Goal: Task Accomplishment & Management: Use online tool/utility

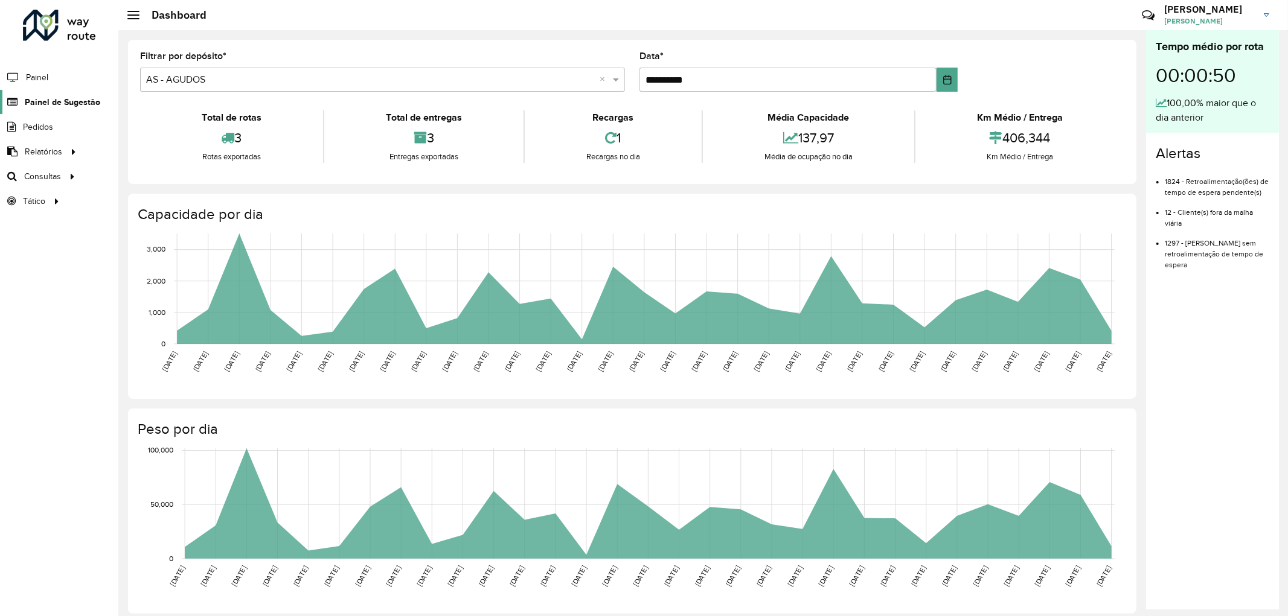
click at [41, 106] on span "Painel de Sugestão" at bounding box center [62, 102] width 75 height 13
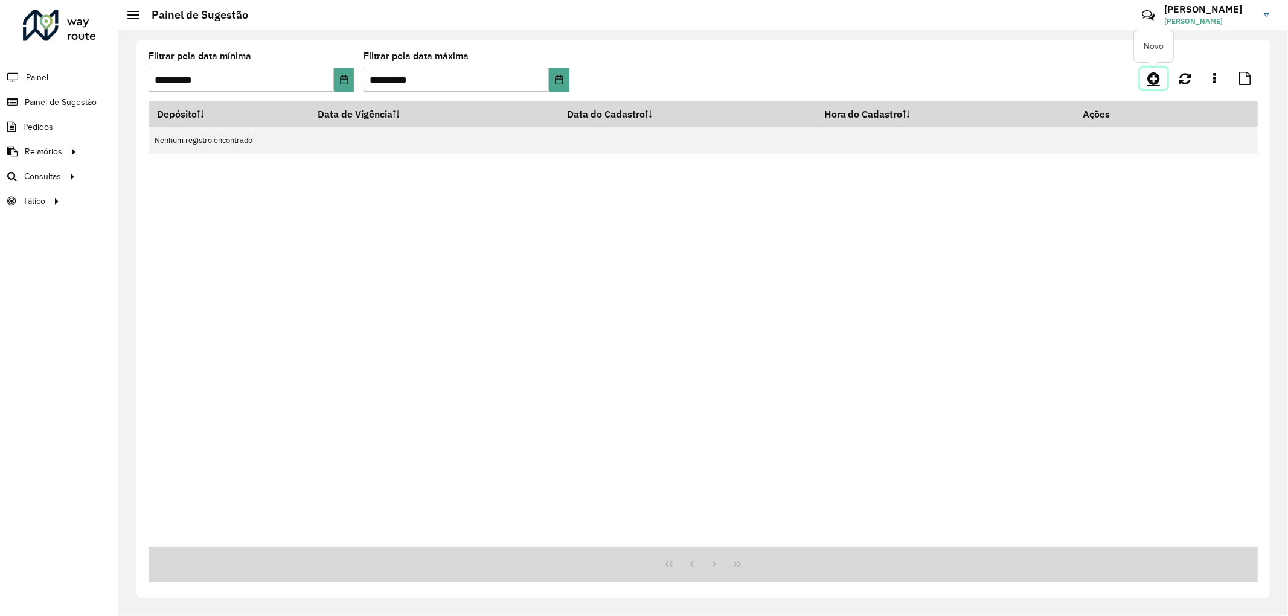
click at [1157, 75] on icon at bounding box center [1153, 78] width 13 height 14
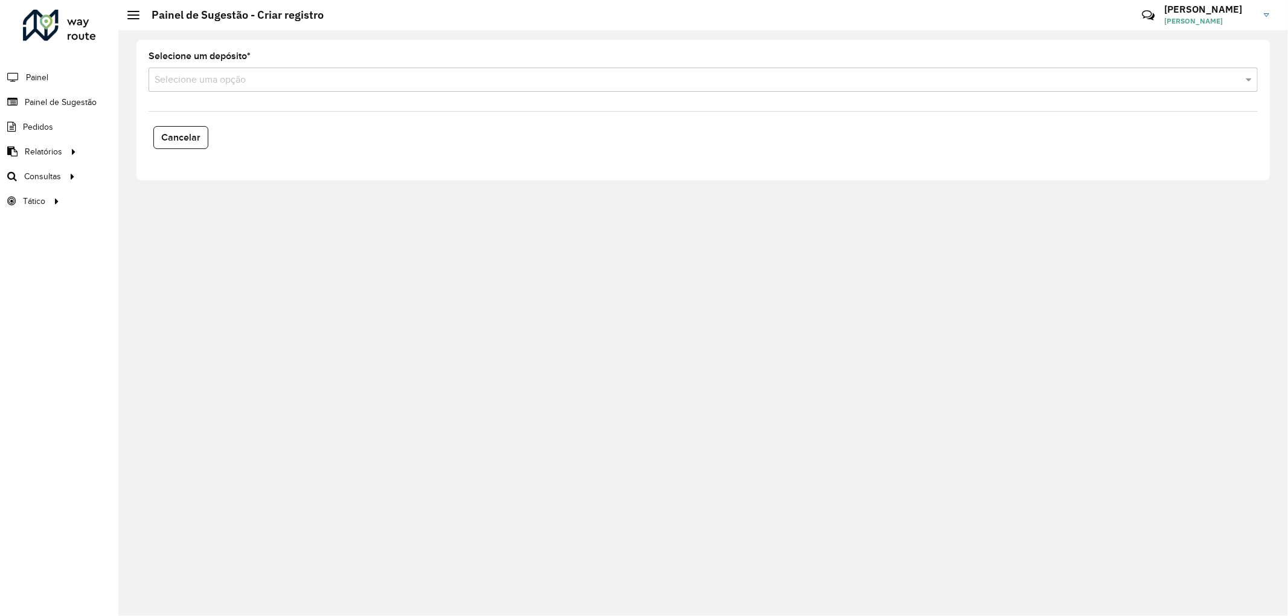
click at [280, 82] on input "text" at bounding box center [691, 80] width 1073 height 14
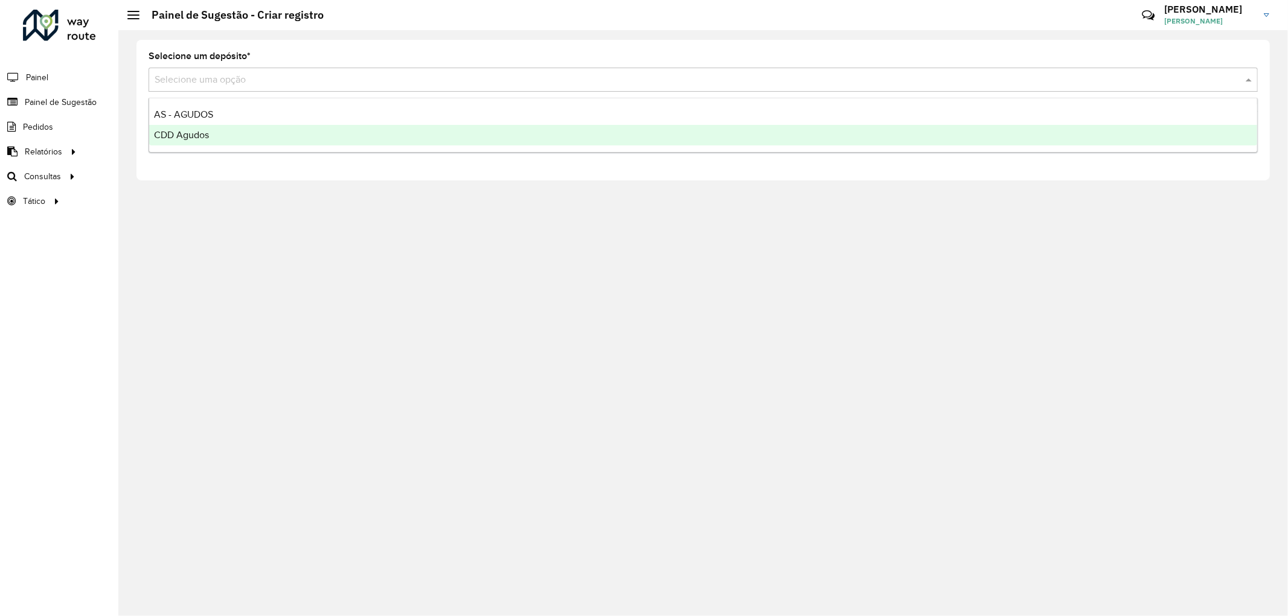
click at [190, 140] on span "CDD Agudos" at bounding box center [181, 135] width 55 height 10
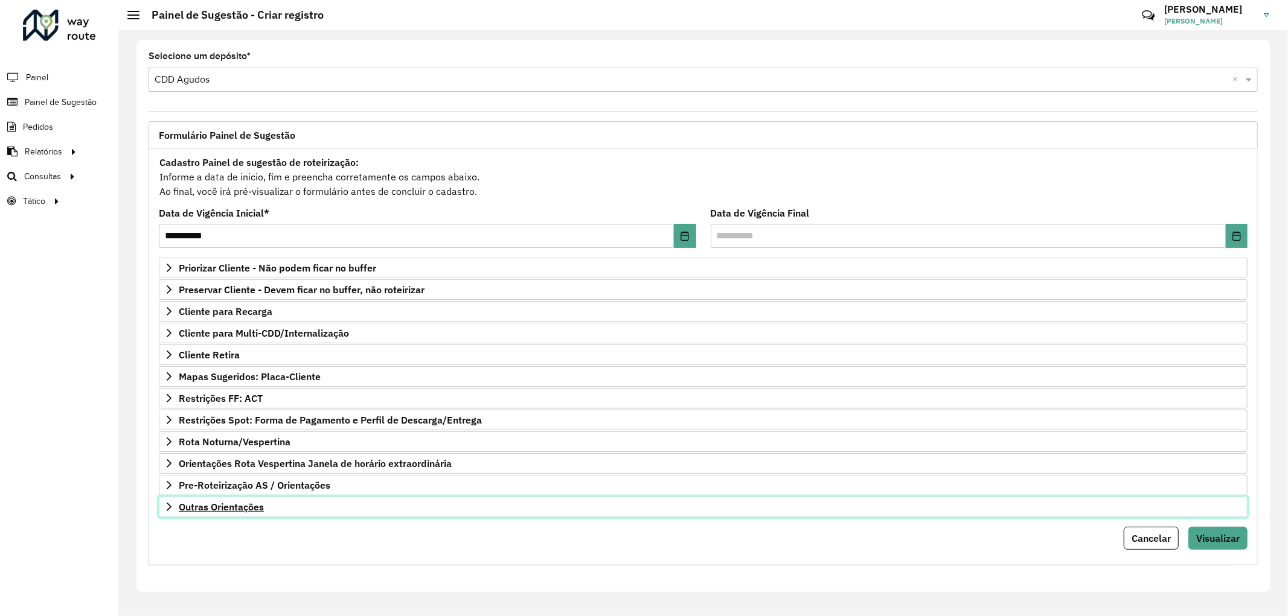
click at [245, 504] on span "Outras Orientações" at bounding box center [221, 507] width 85 height 10
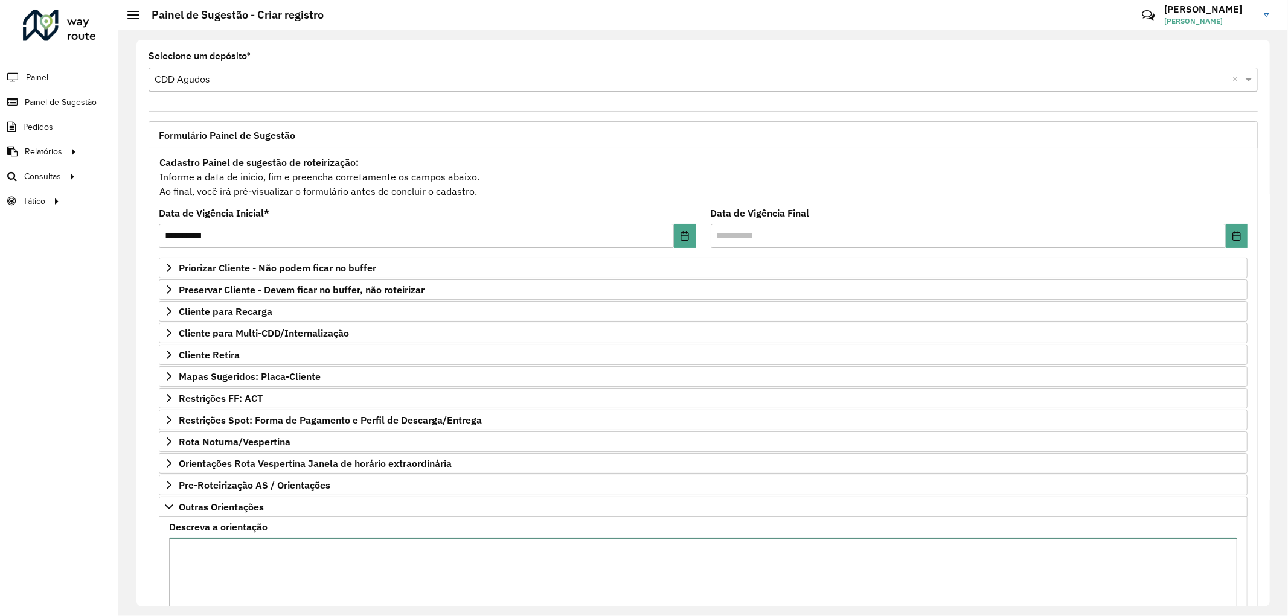
click at [274, 568] on textarea "Descreva a orientação" at bounding box center [703, 589] width 1068 height 102
paste textarea "**********"
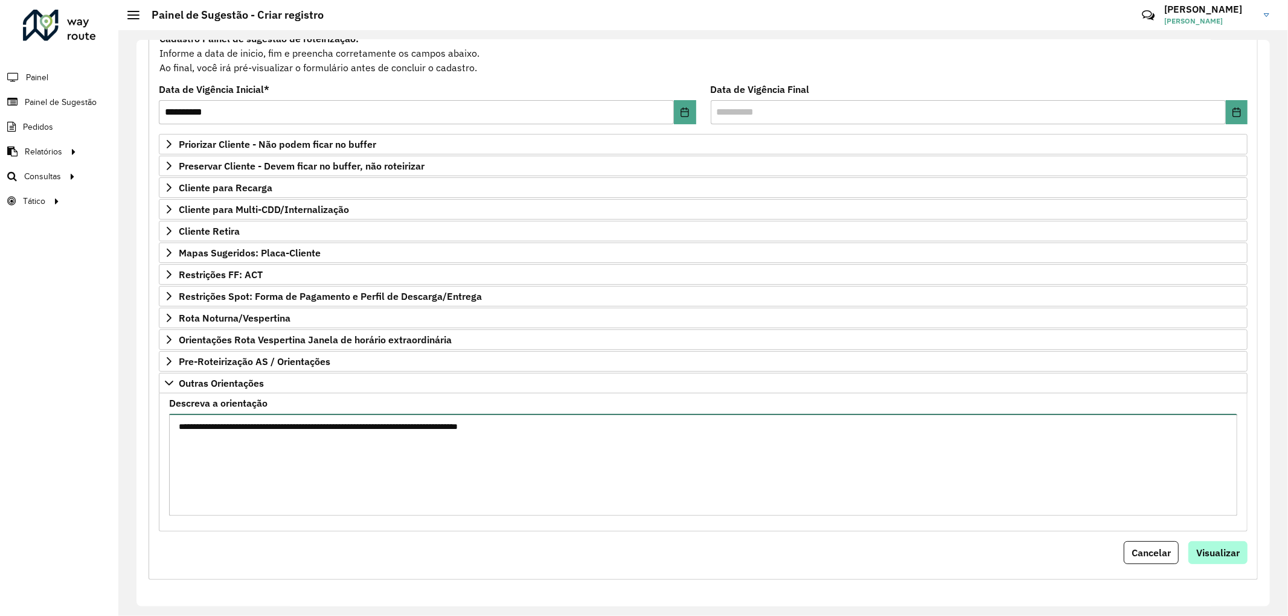
type textarea "**********"
click at [1200, 550] on span "Visualizar" at bounding box center [1217, 553] width 43 height 12
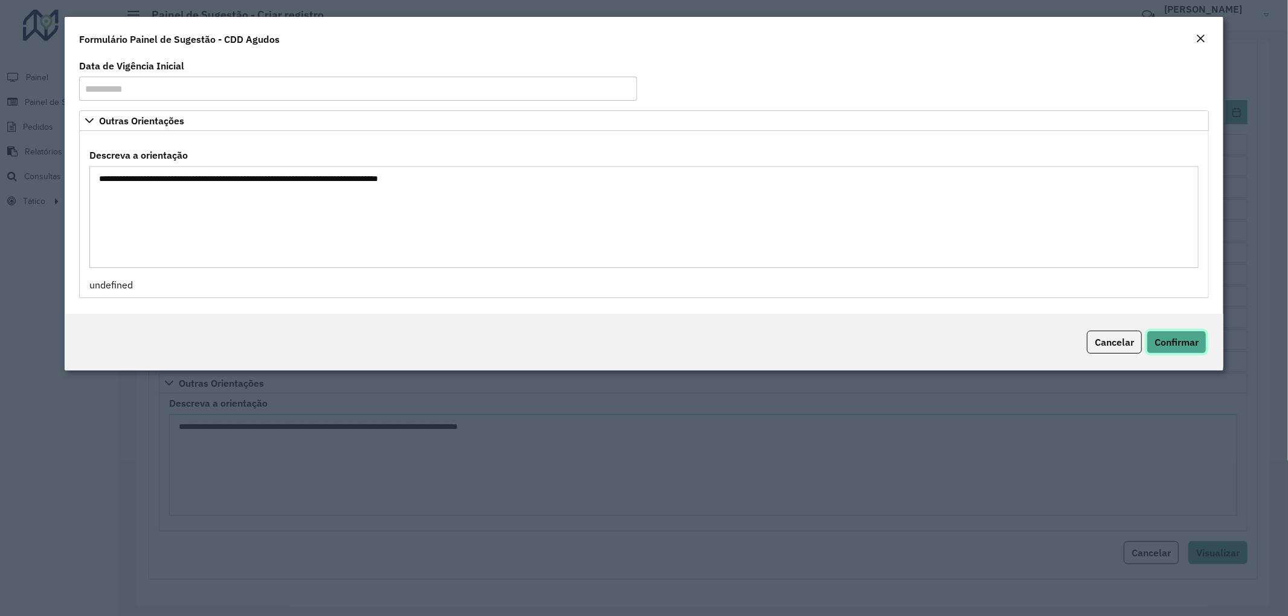
click at [1176, 336] on span "Confirmar" at bounding box center [1176, 342] width 44 height 12
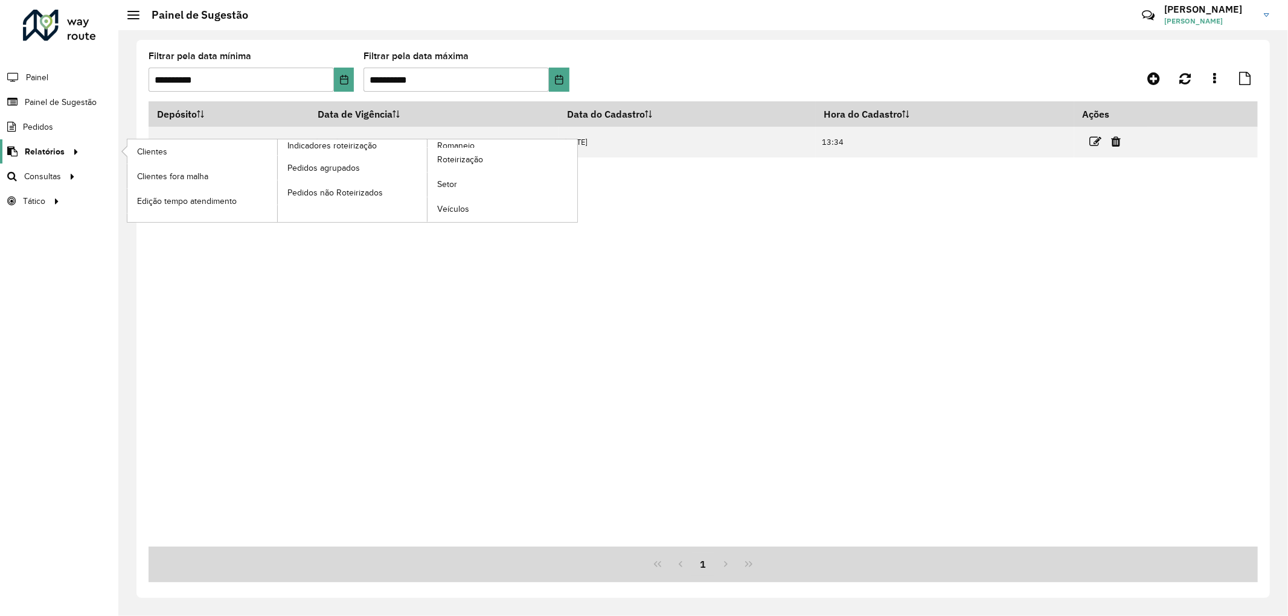
click at [62, 148] on span "Relatórios" at bounding box center [45, 152] width 40 height 13
click at [335, 147] on span "Indicadores roteirização" at bounding box center [334, 145] width 94 height 13
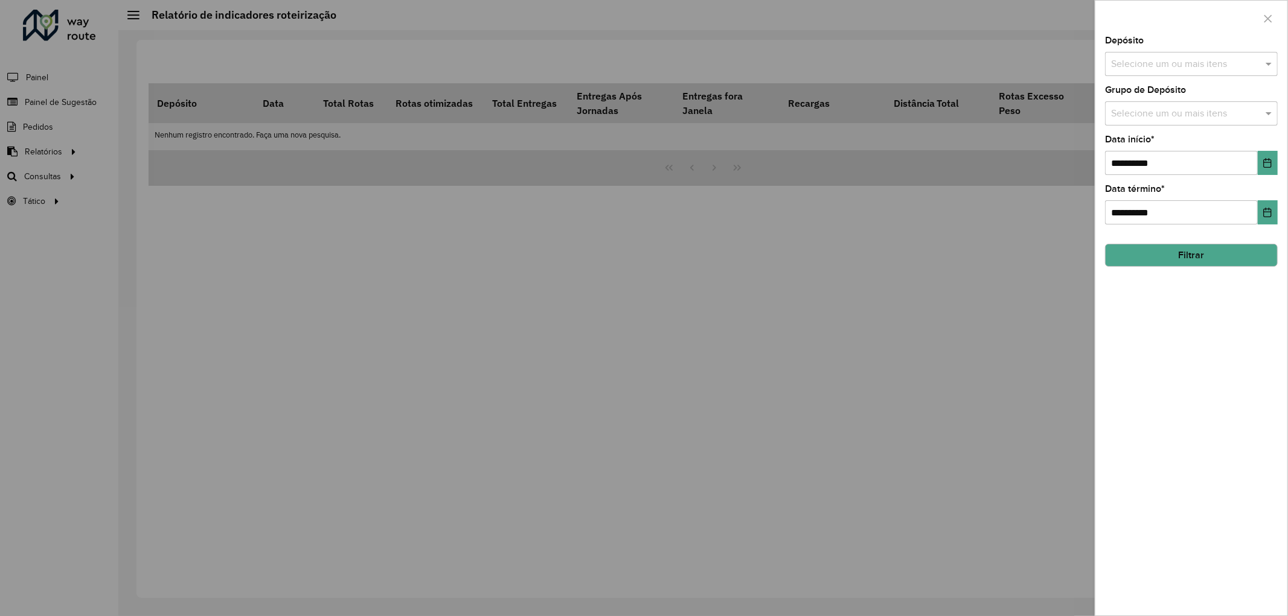
click at [1188, 68] on input "text" at bounding box center [1185, 64] width 155 height 14
click at [1145, 146] on div "CDD Agudos" at bounding box center [1191, 145] width 171 height 21
click at [1270, 171] on button "Choose Date" at bounding box center [1268, 163] width 20 height 24
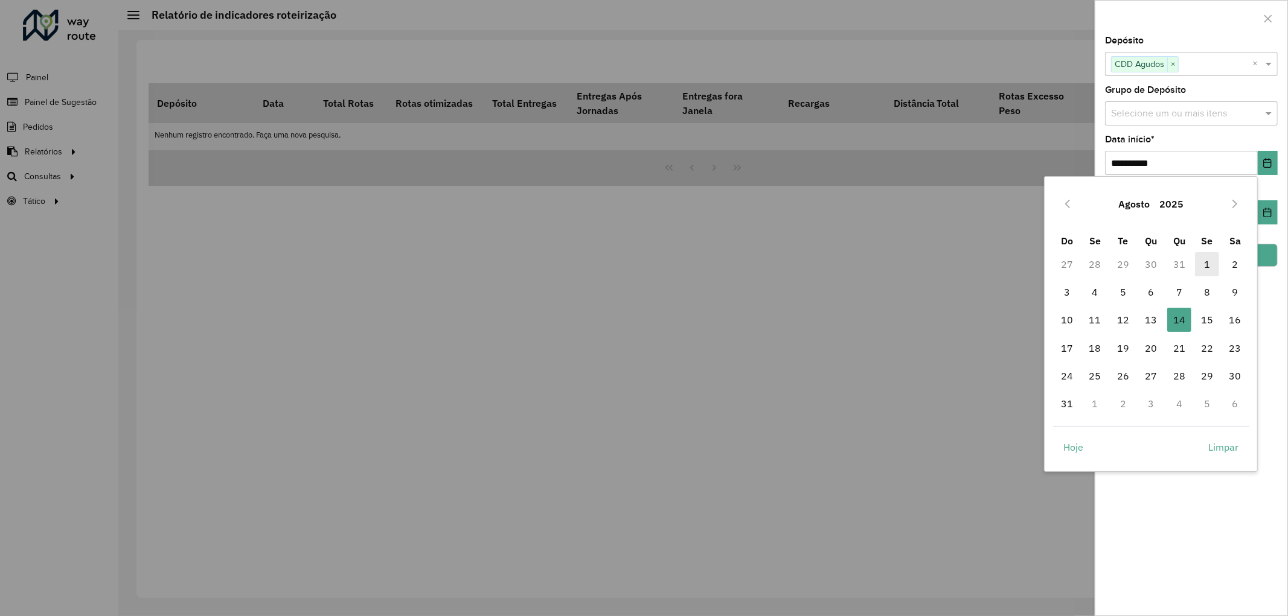
click at [1206, 262] on span "1" at bounding box center [1207, 264] width 24 height 24
type input "**********"
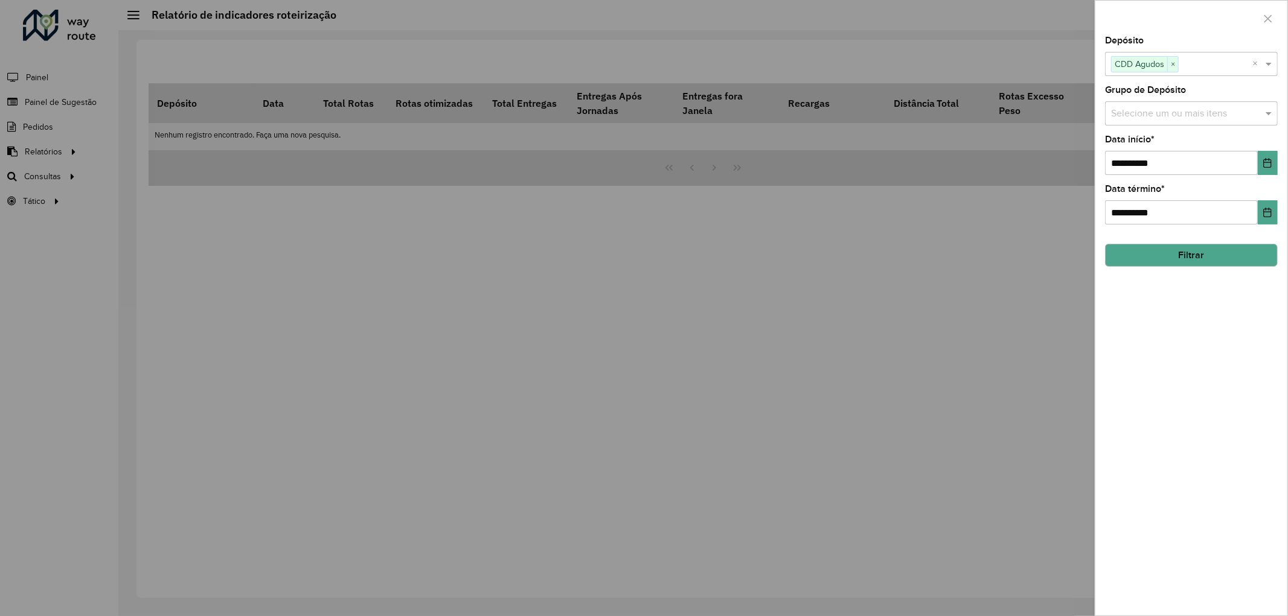
click at [1278, 211] on div "**********" at bounding box center [1191, 326] width 192 height 580
click at [1266, 212] on icon "Choose Date" at bounding box center [1268, 213] width 10 height 10
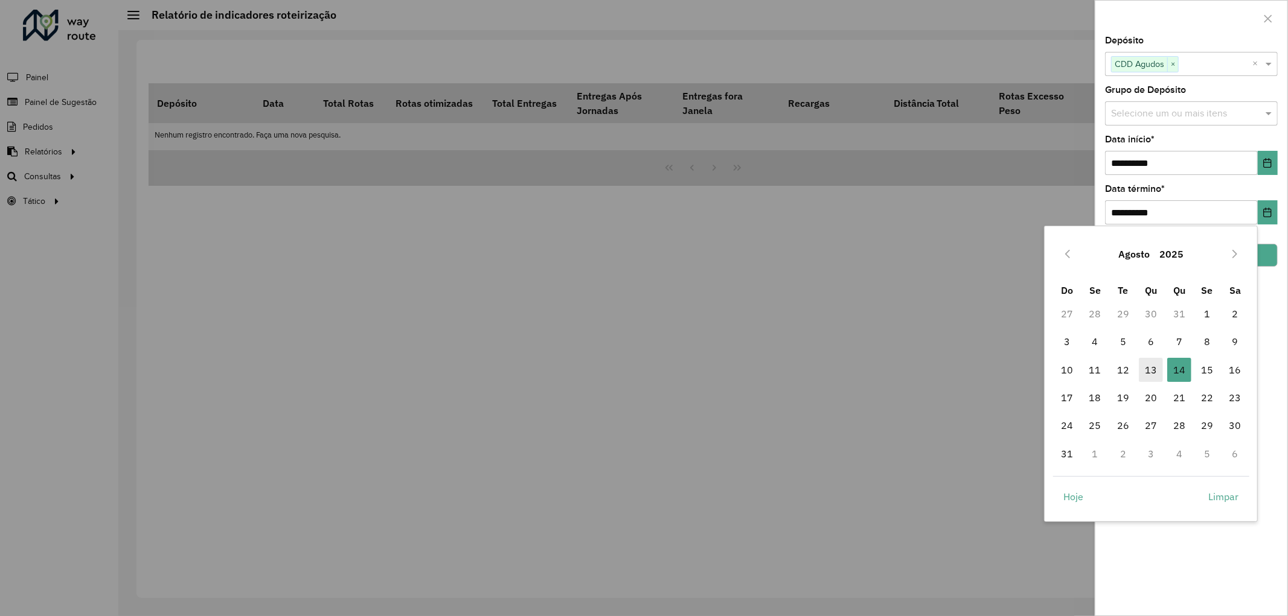
click at [1149, 372] on span "13" at bounding box center [1151, 370] width 24 height 24
type input "**********"
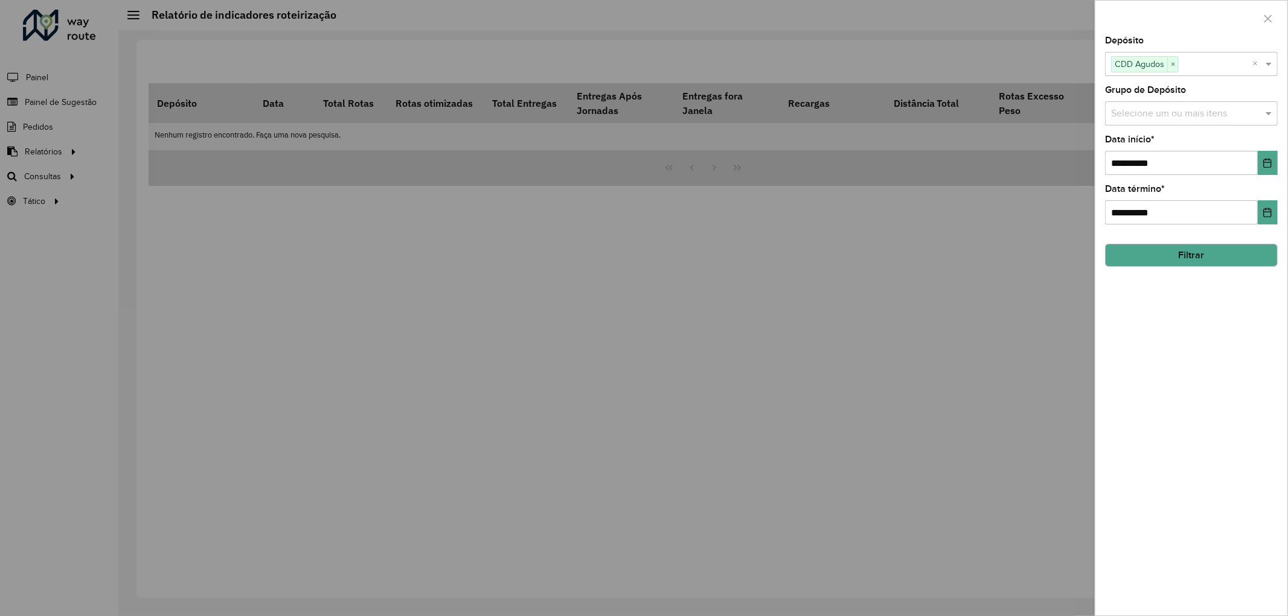
click at [1216, 257] on button "Filtrar" at bounding box center [1191, 255] width 173 height 23
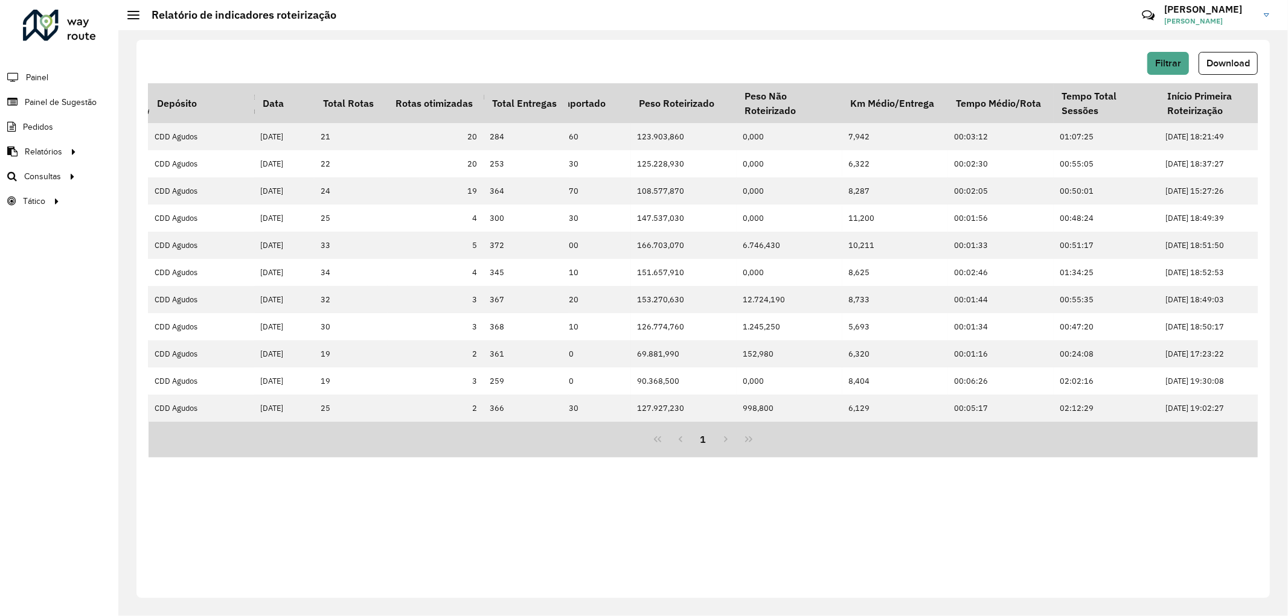
scroll to position [0, 2305]
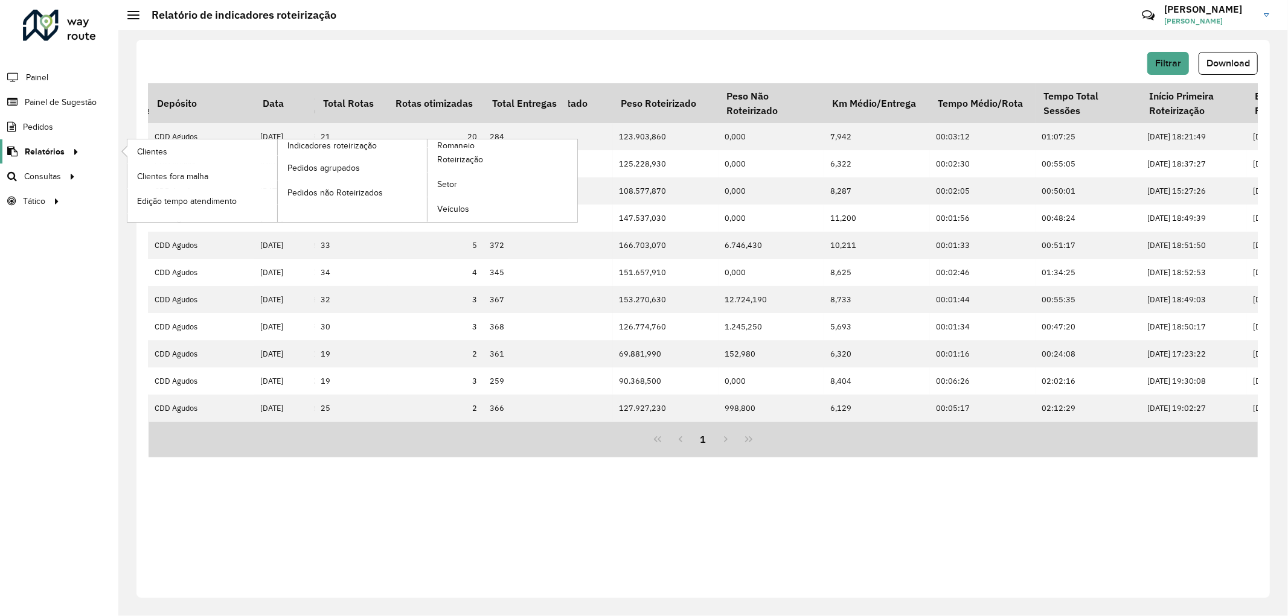
click at [43, 146] on span "Relatórios" at bounding box center [45, 152] width 40 height 13
click at [473, 159] on span "Roteirização" at bounding box center [461, 159] width 49 height 13
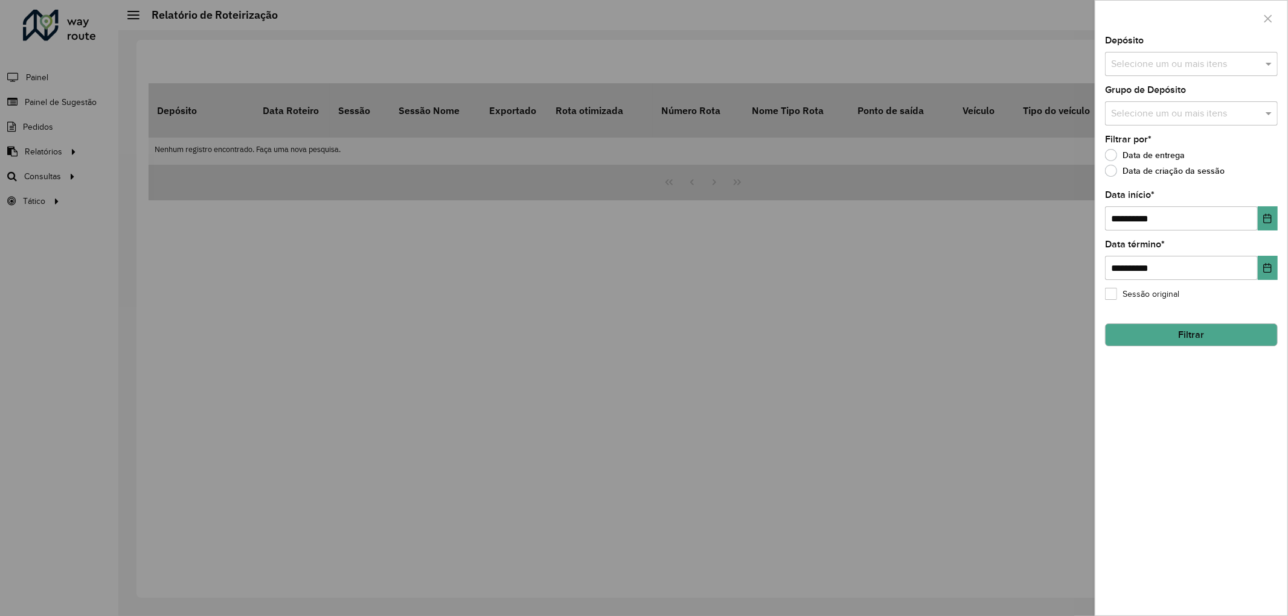
click at [1200, 65] on input "text" at bounding box center [1185, 64] width 155 height 14
click at [1142, 141] on div "CDD Agudos" at bounding box center [1191, 145] width 171 height 21
click at [1266, 221] on icon "Choose Date" at bounding box center [1268, 219] width 10 height 10
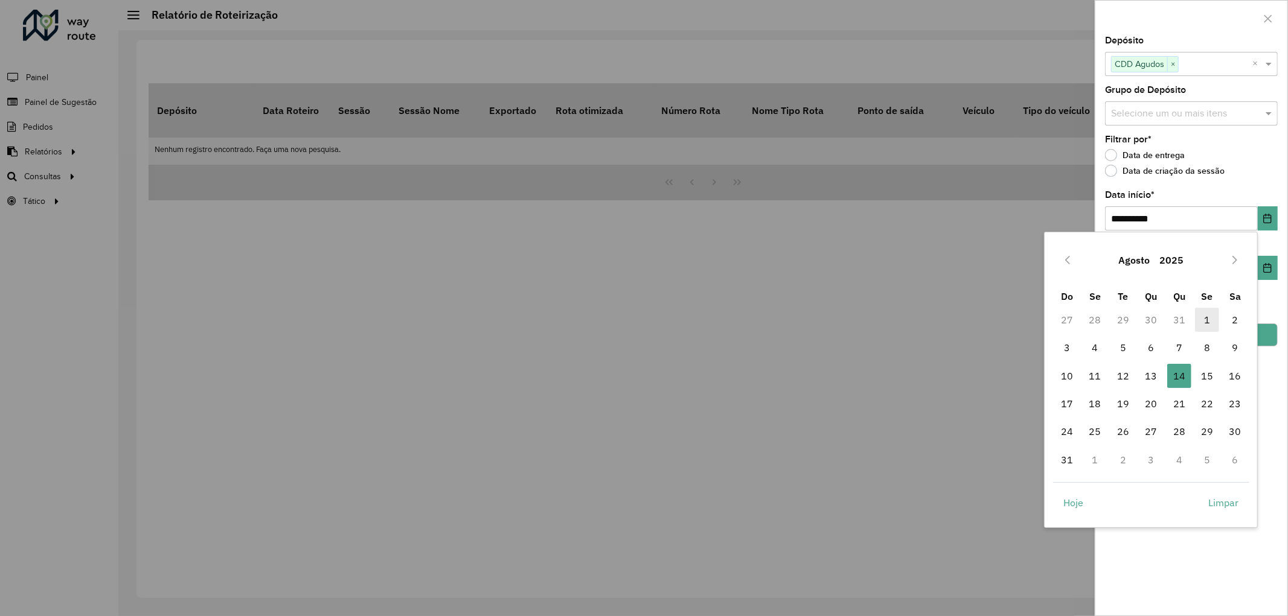
click at [1205, 317] on span "1" at bounding box center [1207, 320] width 24 height 24
type input "**********"
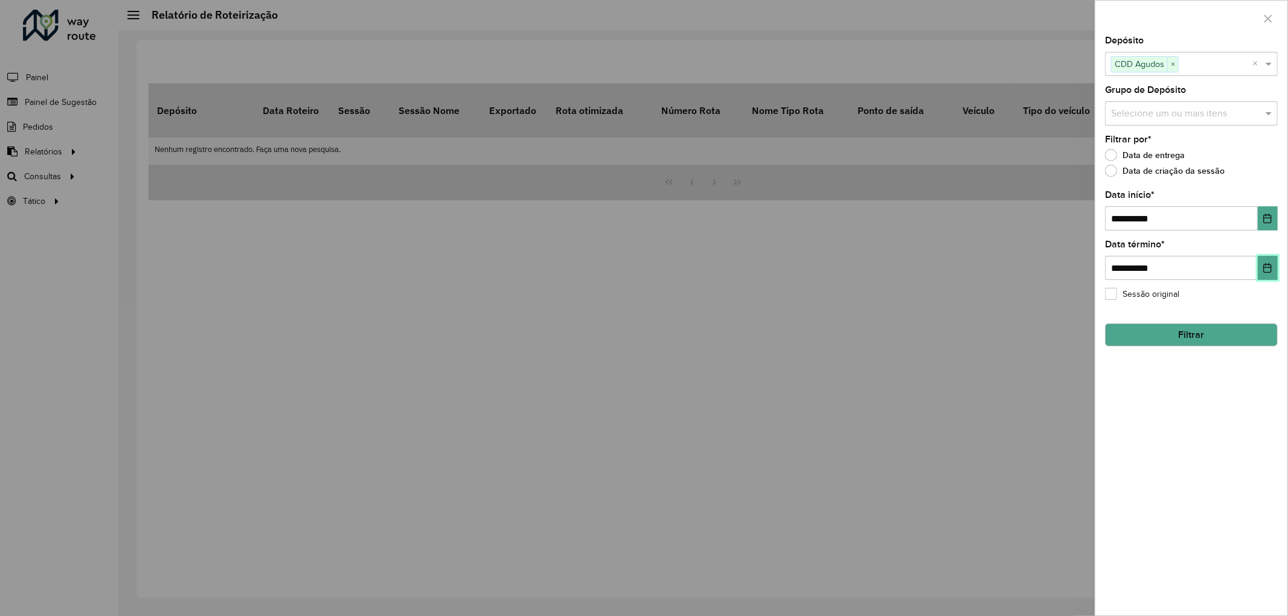
click at [1269, 272] on icon "Choose Date" at bounding box center [1268, 268] width 10 height 10
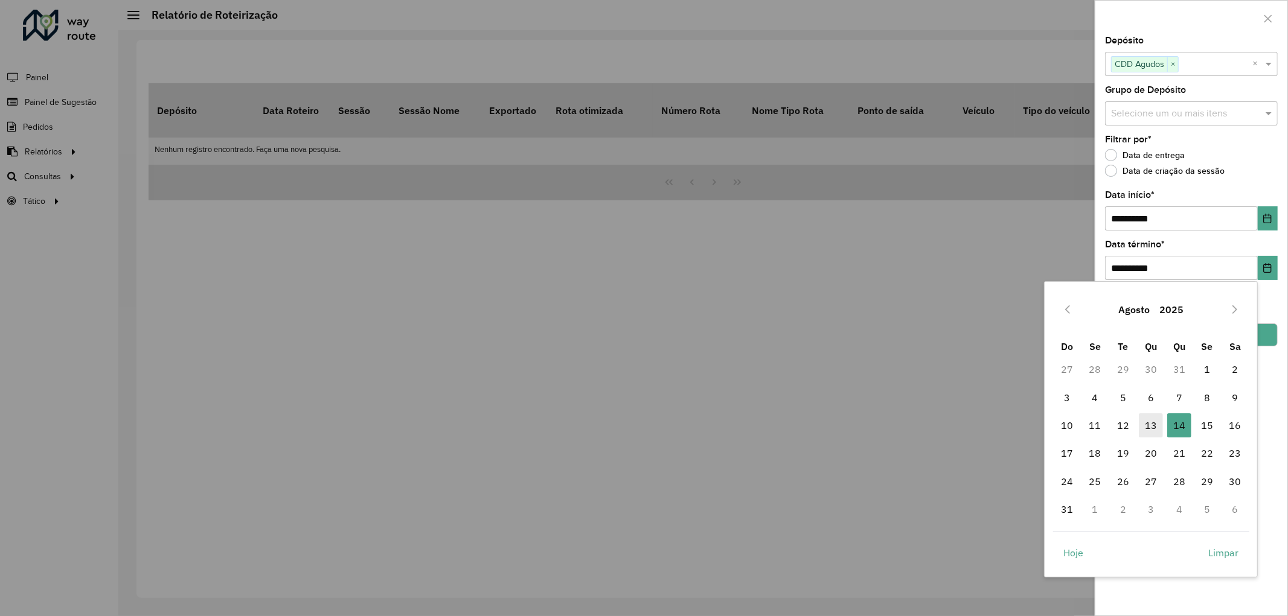
click at [1154, 423] on span "13" at bounding box center [1151, 426] width 24 height 24
type input "**********"
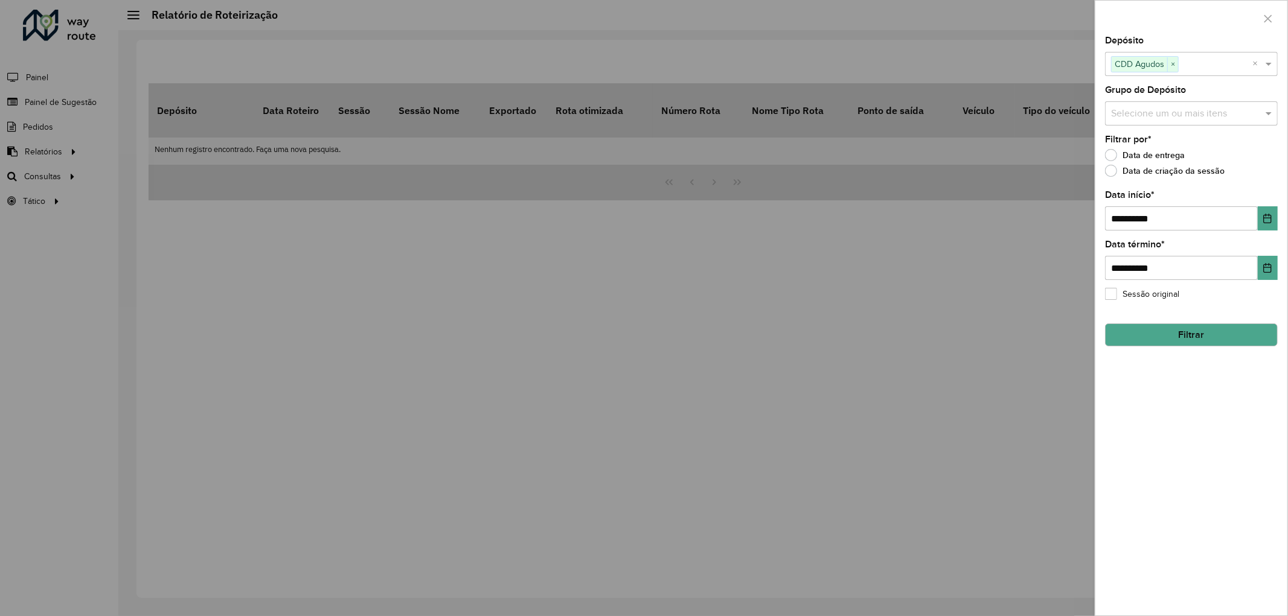
click at [1205, 329] on button "Filtrar" at bounding box center [1191, 335] width 173 height 23
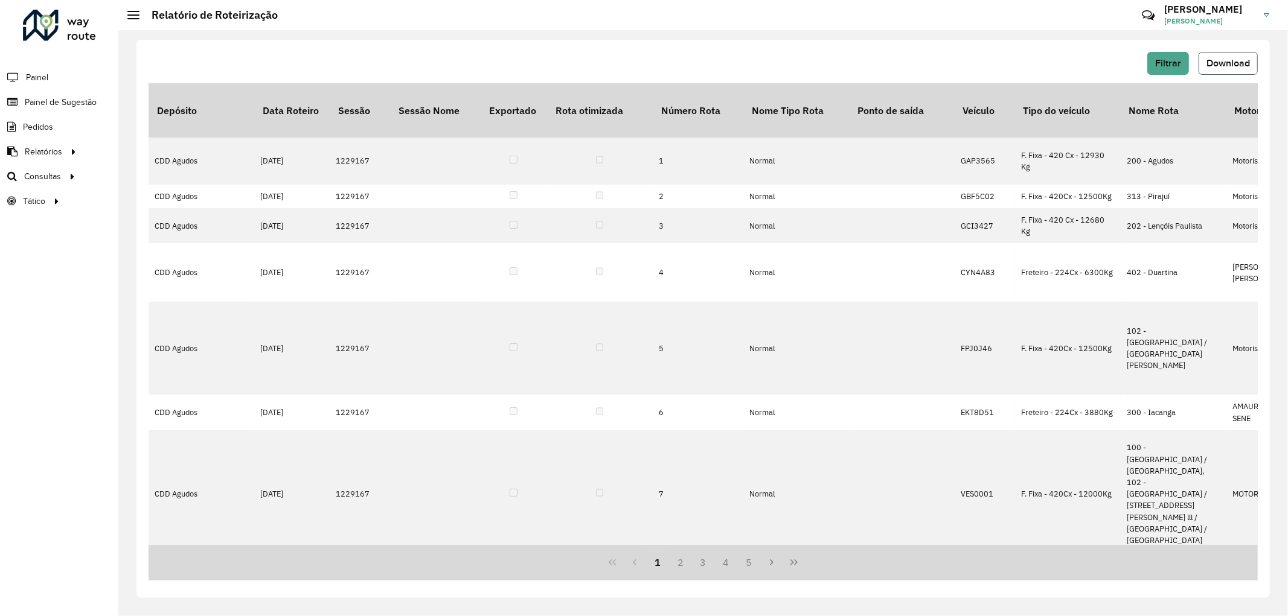
click at [1232, 68] on button "Download" at bounding box center [1228, 63] width 59 height 23
click at [165, 176] on span "Roteirização" at bounding box center [161, 176] width 49 height 13
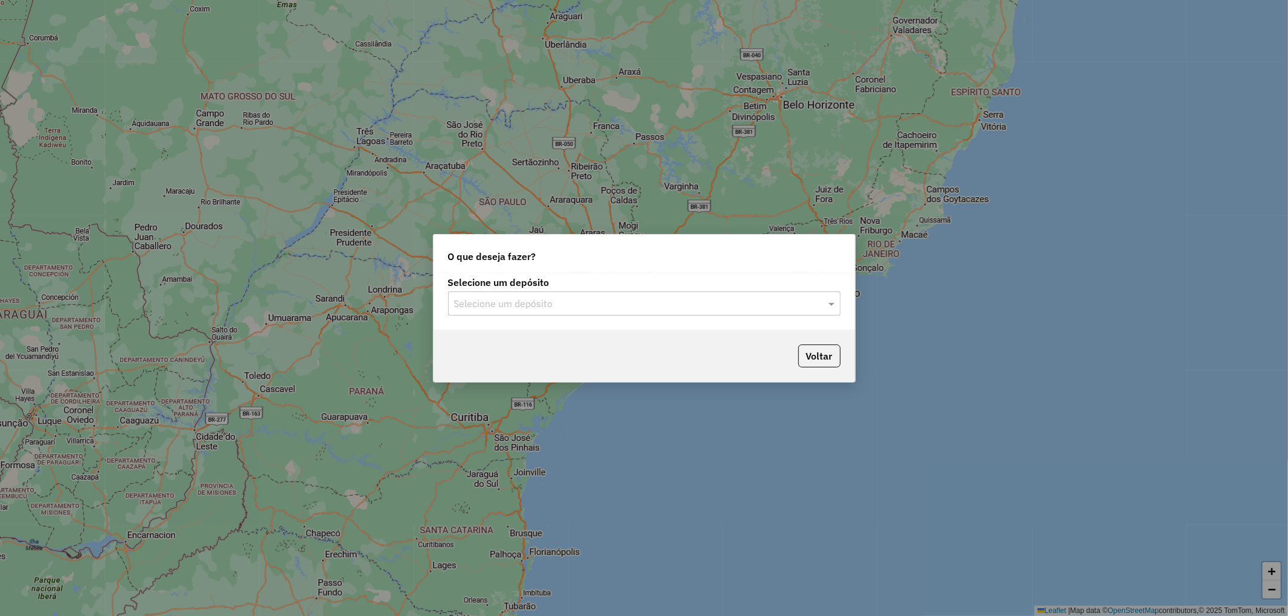
click at [574, 306] on input "text" at bounding box center [632, 304] width 356 height 14
click at [496, 357] on span "CDD Agudos" at bounding box center [480, 358] width 55 height 10
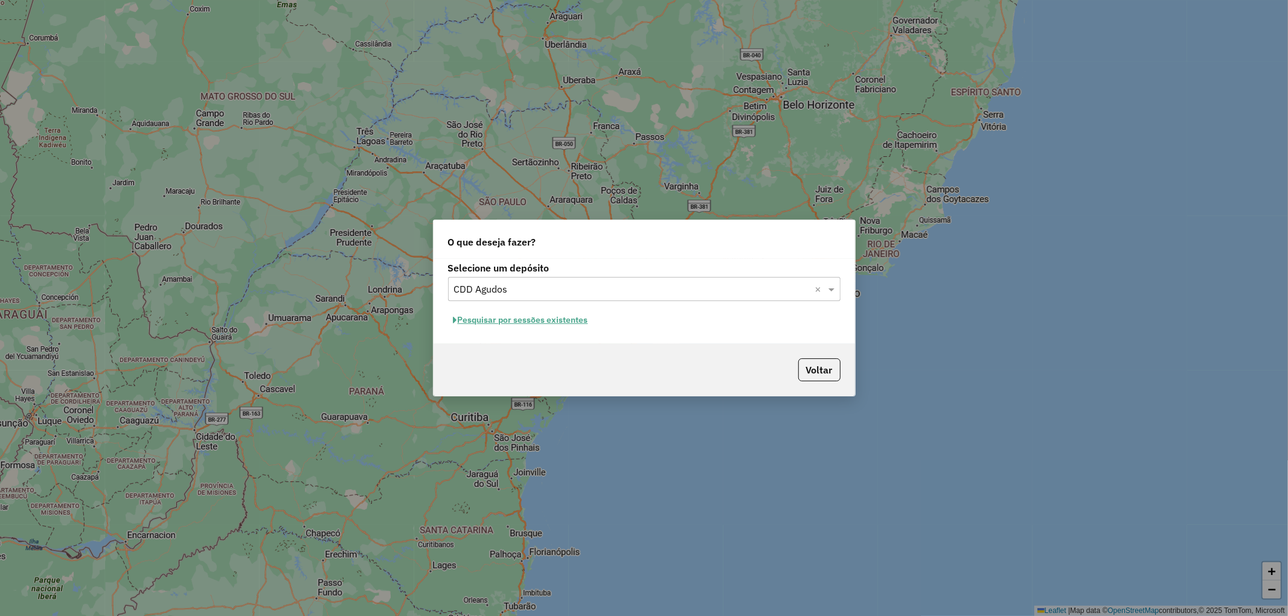
click at [542, 319] on button "Pesquisar por sessões existentes" at bounding box center [521, 320] width 146 height 19
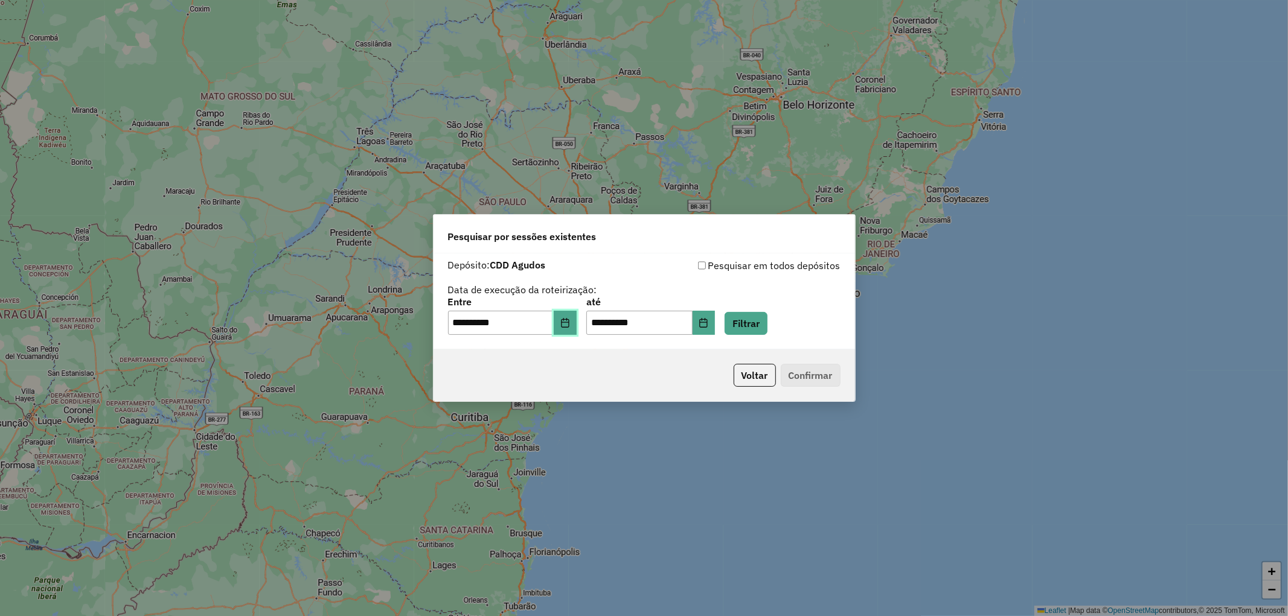
click at [570, 323] on icon "Choose Date" at bounding box center [565, 323] width 10 height 10
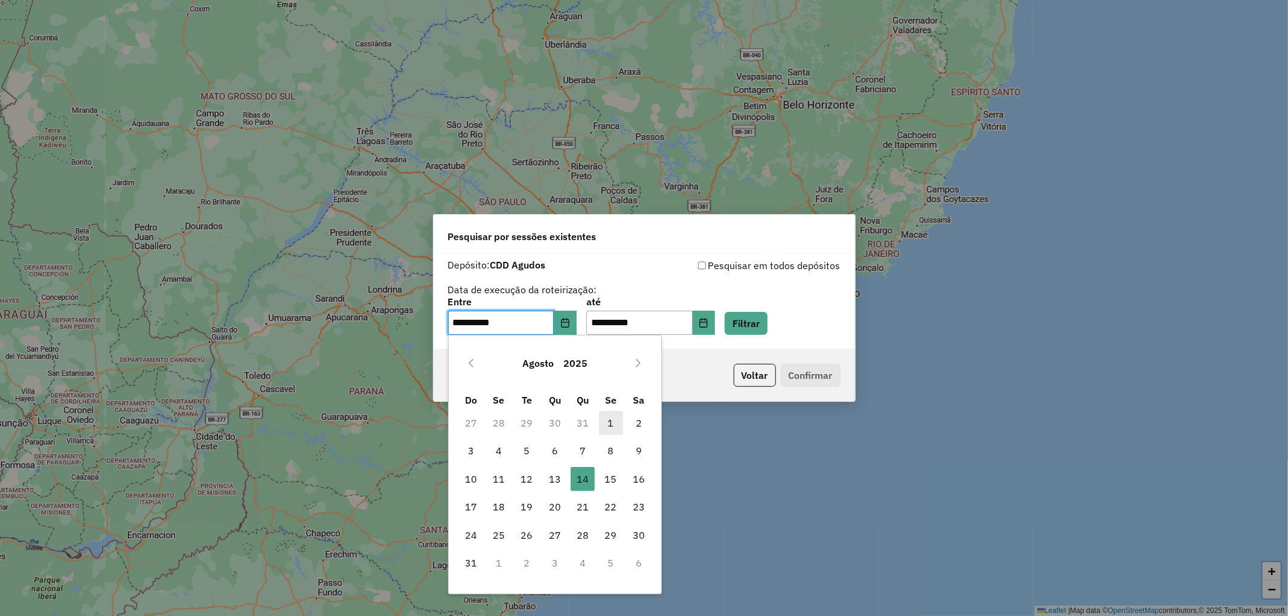
click at [601, 418] on span "1" at bounding box center [611, 423] width 24 height 24
type input "**********"
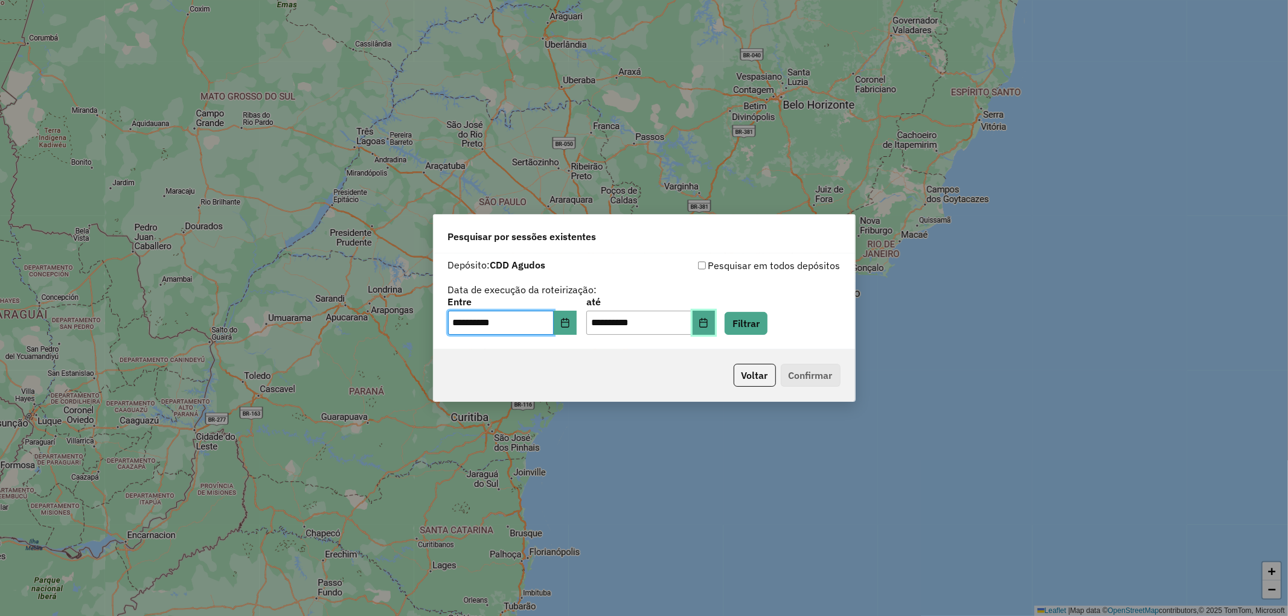
click at [708, 323] on icon "Choose Date" at bounding box center [704, 323] width 10 height 10
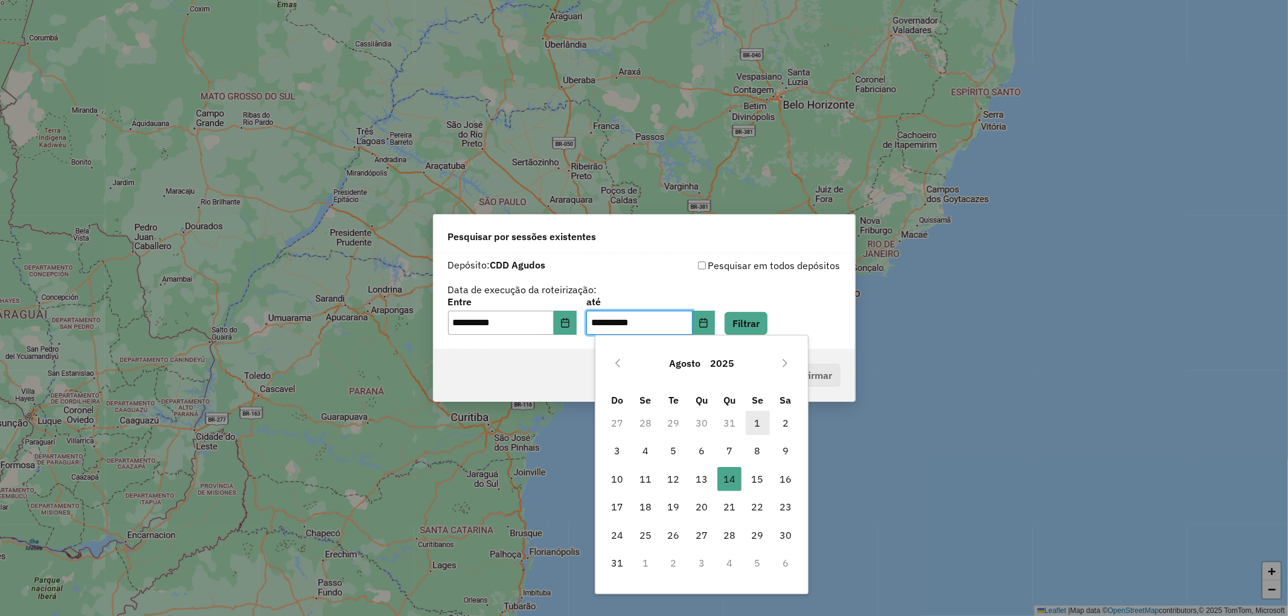
click at [752, 420] on span "1" at bounding box center [758, 423] width 24 height 24
type input "**********"
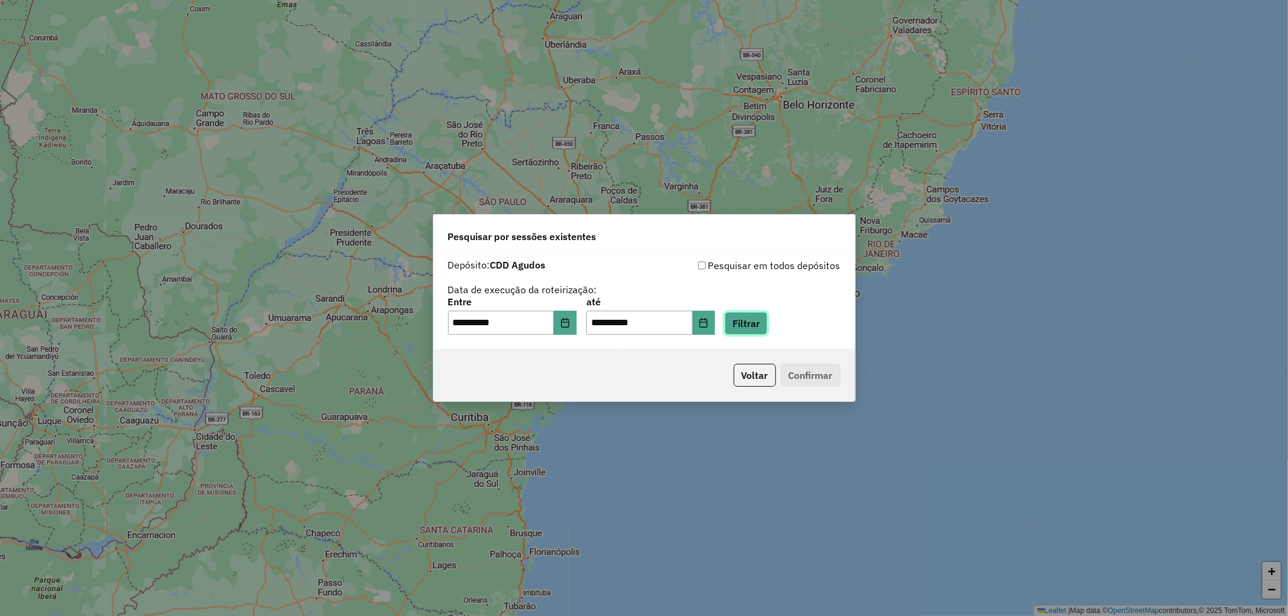
click at [763, 324] on button "Filtrar" at bounding box center [746, 323] width 43 height 23
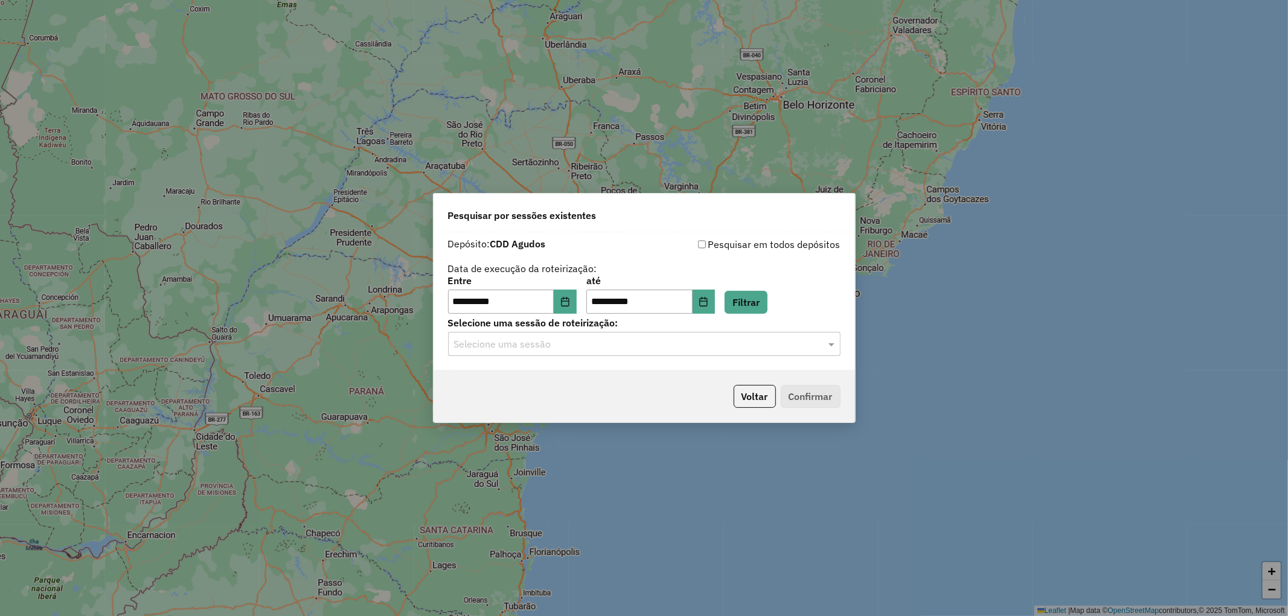
click at [781, 335] on div "Selecione uma sessão" at bounding box center [644, 344] width 392 height 24
click at [606, 379] on span "1221542 - 01/08/2025 18:21 (Agudos 01/08)" at bounding box center [563, 379] width 220 height 10
click at [814, 395] on button "Confirmar" at bounding box center [811, 396] width 60 height 23
click at [570, 299] on icon "Choose Date" at bounding box center [565, 302] width 10 height 10
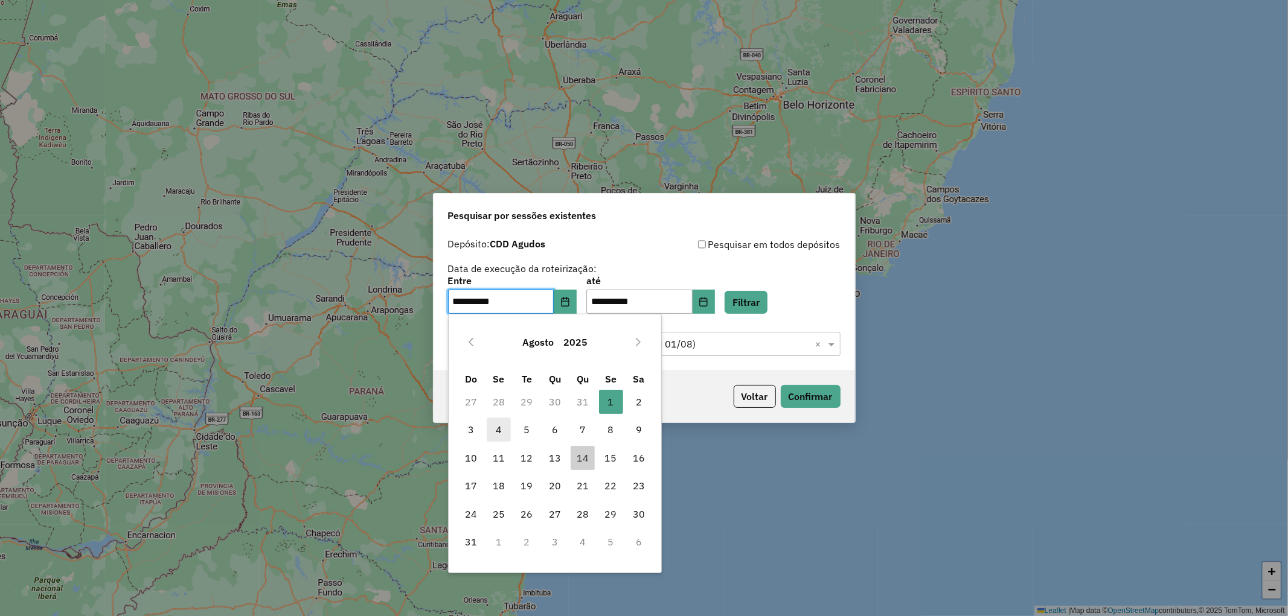
click at [503, 431] on span "4" at bounding box center [499, 430] width 24 height 24
type input "**********"
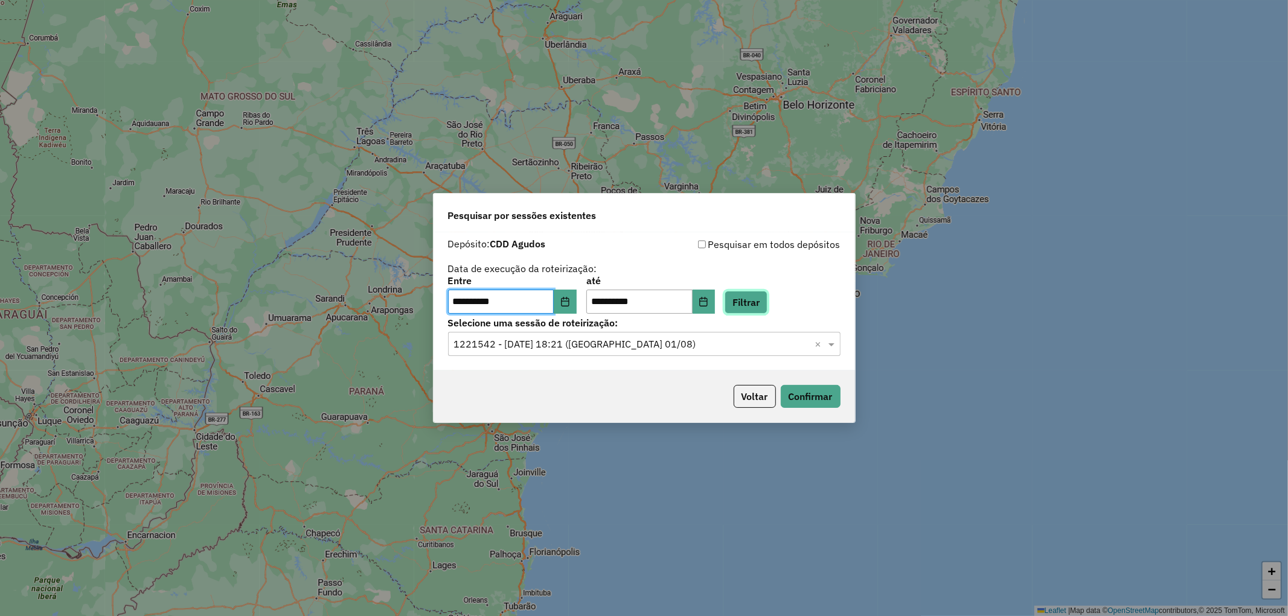
click at [767, 304] on button "Filtrar" at bounding box center [746, 302] width 43 height 23
click at [752, 341] on input "text" at bounding box center [632, 345] width 356 height 14
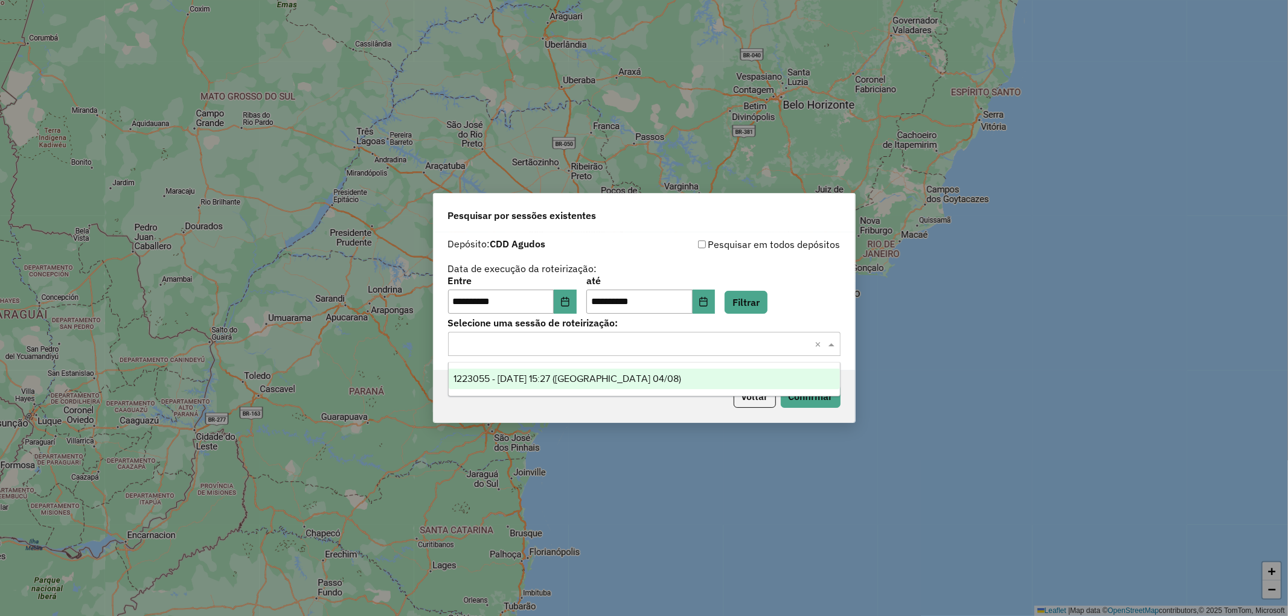
click at [598, 381] on span "1223055 - 04/08/2025 15:27 (Agudos 04/08)" at bounding box center [567, 379] width 228 height 10
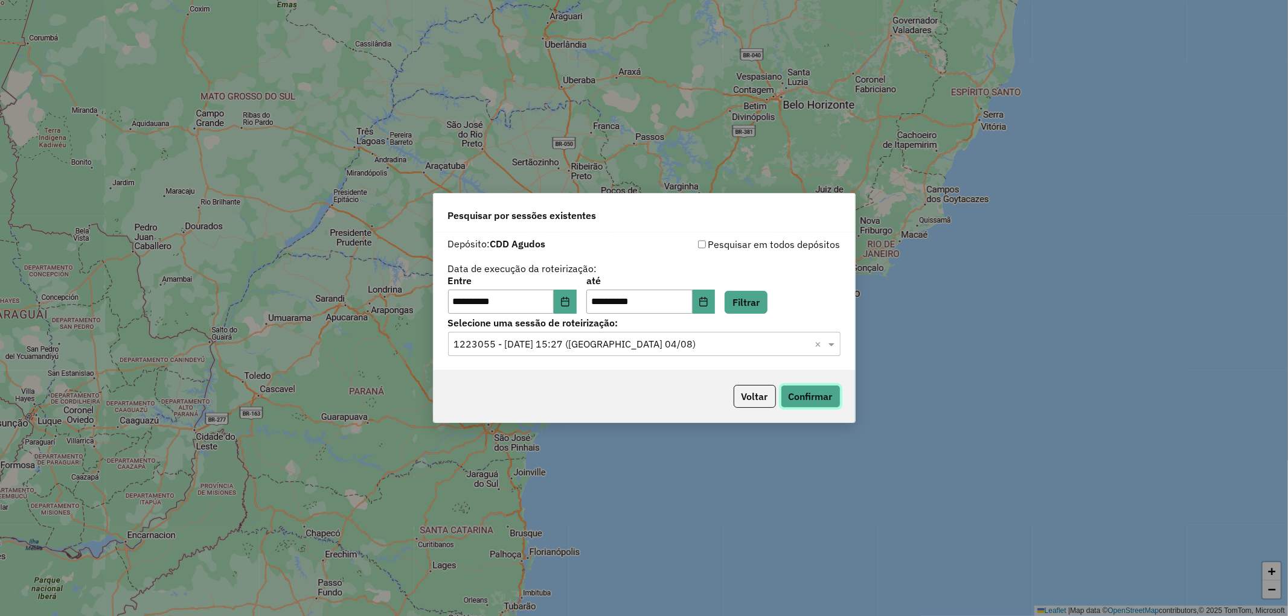
click at [810, 394] on button "Confirmar" at bounding box center [811, 396] width 60 height 23
click at [569, 298] on icon "Choose Date" at bounding box center [565, 302] width 8 height 10
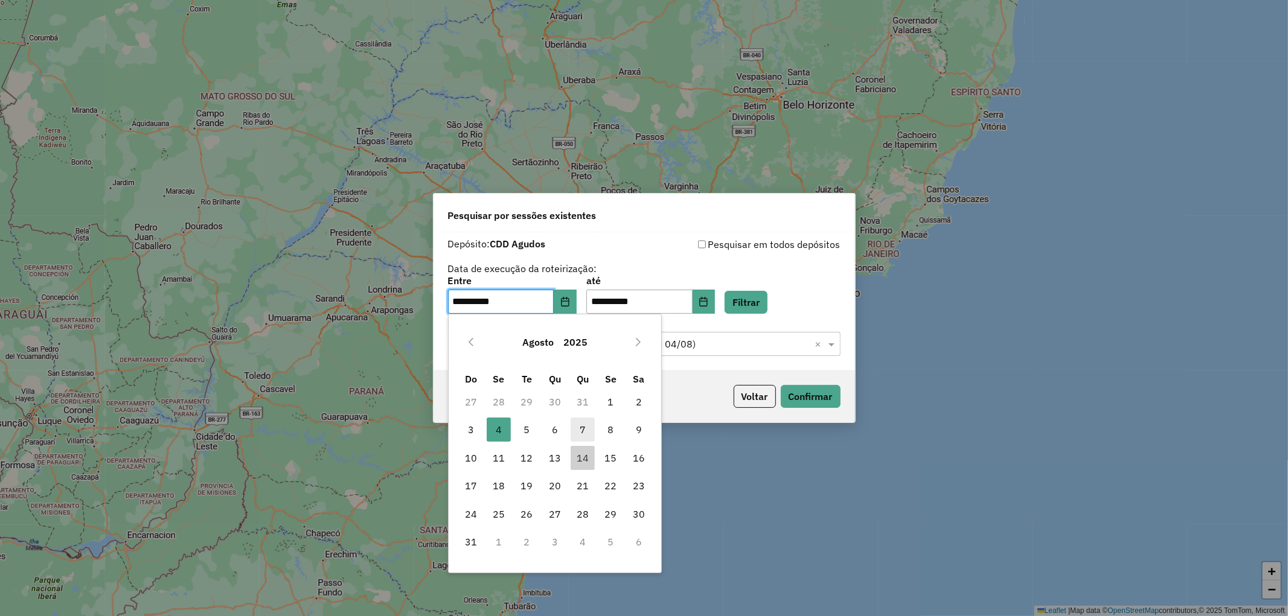
click at [583, 431] on span "7" at bounding box center [583, 430] width 24 height 24
type input "**********"
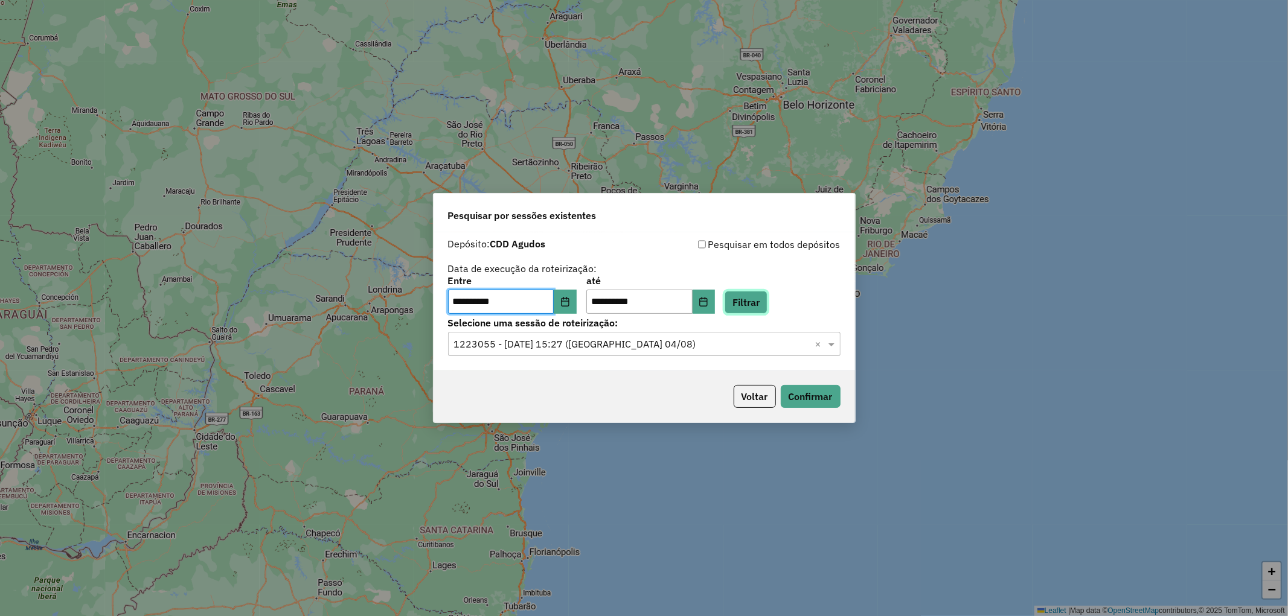
click at [767, 308] on button "Filtrar" at bounding box center [746, 302] width 43 height 23
click at [749, 341] on input "text" at bounding box center [632, 345] width 356 height 14
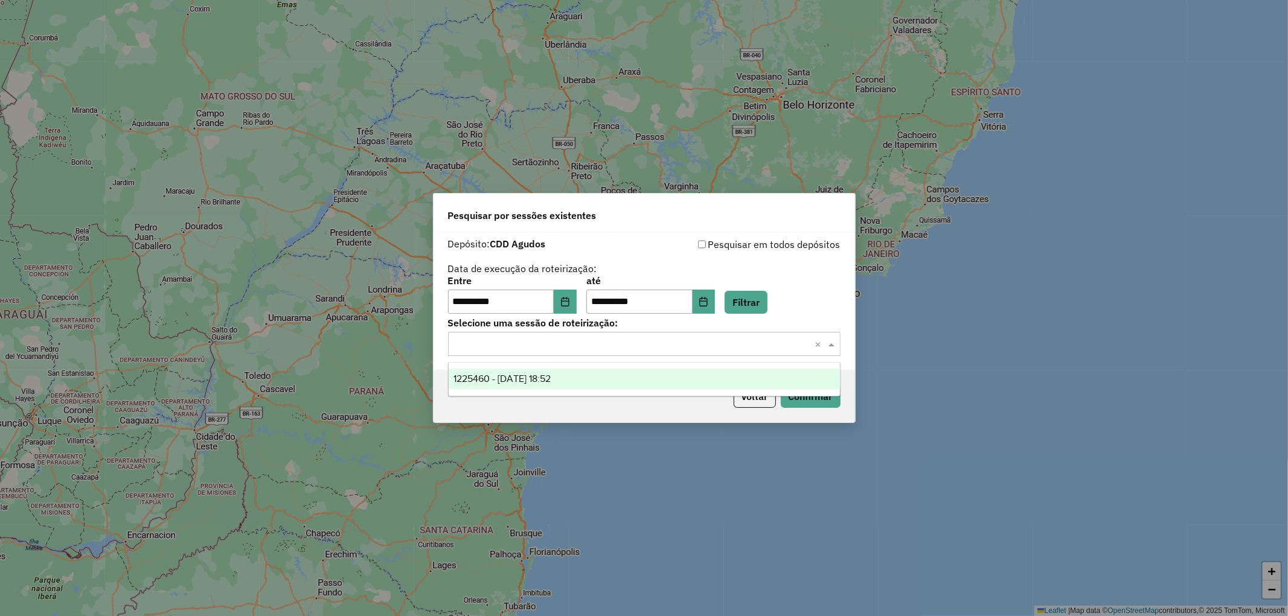
click at [551, 379] on span "1225460 - 07/08/2025 18:52" at bounding box center [501, 379] width 97 height 10
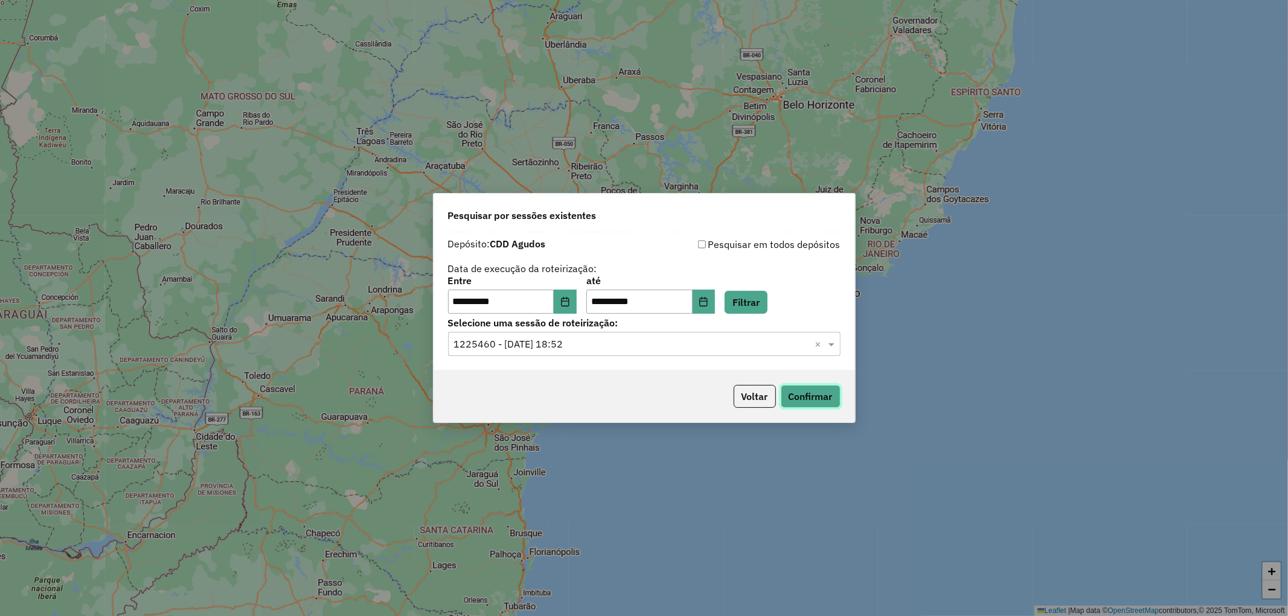
click at [817, 394] on button "Confirmar" at bounding box center [811, 396] width 60 height 23
click at [809, 396] on button "Confirmar" at bounding box center [811, 396] width 60 height 23
click at [752, 395] on button "Voltar" at bounding box center [755, 396] width 42 height 23
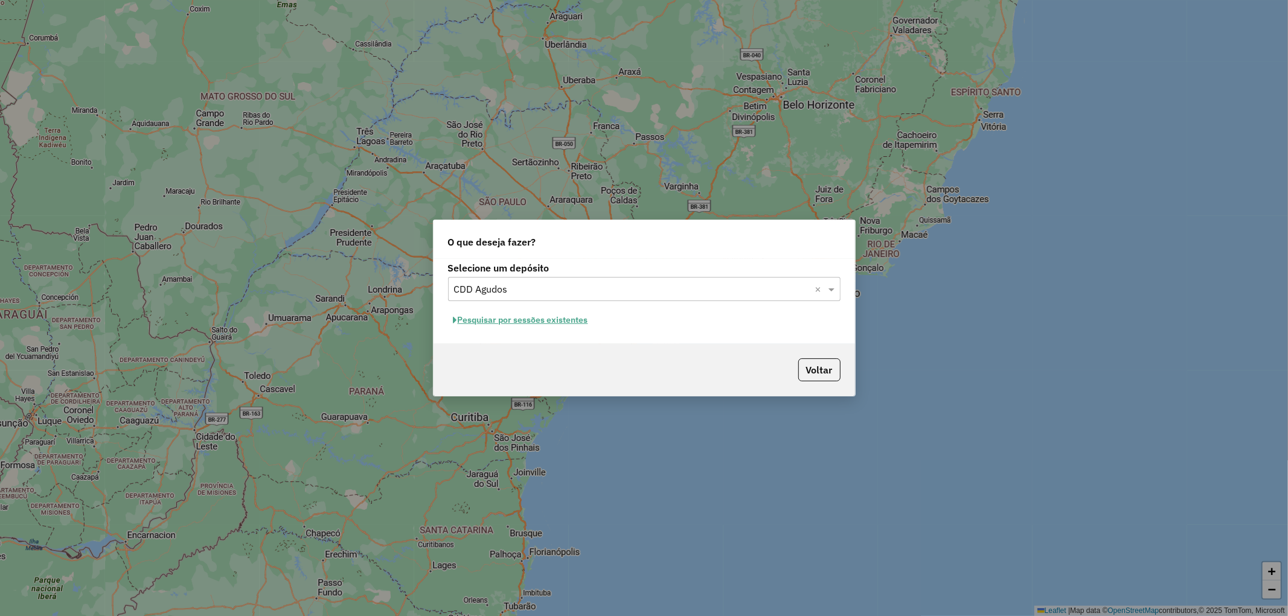
click at [671, 278] on div "Selecione um depósito × CDD Agudos ×" at bounding box center [644, 289] width 392 height 24
click at [493, 336] on div "CDD Agudos" at bounding box center [644, 345] width 391 height 21
click at [522, 316] on button "Pesquisar por sessões existentes" at bounding box center [521, 320] width 146 height 19
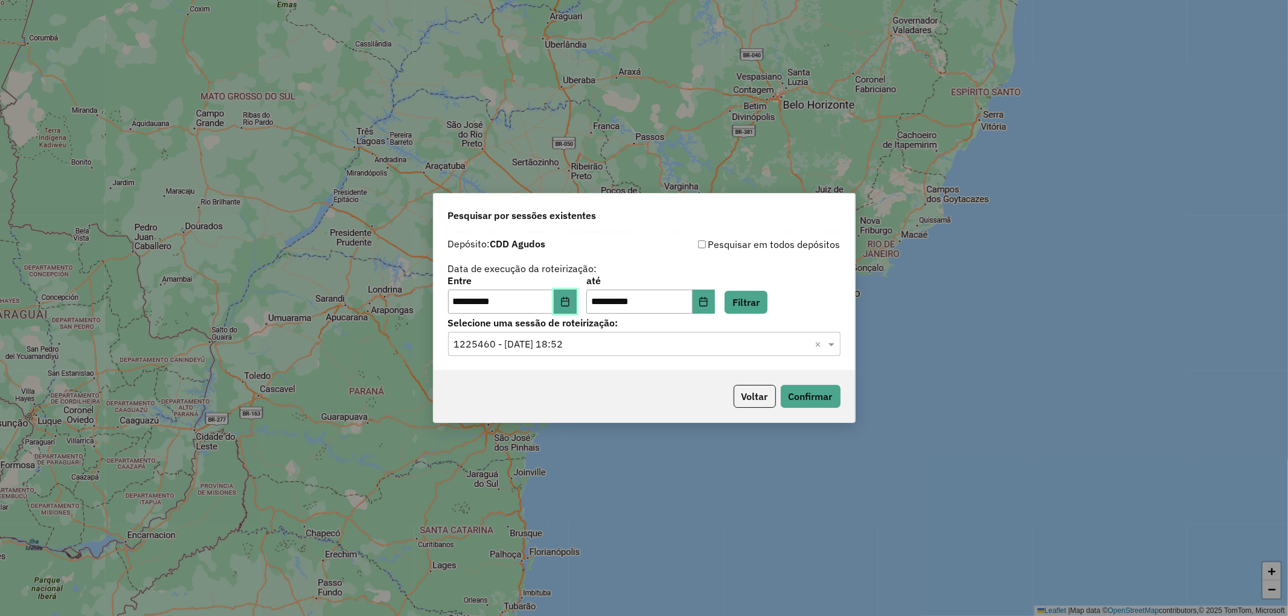
click at [569, 301] on icon "Choose Date" at bounding box center [565, 302] width 8 height 10
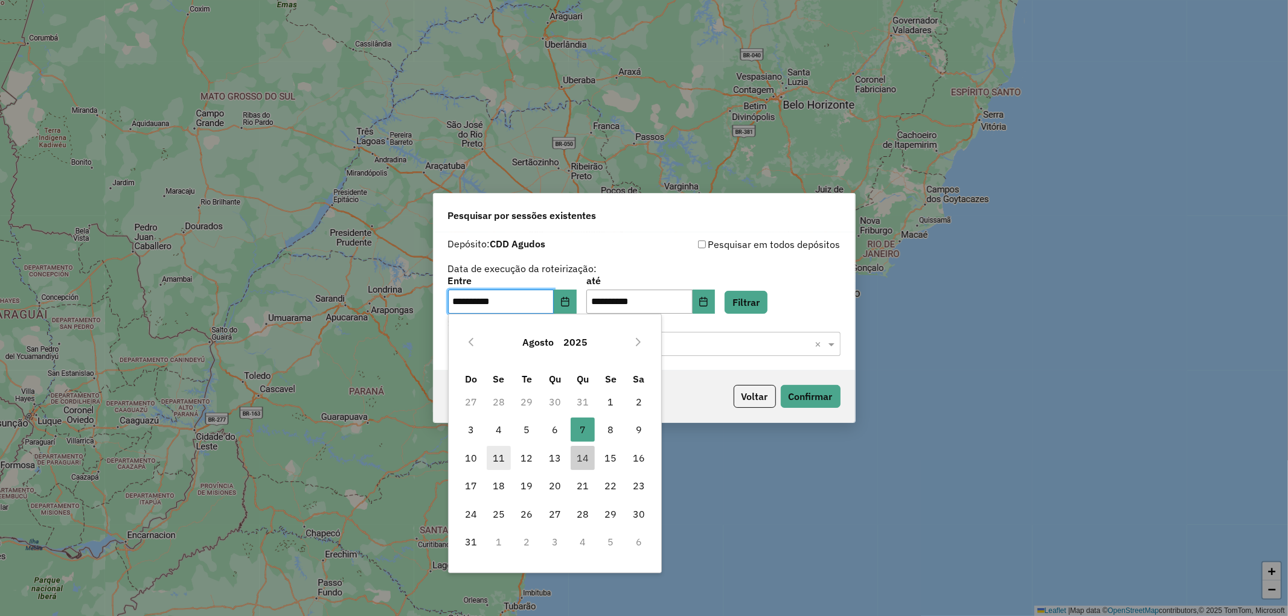
click at [498, 461] on span "11" at bounding box center [499, 458] width 24 height 24
type input "**********"
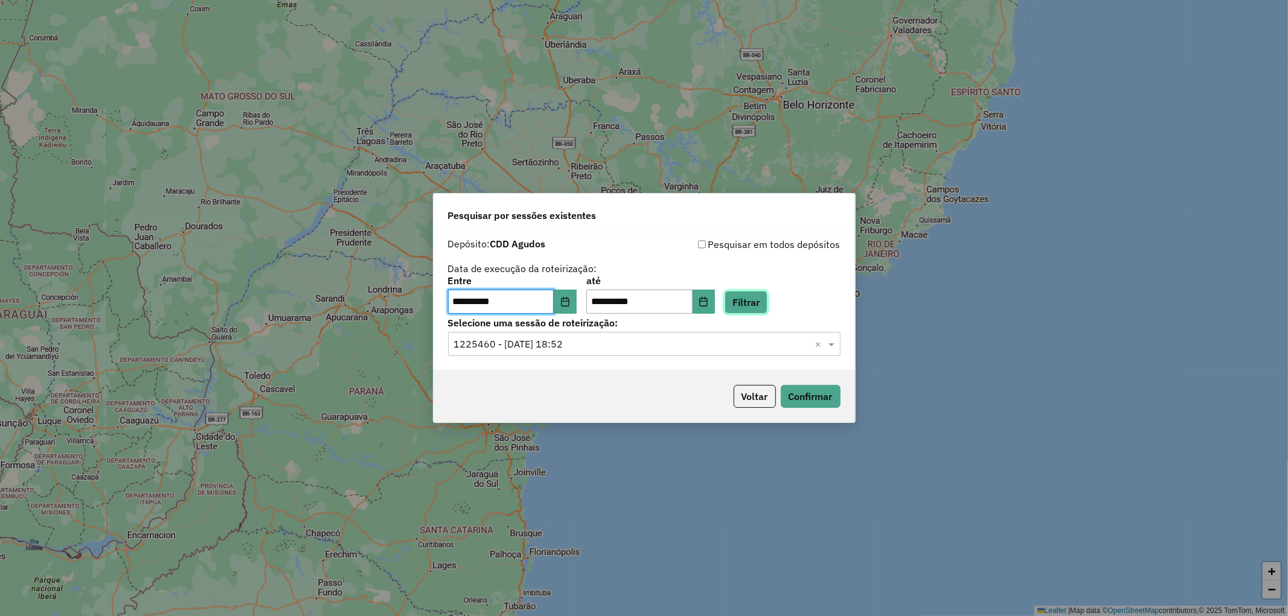
click at [767, 303] on button "Filtrar" at bounding box center [746, 302] width 43 height 23
click at [630, 348] on input "text" at bounding box center [632, 345] width 356 height 14
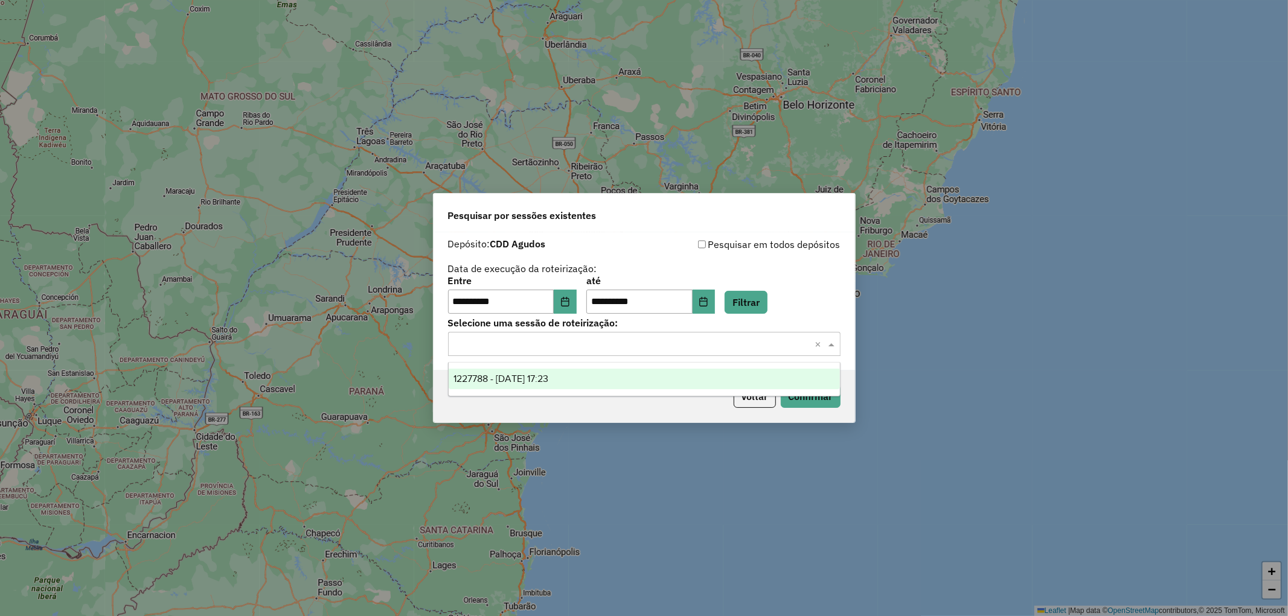
click at [548, 376] on span "1227788 - 11/08/2025 17:23" at bounding box center [500, 379] width 95 height 10
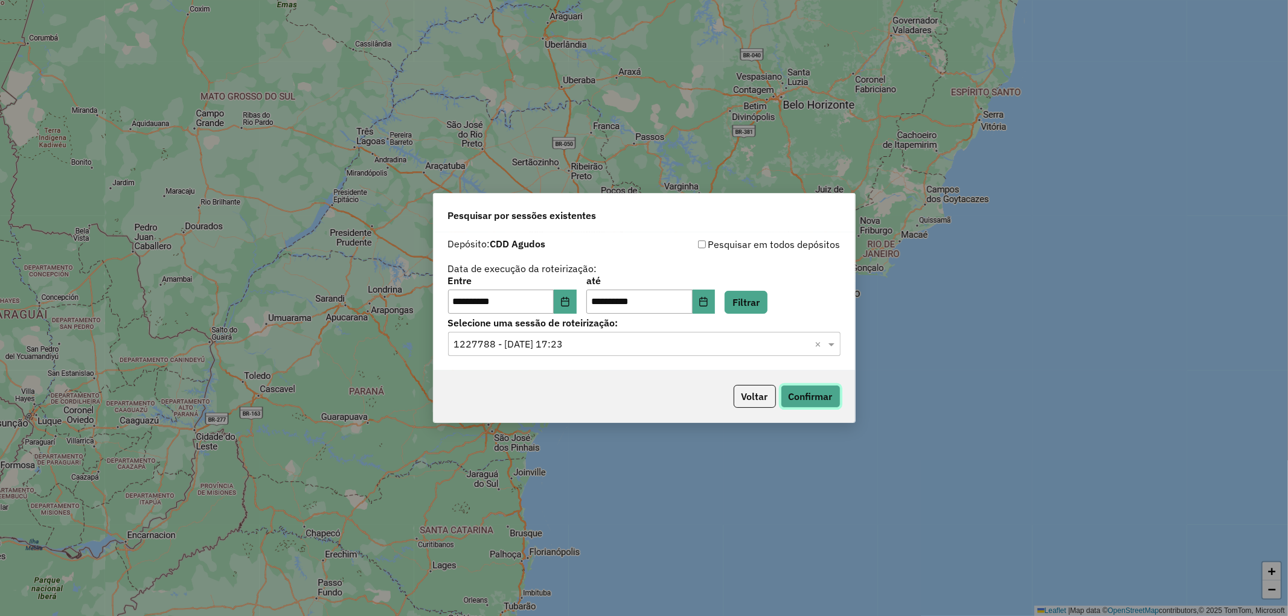
click at [826, 403] on button "Confirmar" at bounding box center [811, 396] width 60 height 23
click at [570, 304] on icon "Choose Date" at bounding box center [565, 302] width 10 height 10
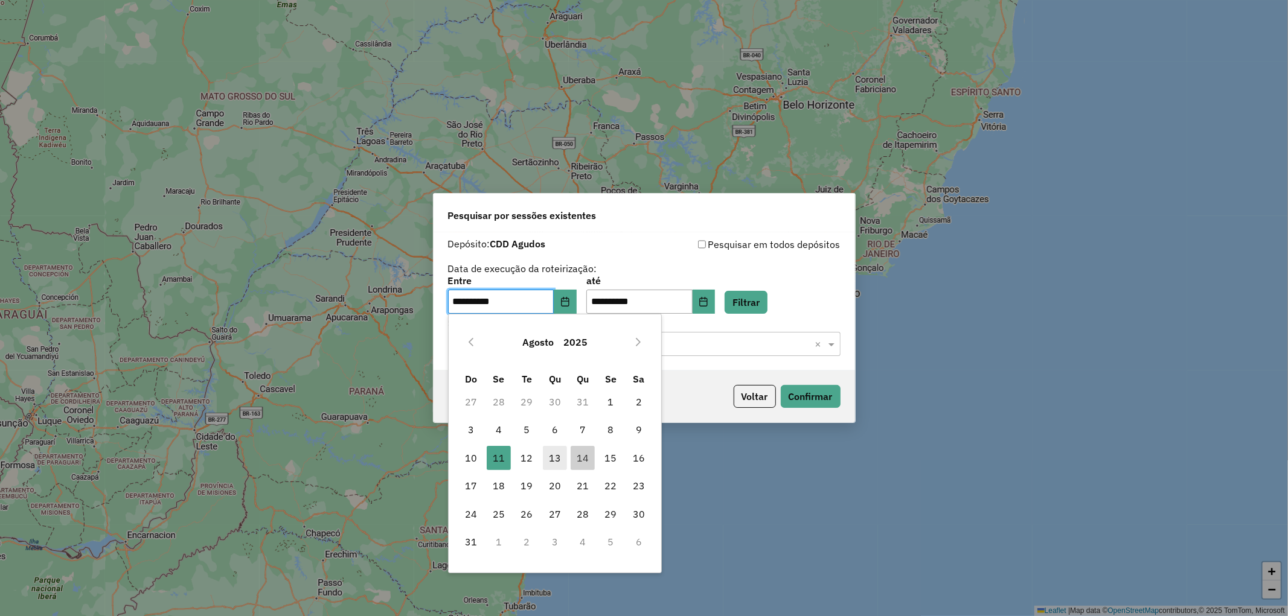
click at [559, 454] on span "13" at bounding box center [555, 458] width 24 height 24
type input "**********"
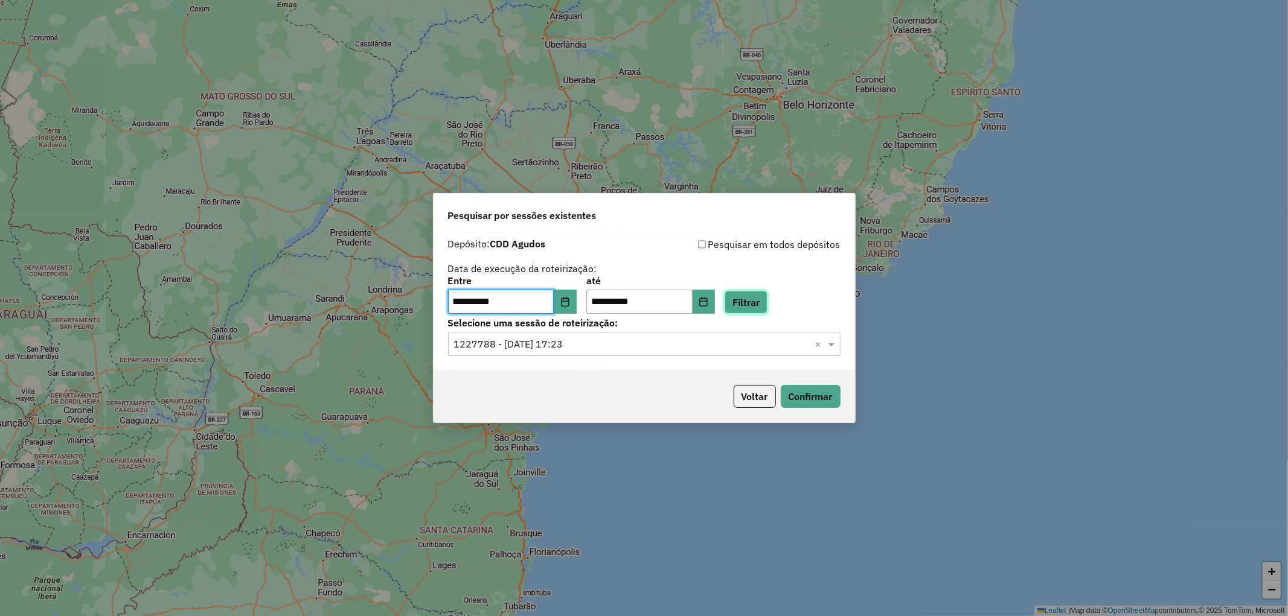
click at [767, 300] on button "Filtrar" at bounding box center [746, 302] width 43 height 23
click at [773, 346] on input "text" at bounding box center [632, 345] width 356 height 14
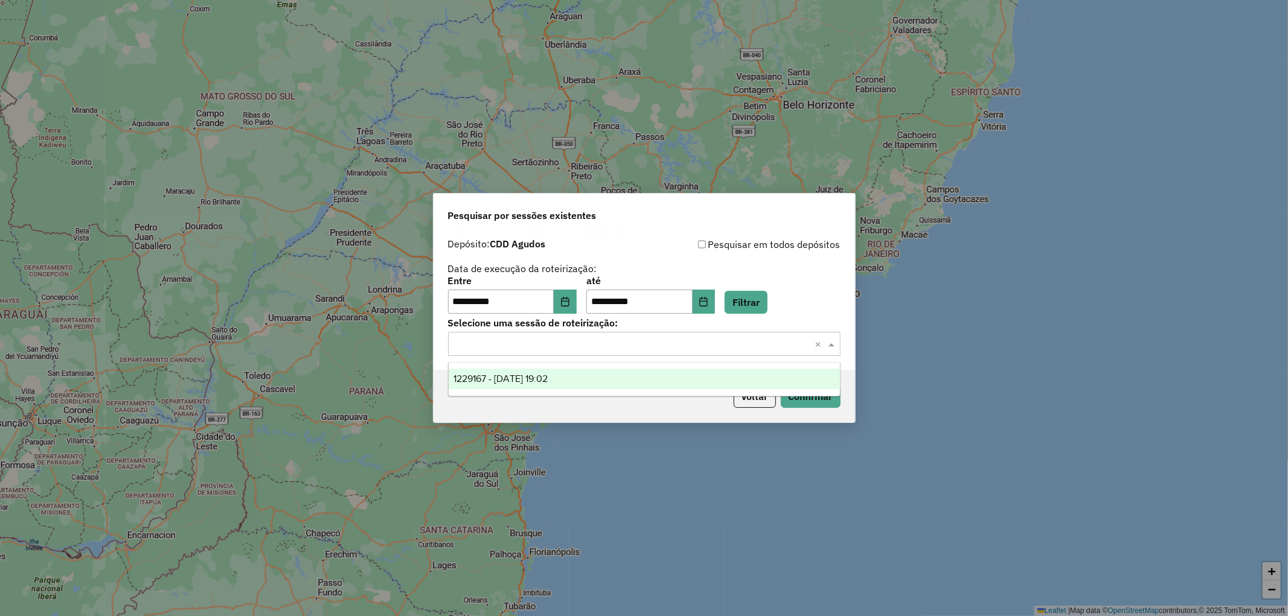
click at [548, 383] on span "1229167 - 13/08/2025 19:02" at bounding box center [500, 379] width 94 height 10
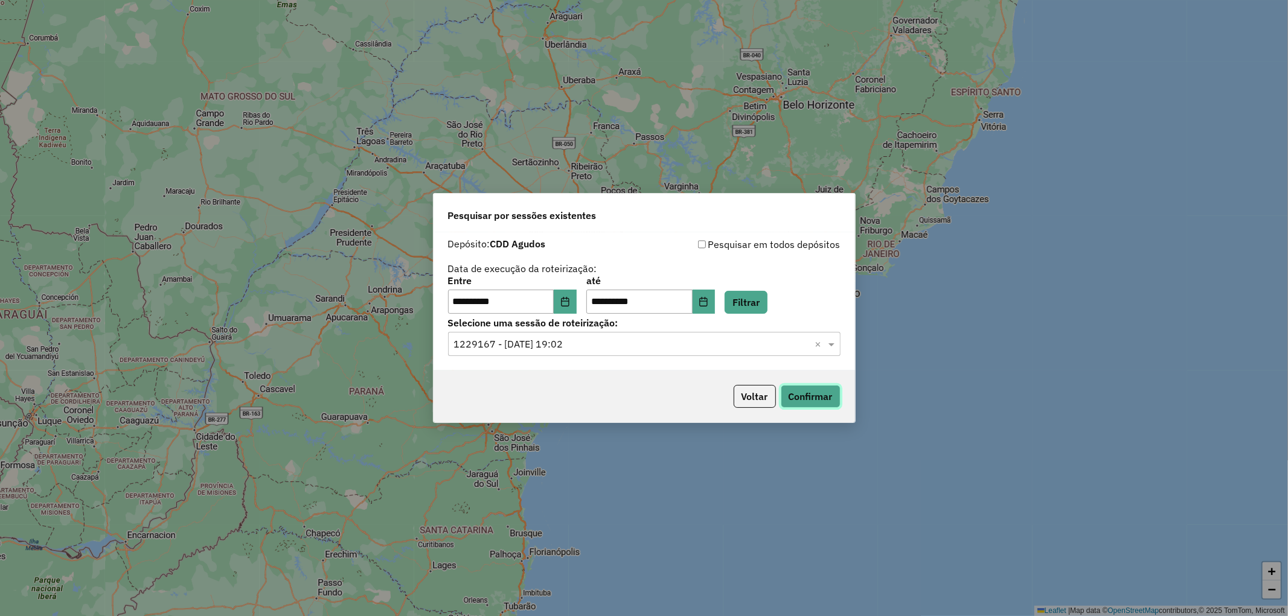
click at [804, 392] on button "Confirmar" at bounding box center [811, 396] width 60 height 23
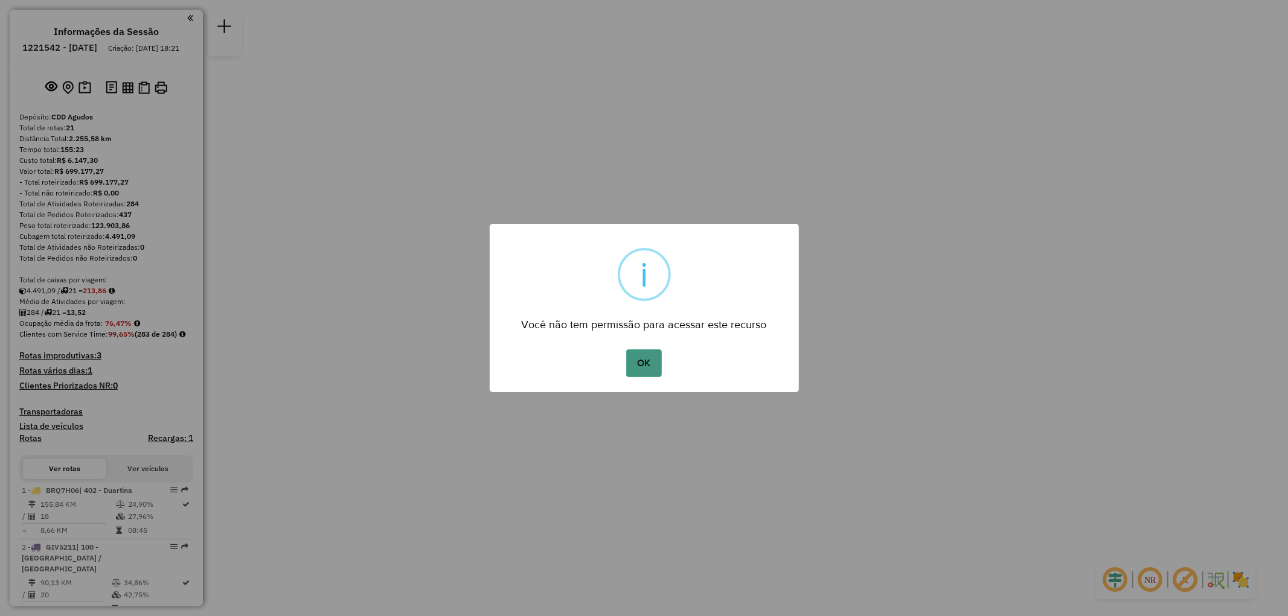
click at [650, 359] on button "OK" at bounding box center [644, 364] width 36 height 28
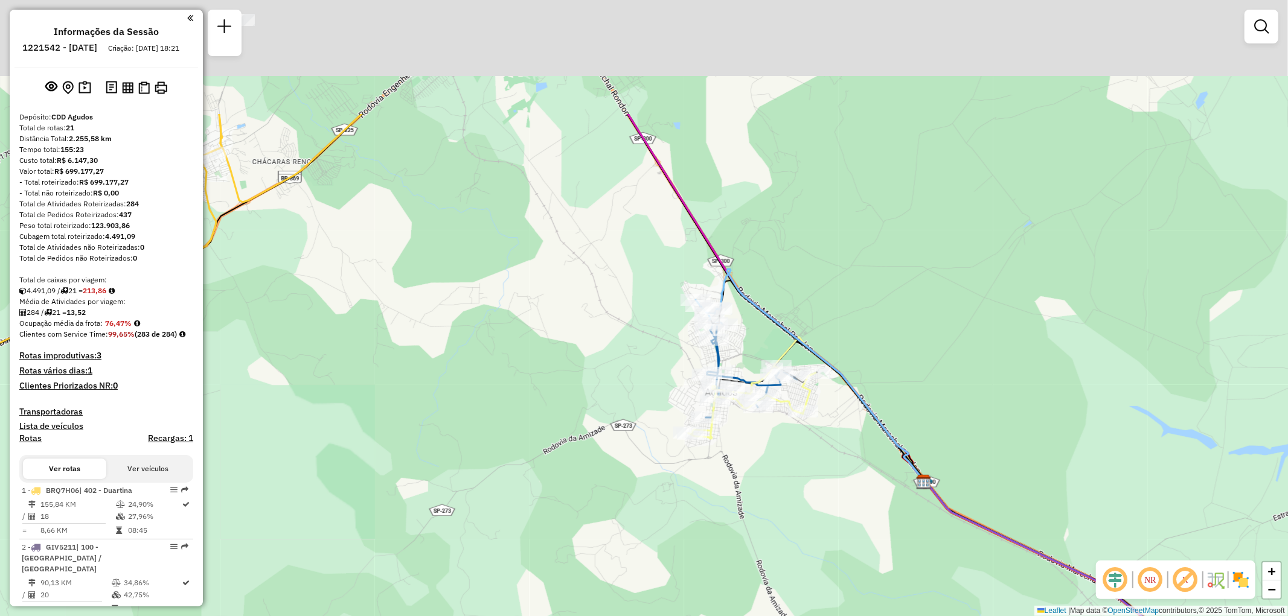
drag, startPoint x: 492, startPoint y: 91, endPoint x: 553, endPoint y: 274, distance: 192.8
click at [553, 274] on div "Janela de atendimento Grade de atendimento Capacidade Transportadoras Veículos …" at bounding box center [644, 308] width 1288 height 616
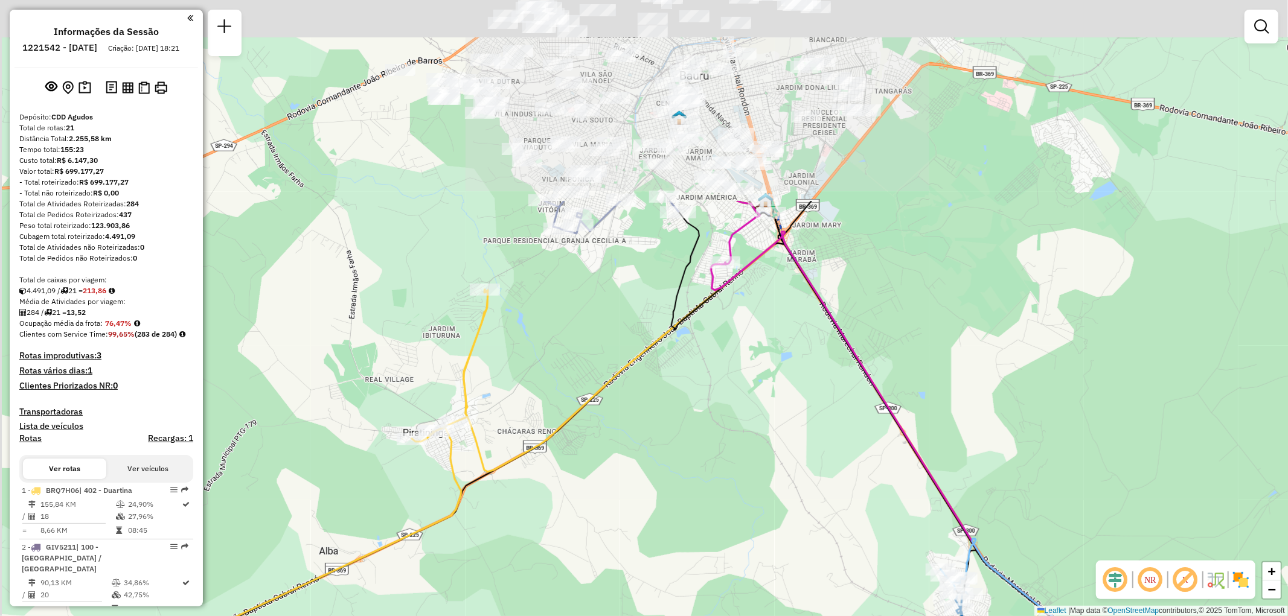
drag, startPoint x: 569, startPoint y: 270, endPoint x: 898, endPoint y: 556, distance: 436.6
click at [889, 594] on div "Janela de atendimento Grade de atendimento Capacidade Transportadoras Veículos …" at bounding box center [644, 308] width 1288 height 616
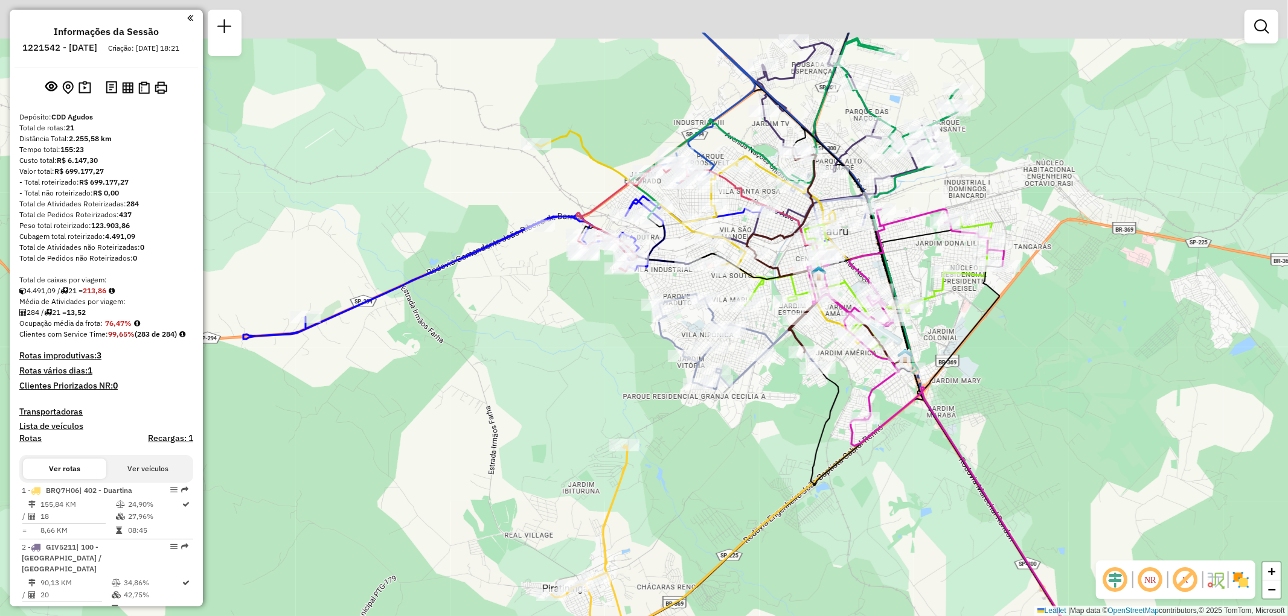
drag, startPoint x: 638, startPoint y: 361, endPoint x: 677, endPoint y: 418, distance: 69.8
click at [677, 423] on div "Janela de atendimento Grade de atendimento Capacidade Transportadoras Veículos …" at bounding box center [644, 308] width 1288 height 616
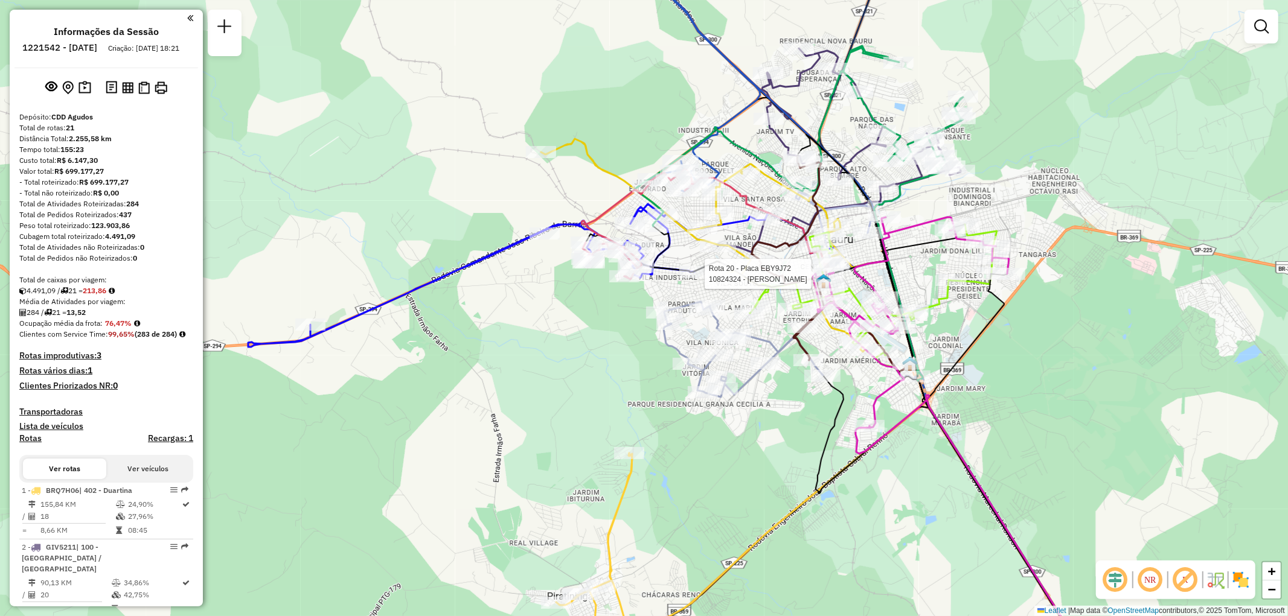
select select "**********"
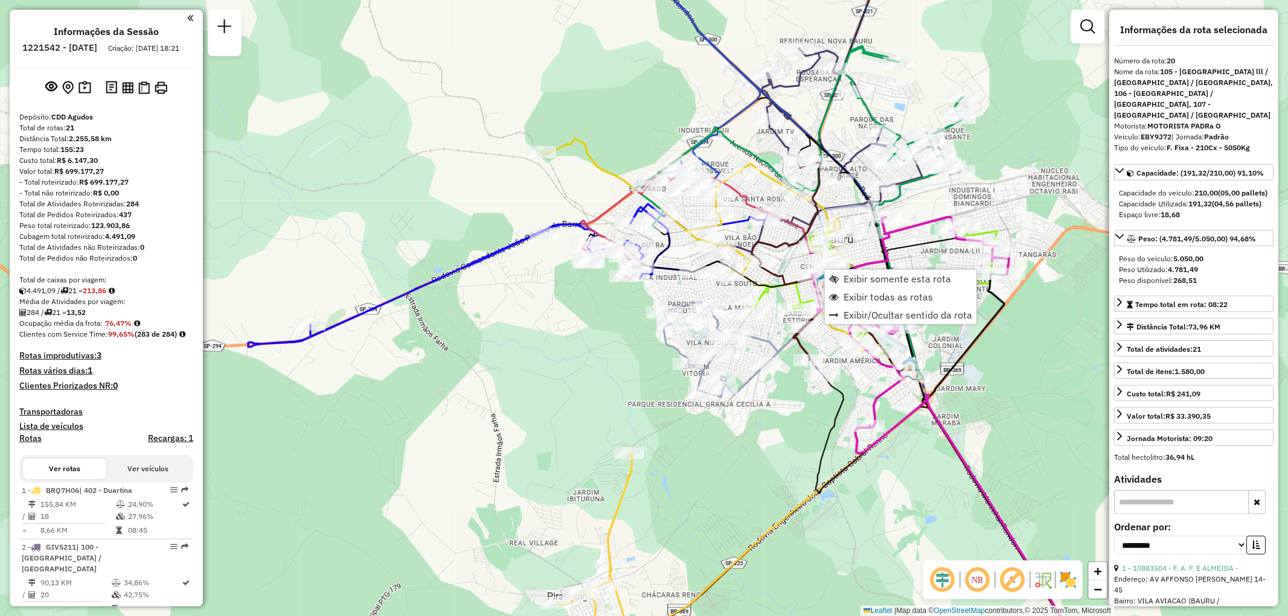
scroll to position [1459, 0]
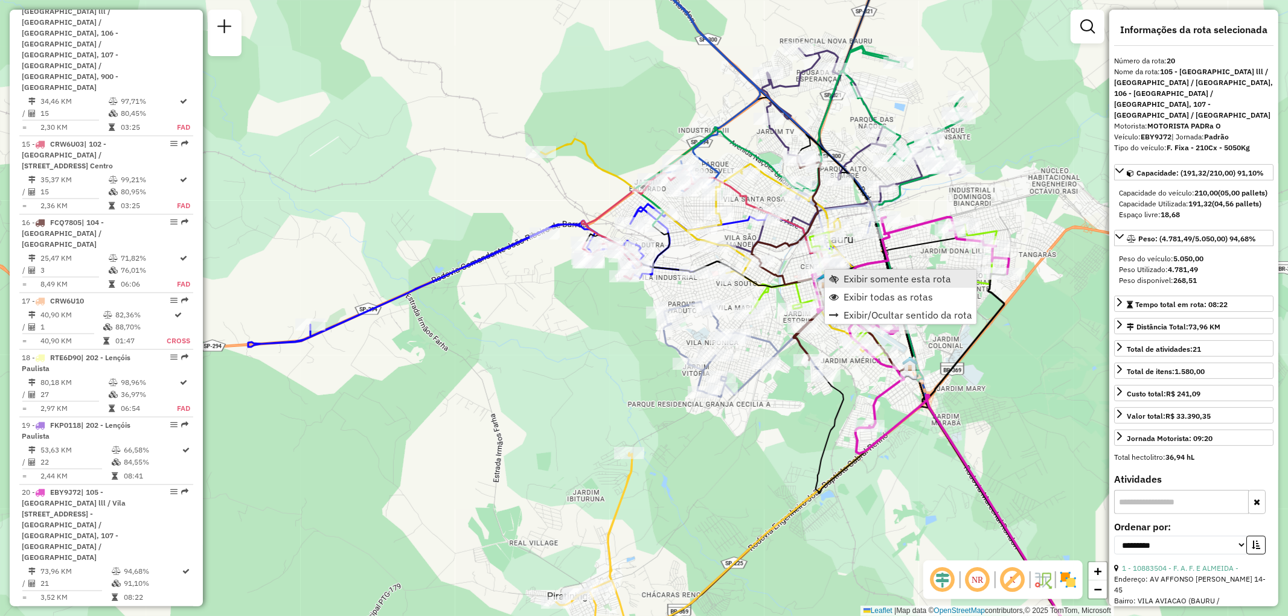
click at [849, 279] on span "Exibir somente esta rota" at bounding box center [897, 279] width 107 height 10
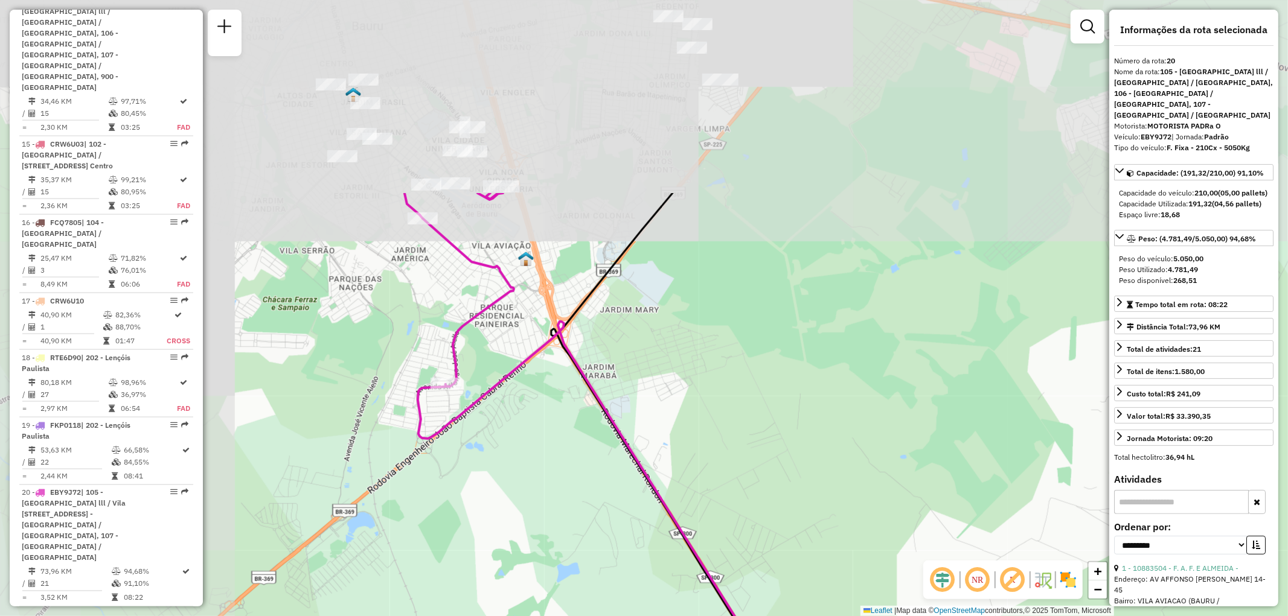
drag, startPoint x: 607, startPoint y: 263, endPoint x: 837, endPoint y: 521, distance: 345.1
click at [859, 528] on div "Janela de atendimento Grade de atendimento Capacidade Transportadoras Veículos …" at bounding box center [644, 308] width 1288 height 616
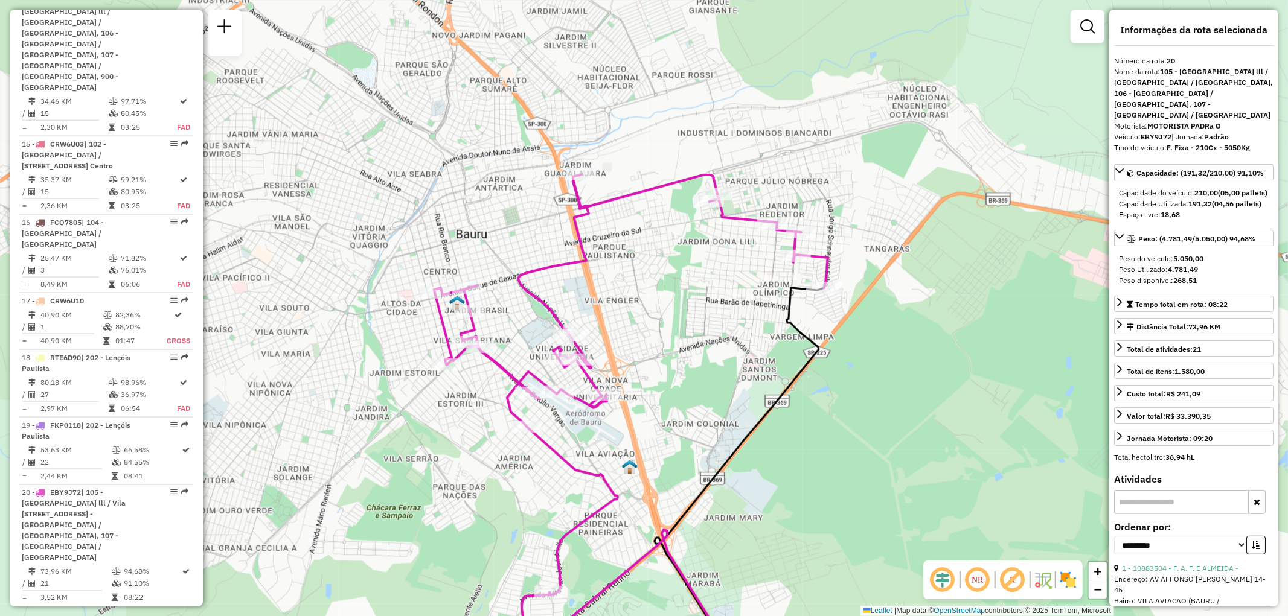
drag, startPoint x: 703, startPoint y: 242, endPoint x: 806, endPoint y: 440, distance: 223.1
click at [806, 440] on div "Janela de atendimento Grade de atendimento Capacidade Transportadoras Veículos …" at bounding box center [644, 308] width 1288 height 616
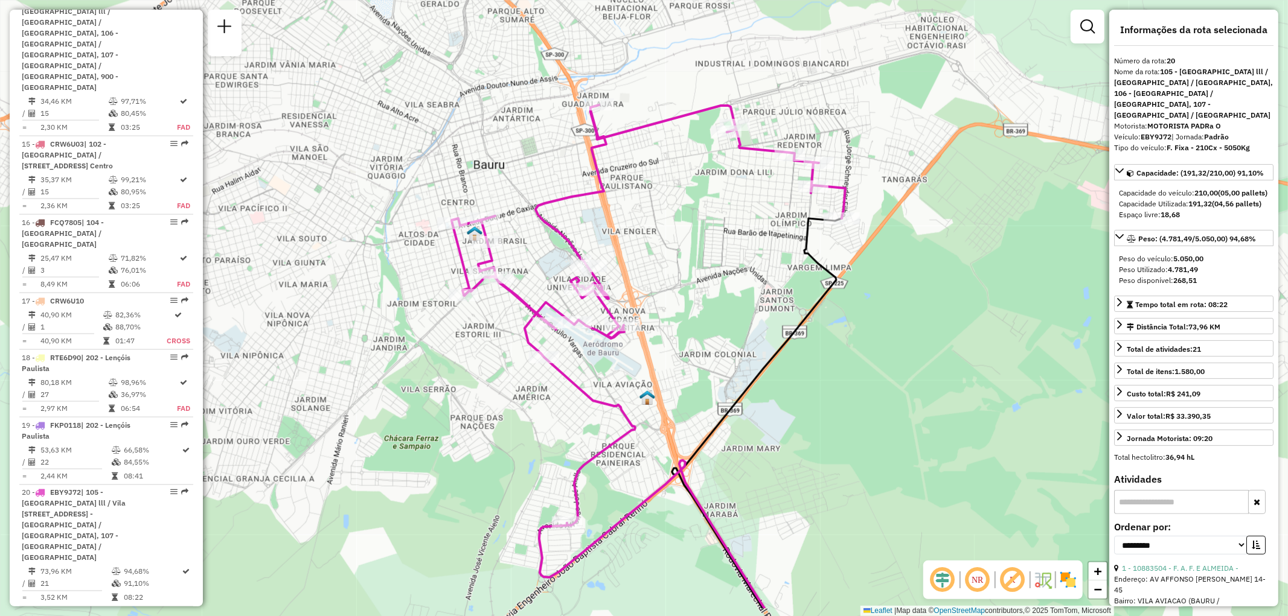
drag, startPoint x: 784, startPoint y: 392, endPoint x: 801, endPoint y: 323, distance: 71.6
click at [801, 323] on icon at bounding box center [757, 414] width 170 height 390
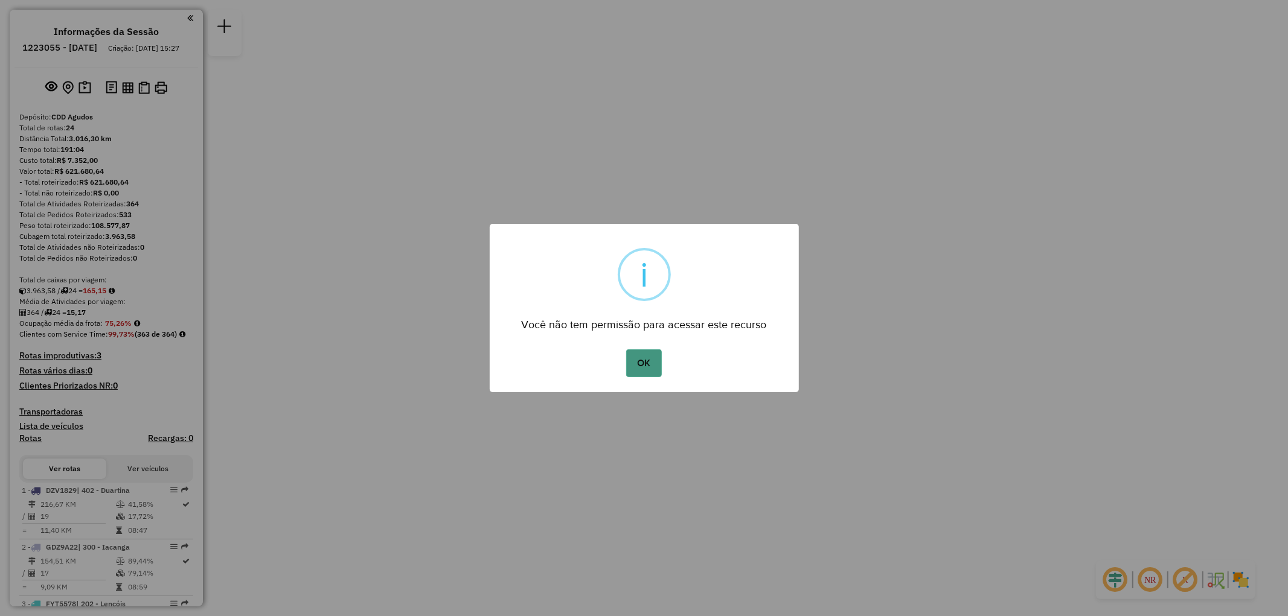
click at [644, 362] on button "OK" at bounding box center [644, 364] width 36 height 28
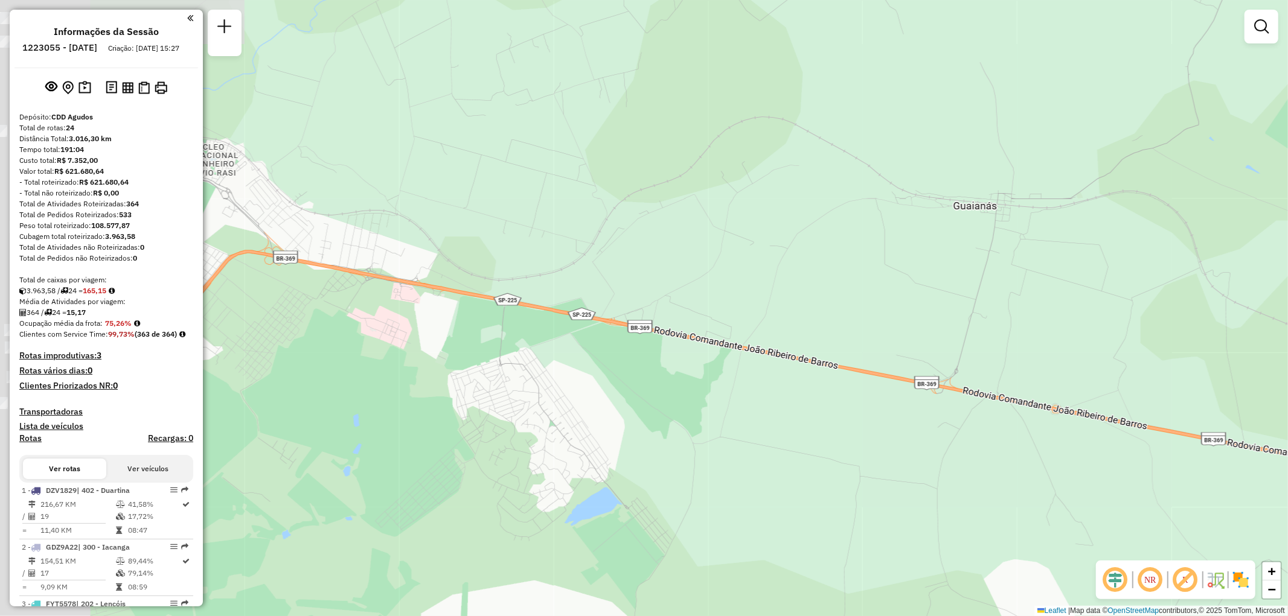
drag, startPoint x: 478, startPoint y: 294, endPoint x: 1248, endPoint y: 371, distance: 773.7
click at [1287, 385] on div "Janela de atendimento Grade de atendimento Capacidade Transportadoras Veículos …" at bounding box center [644, 308] width 1288 height 616
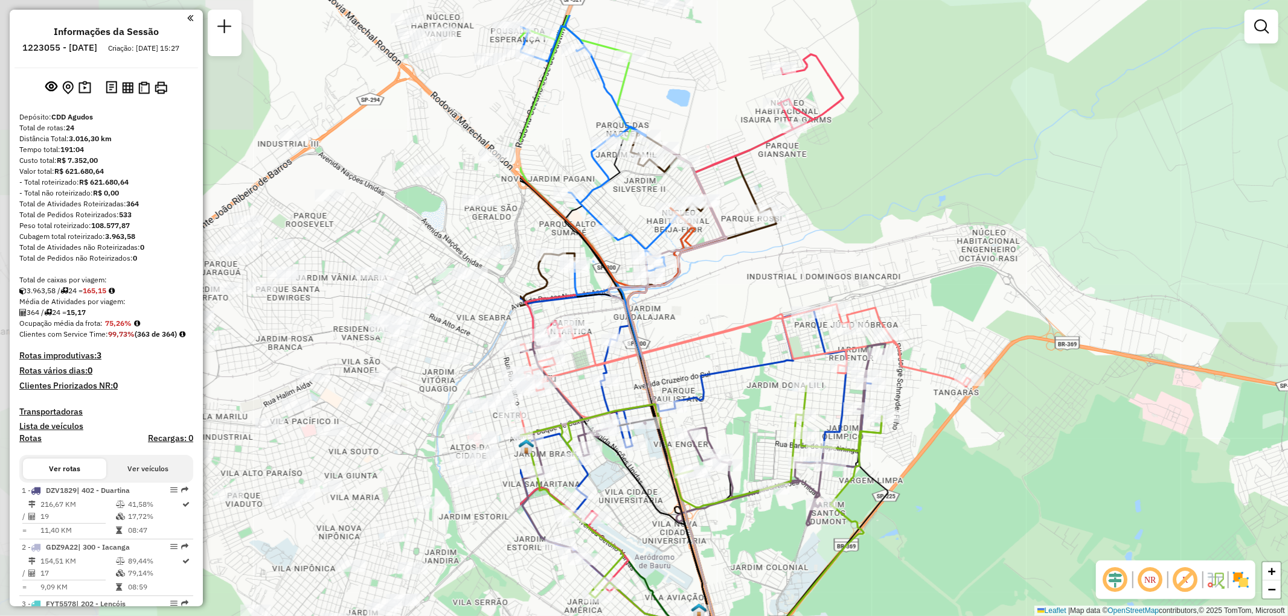
drag, startPoint x: 418, startPoint y: 252, endPoint x: 1171, endPoint y: 347, distance: 759.0
click at [1128, 335] on div "Janela de atendimento Grade de atendimento Capacidade Transportadoras Veículos …" at bounding box center [644, 308] width 1288 height 616
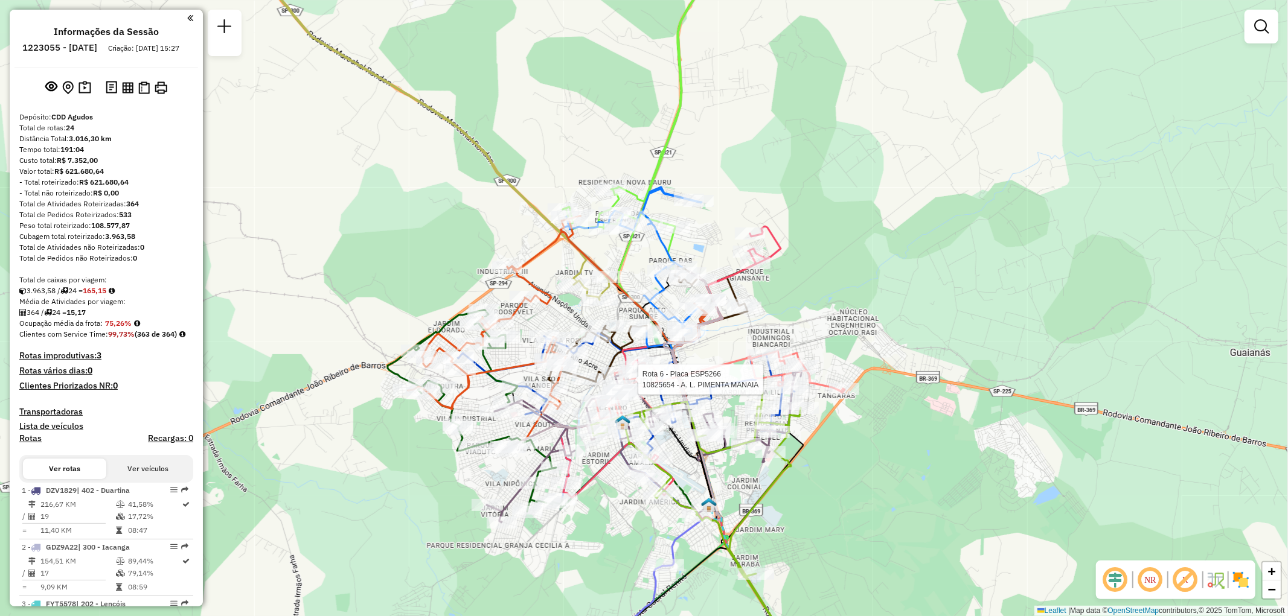
select select "**********"
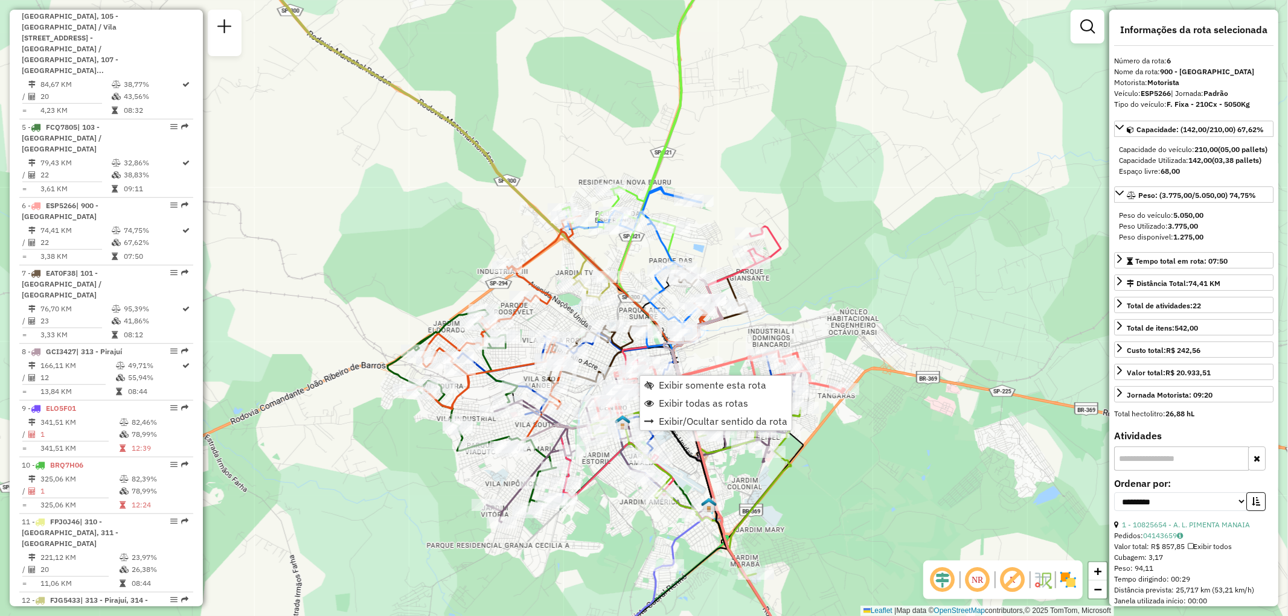
scroll to position [876, 0]
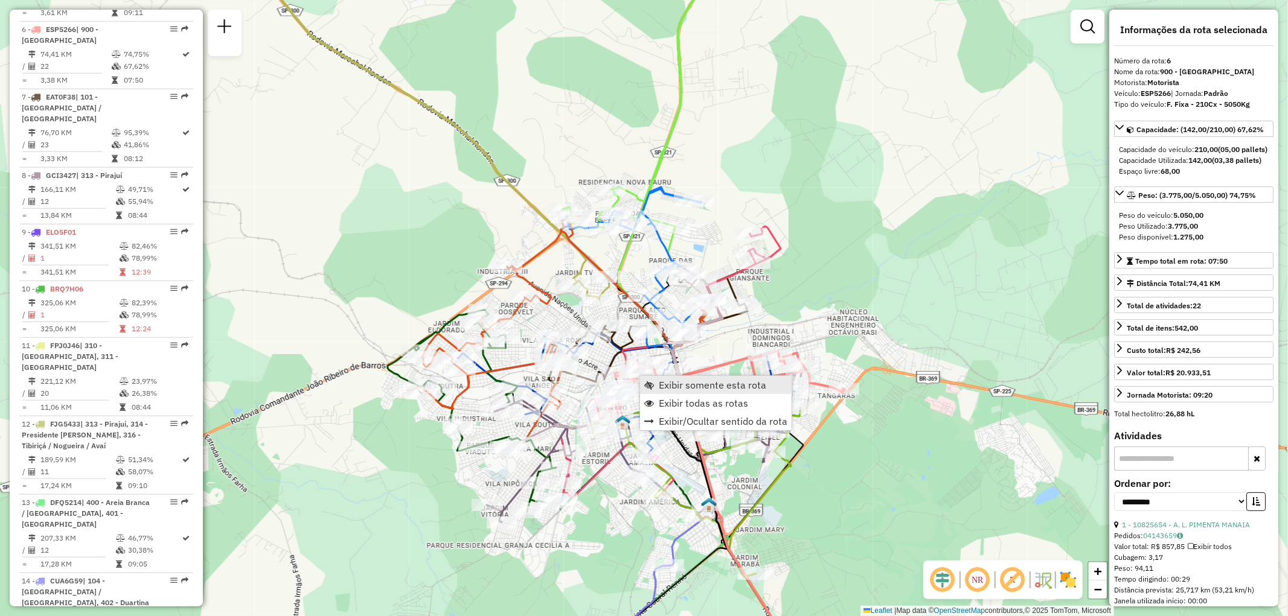
click at [668, 384] on span "Exibir somente esta rota" at bounding box center [712, 385] width 107 height 10
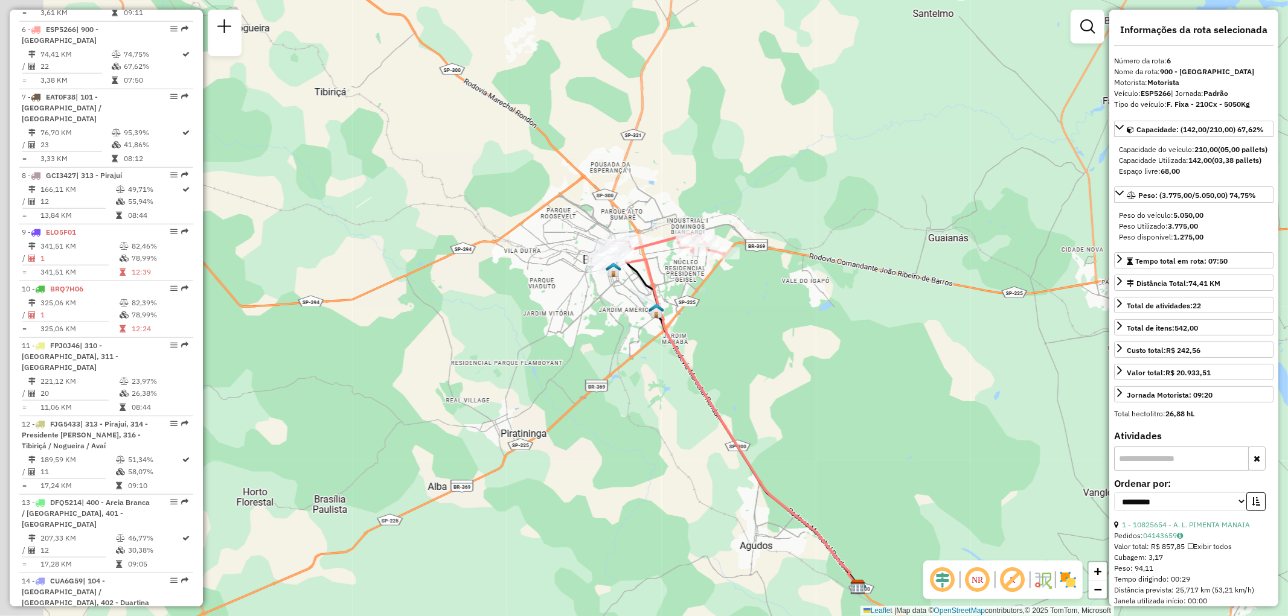
drag, startPoint x: 654, startPoint y: 246, endPoint x: 771, endPoint y: 379, distance: 177.1
click at [771, 378] on div "Janela de atendimento Grade de atendimento Capacidade Transportadoras Veículos …" at bounding box center [644, 308] width 1288 height 616
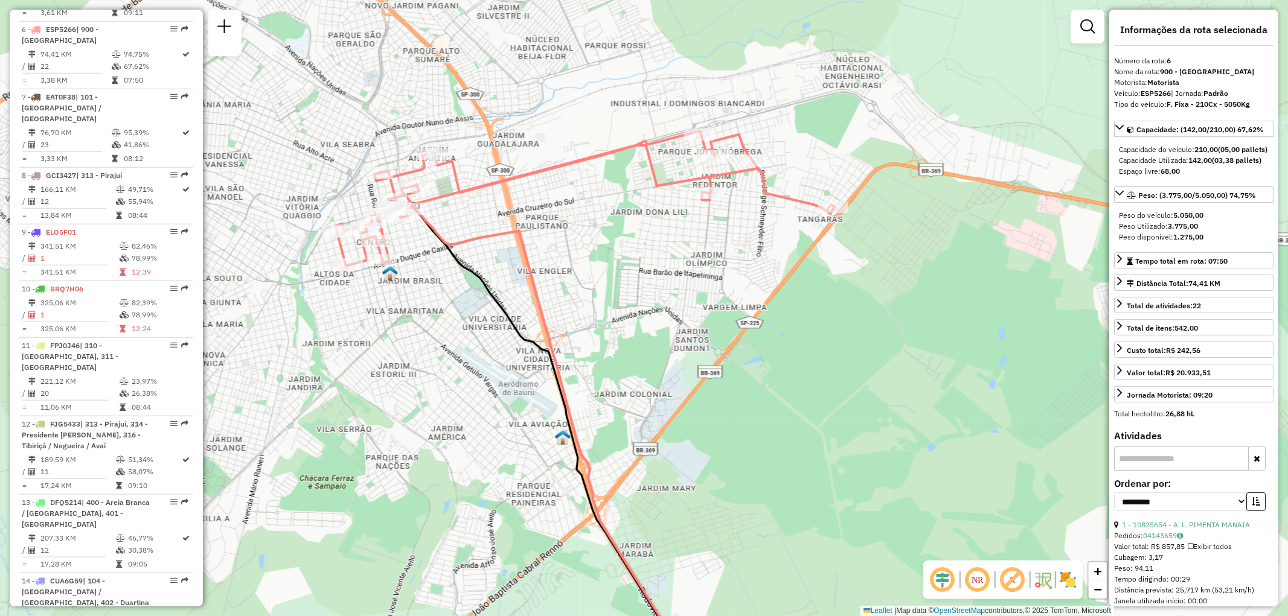
drag, startPoint x: 625, startPoint y: 228, endPoint x: 683, endPoint y: 385, distance: 167.9
click at [680, 387] on div "Janela de atendimento Grade de atendimento Capacidade Transportadoras Veículos …" at bounding box center [644, 308] width 1288 height 616
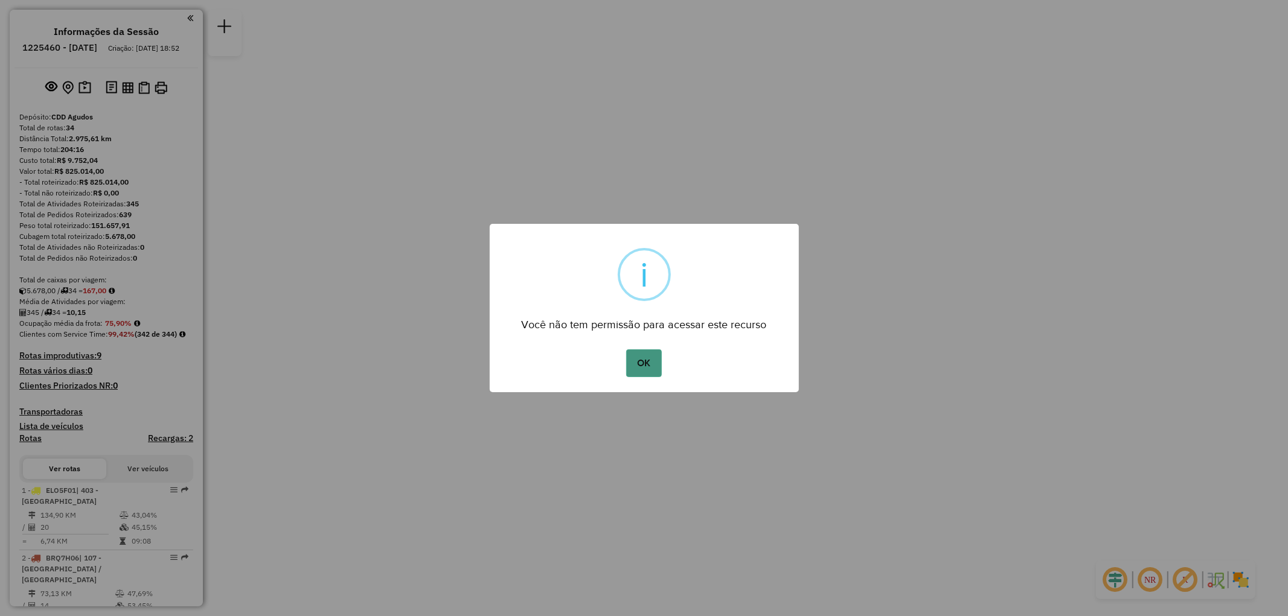
click at [653, 367] on button "OK" at bounding box center [644, 364] width 36 height 28
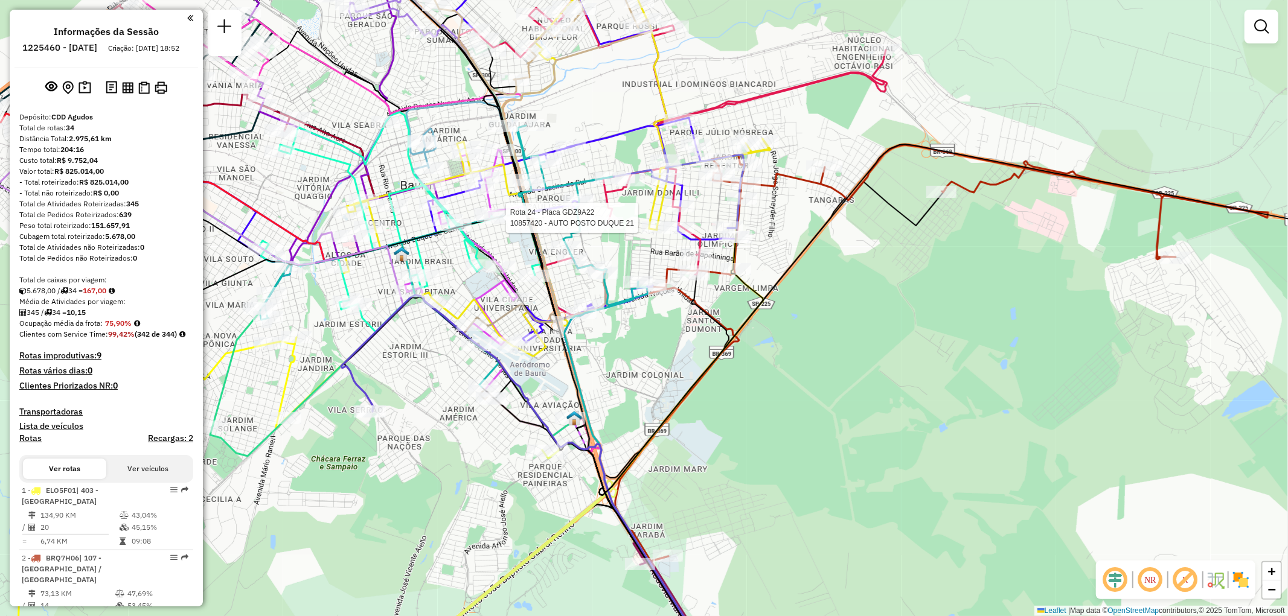
select select "**********"
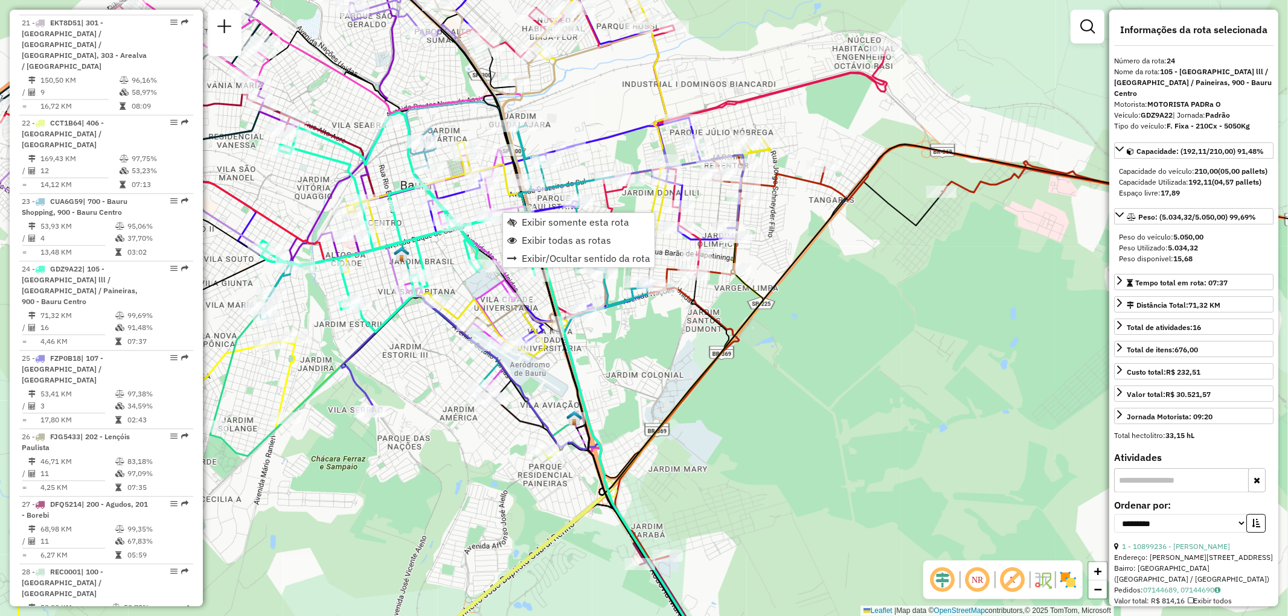
scroll to position [2266, 0]
click at [571, 221] on span "Exibir somente esta rota" at bounding box center [575, 222] width 107 height 10
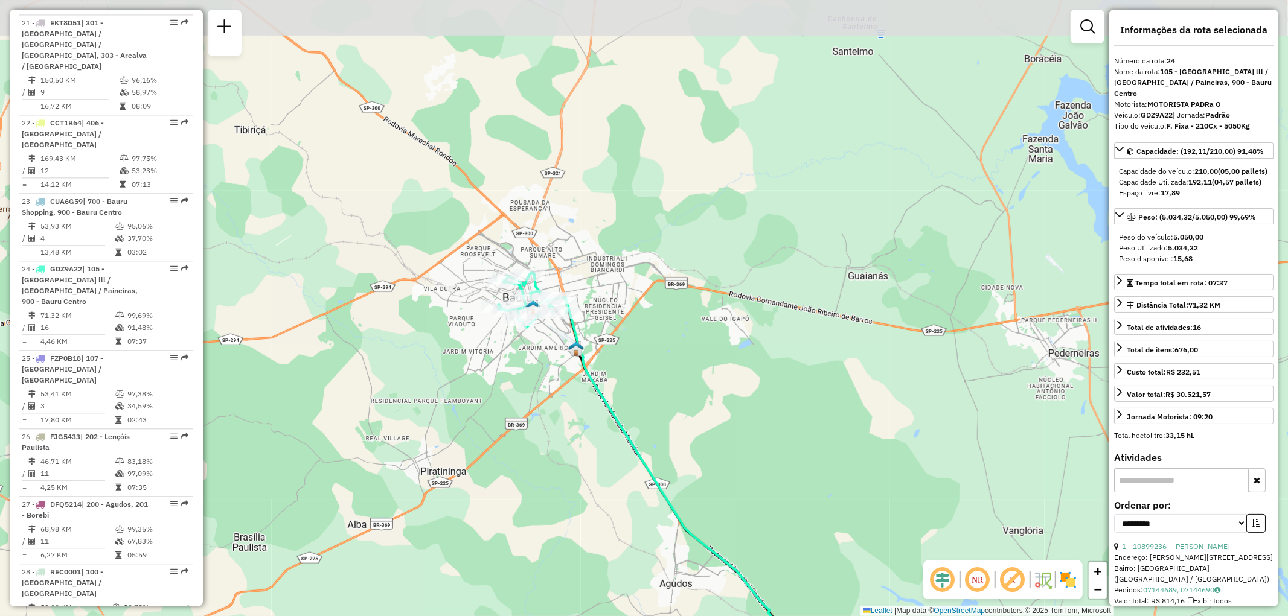
drag, startPoint x: 562, startPoint y: 249, endPoint x: 586, endPoint y: 451, distance: 203.8
click at [583, 450] on div "Janela de atendimento Grade de atendimento Capacidade Transportadoras Veículos …" at bounding box center [644, 308] width 1288 height 616
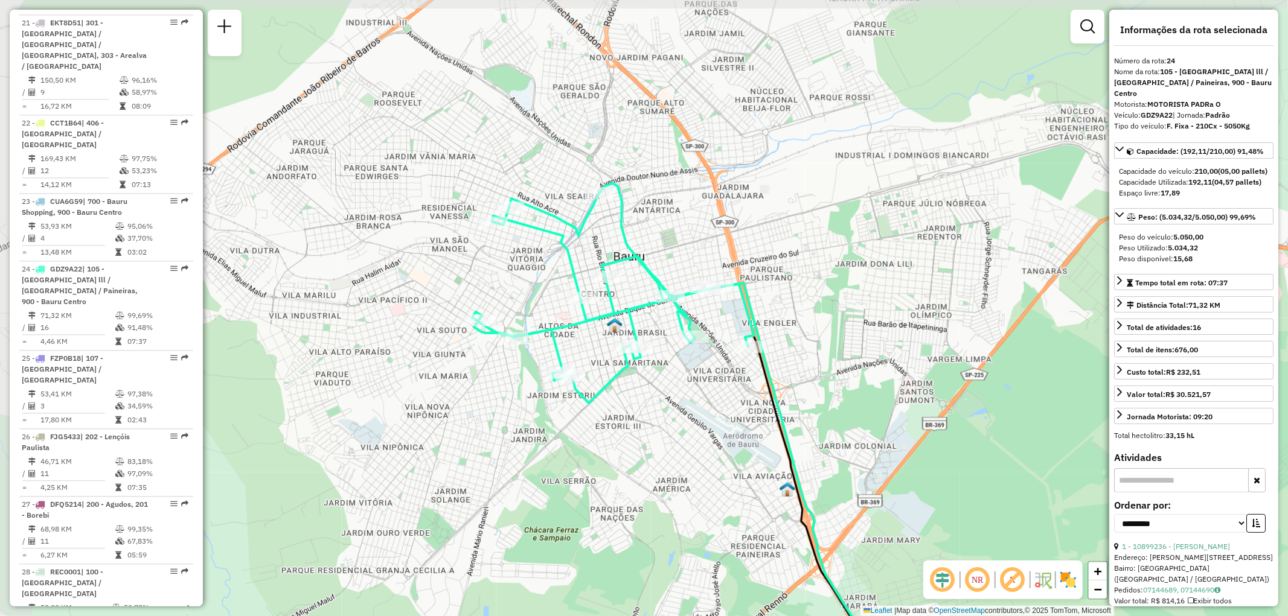
drag, startPoint x: 443, startPoint y: 304, endPoint x: 760, endPoint y: 403, distance: 332.1
click at [760, 403] on div "Janela de atendimento Grade de atendimento Capacidade Transportadoras Veículos …" at bounding box center [644, 308] width 1288 height 616
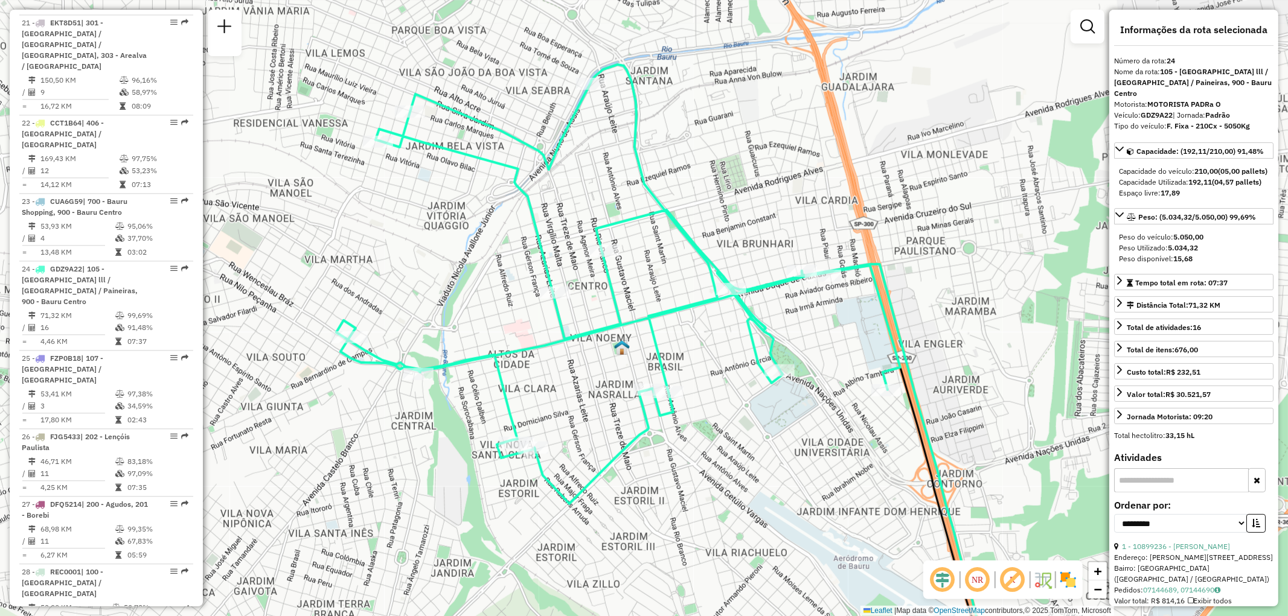
drag, startPoint x: 728, startPoint y: 356, endPoint x: 678, endPoint y: 424, distance: 83.8
click at [678, 424] on div "Janela de atendimento Grade de atendimento Capacidade Transportadoras Veículos …" at bounding box center [644, 308] width 1288 height 616
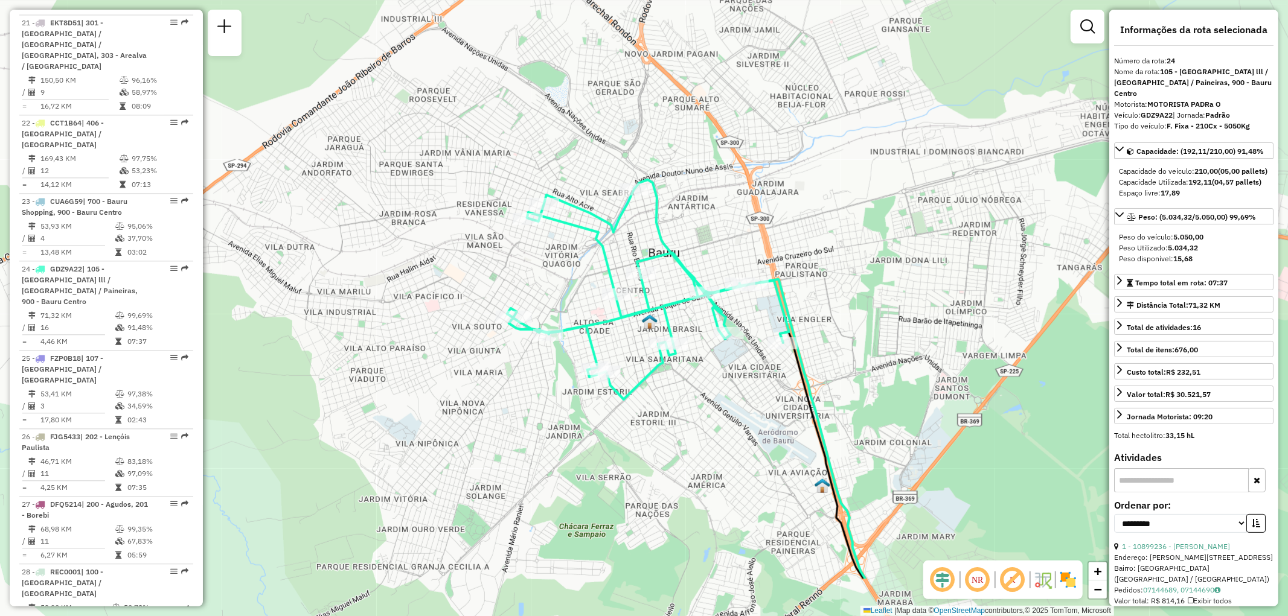
drag, startPoint x: 711, startPoint y: 513, endPoint x: 699, endPoint y: 414, distance: 99.8
click at [699, 414] on div "Janela de atendimento Grade de atendimento Capacidade Transportadoras Veículos …" at bounding box center [644, 308] width 1288 height 616
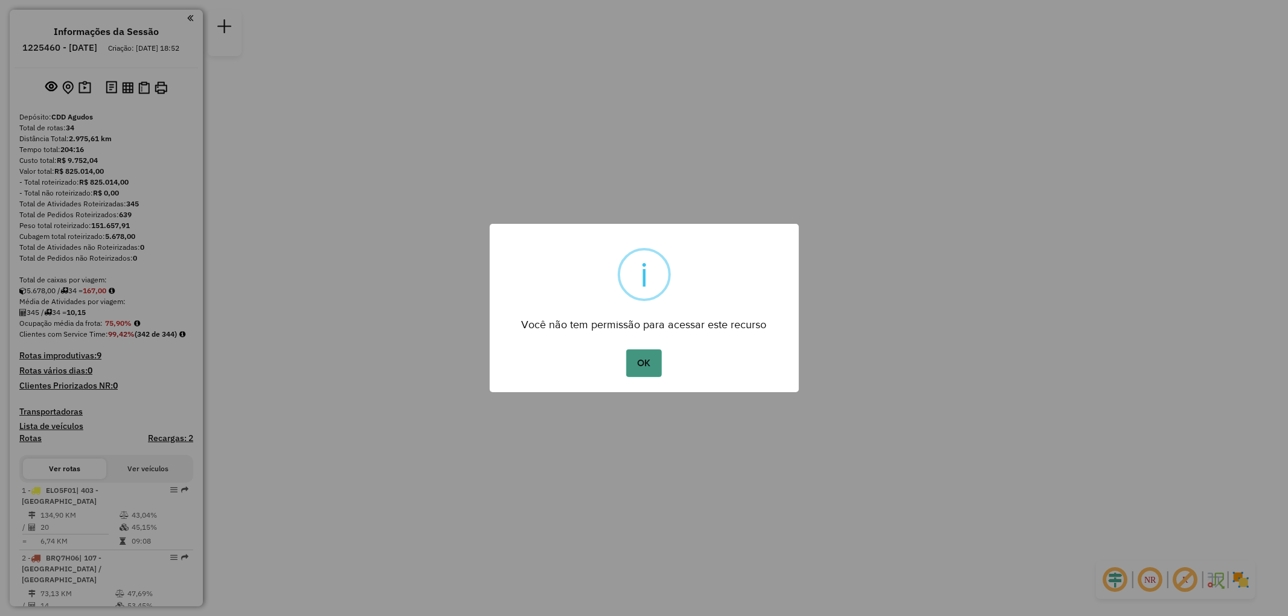
click at [642, 359] on button "OK" at bounding box center [644, 364] width 36 height 28
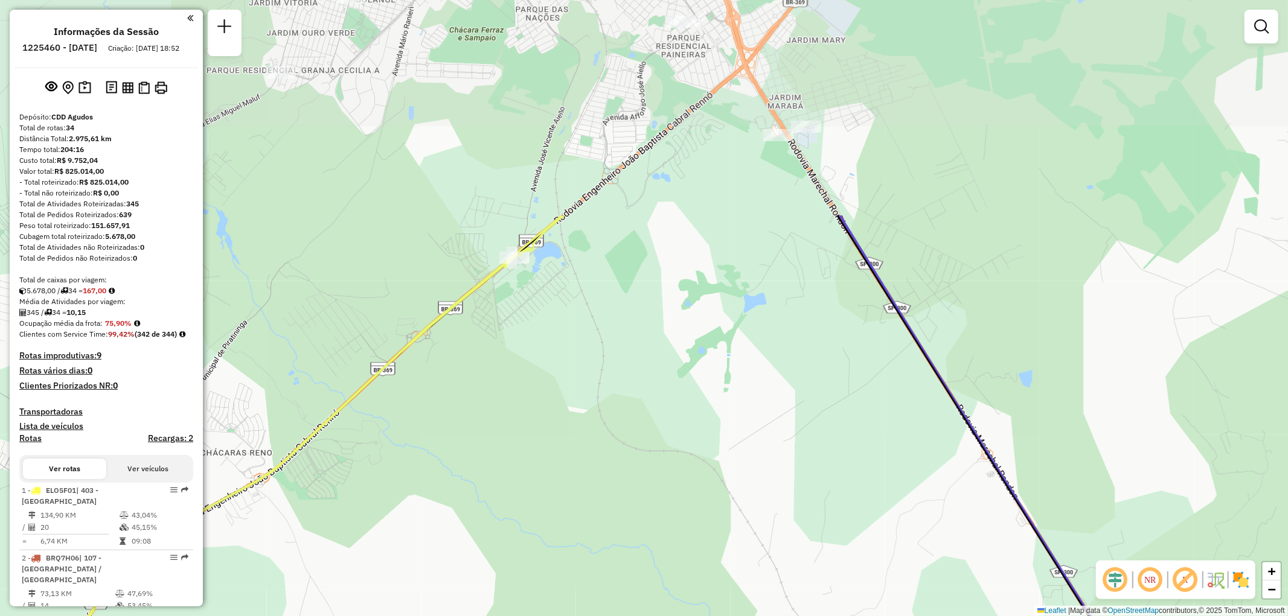
drag, startPoint x: 592, startPoint y: 274, endPoint x: 732, endPoint y: 614, distance: 367.7
click at [729, 616] on html "Aguarde... Pop-up bloqueado! Seu navegador bloqueou automáticamente a abertura …" at bounding box center [644, 308] width 1288 height 616
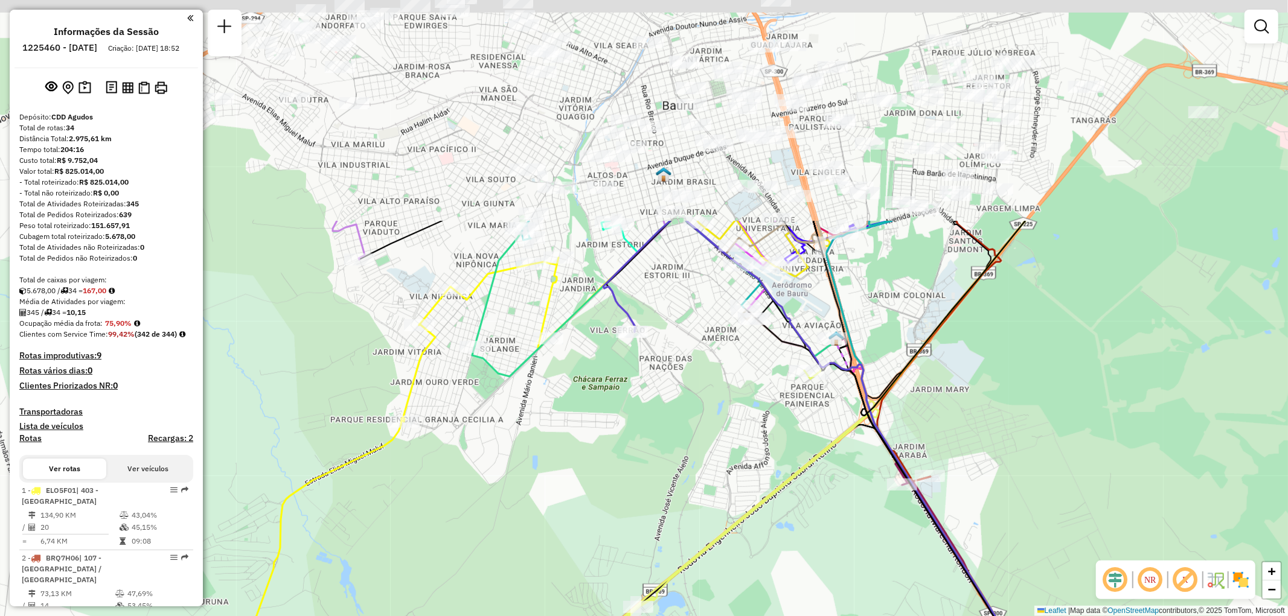
drag, startPoint x: 578, startPoint y: 266, endPoint x: 669, endPoint y: 559, distance: 306.7
click at [669, 559] on div "Janela de atendimento Grade de atendimento Capacidade Transportadoras Veículos …" at bounding box center [644, 308] width 1288 height 616
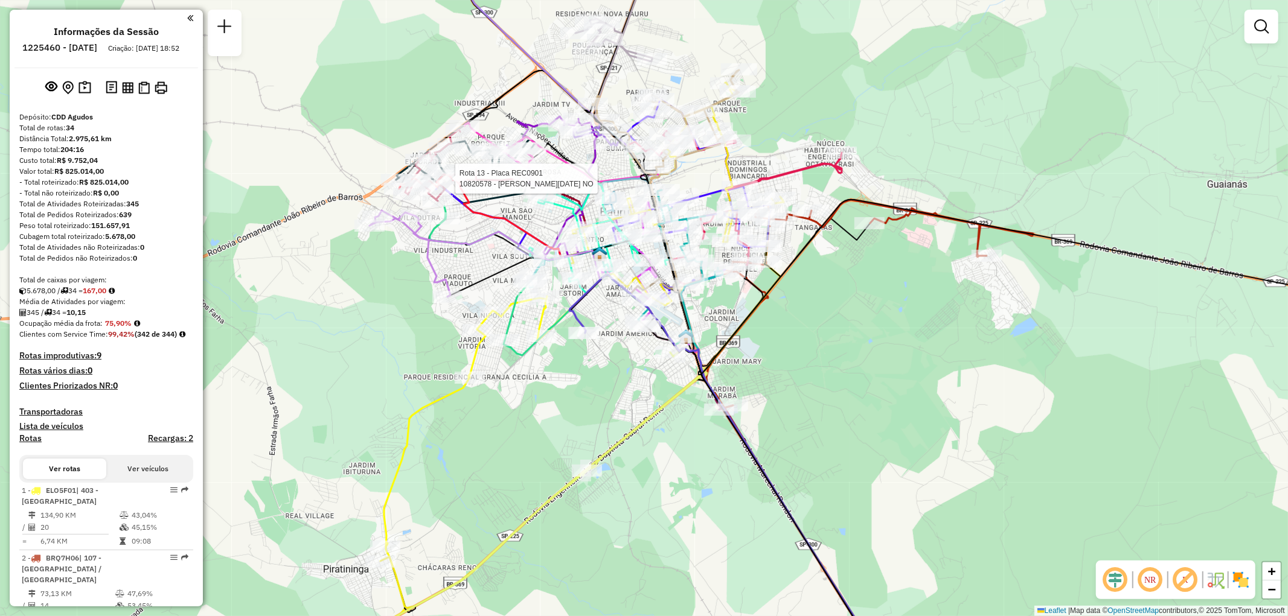
select select "**********"
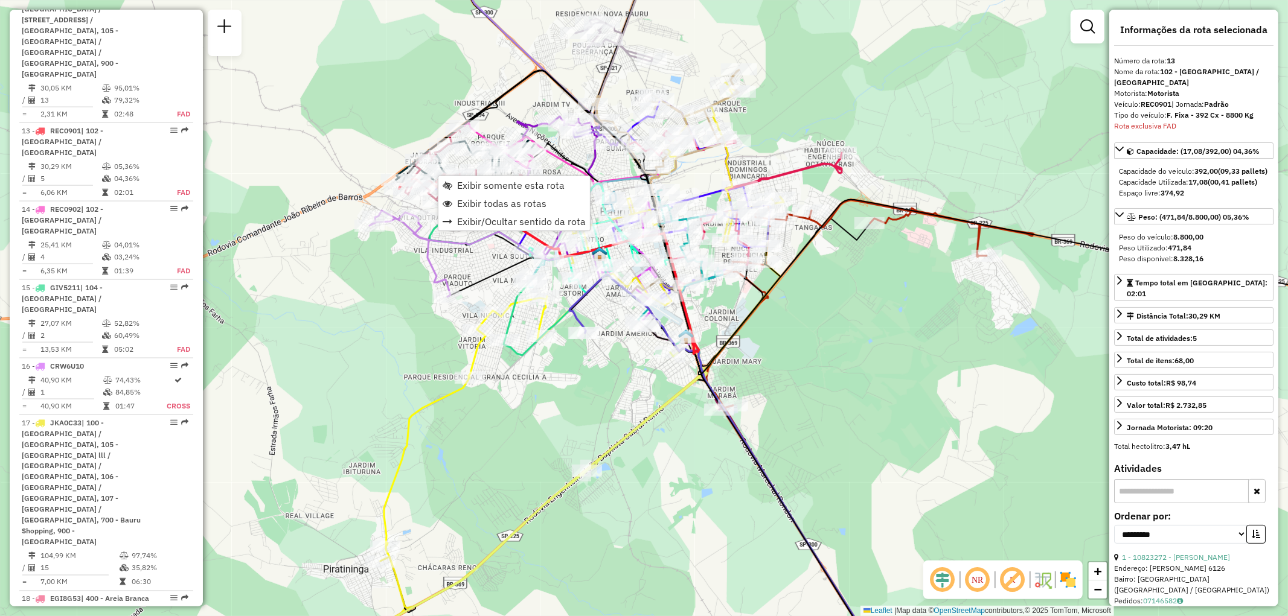
scroll to position [1468, 0]
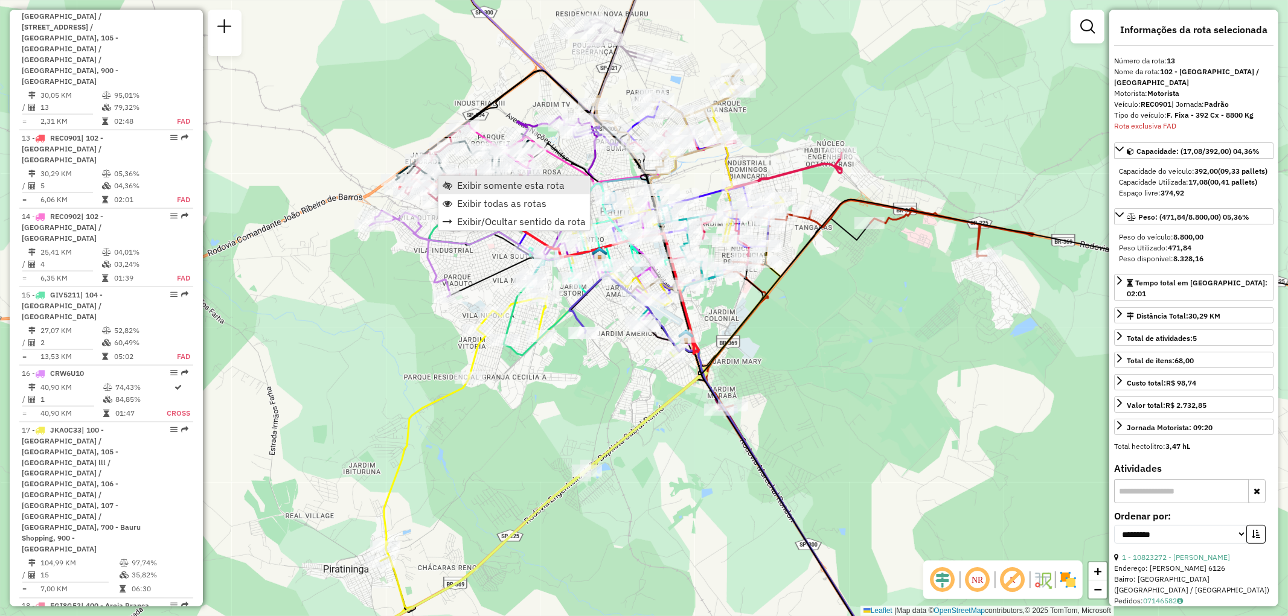
click at [472, 184] on span "Exibir somente esta rota" at bounding box center [510, 186] width 107 height 10
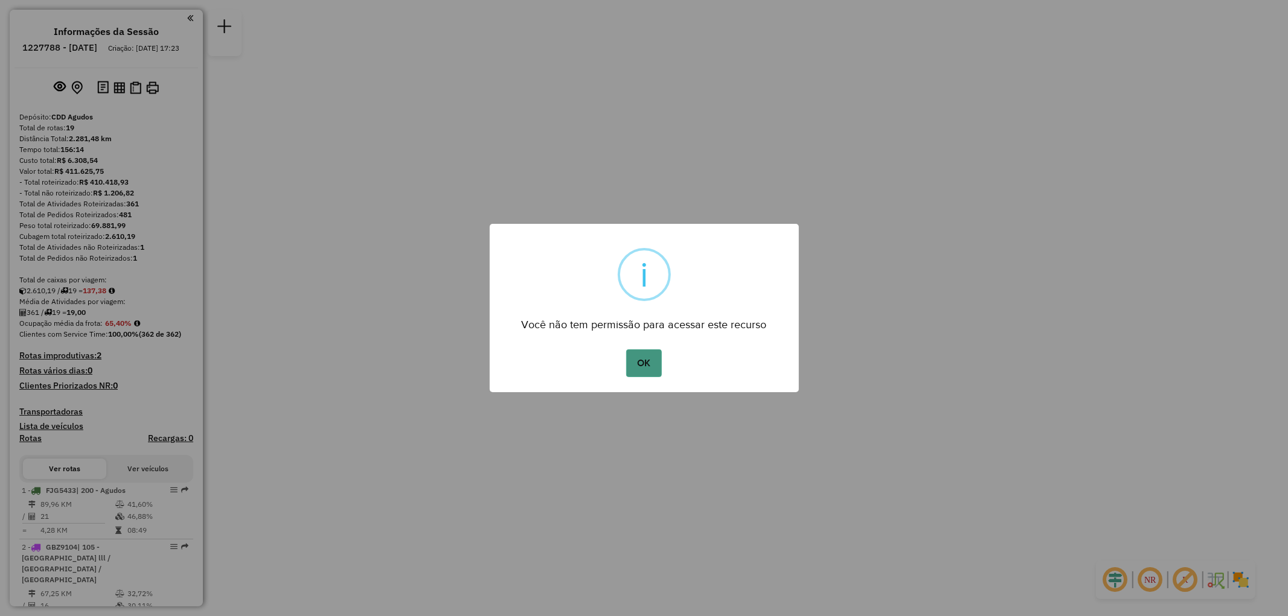
click at [644, 370] on button "OK" at bounding box center [644, 364] width 36 height 28
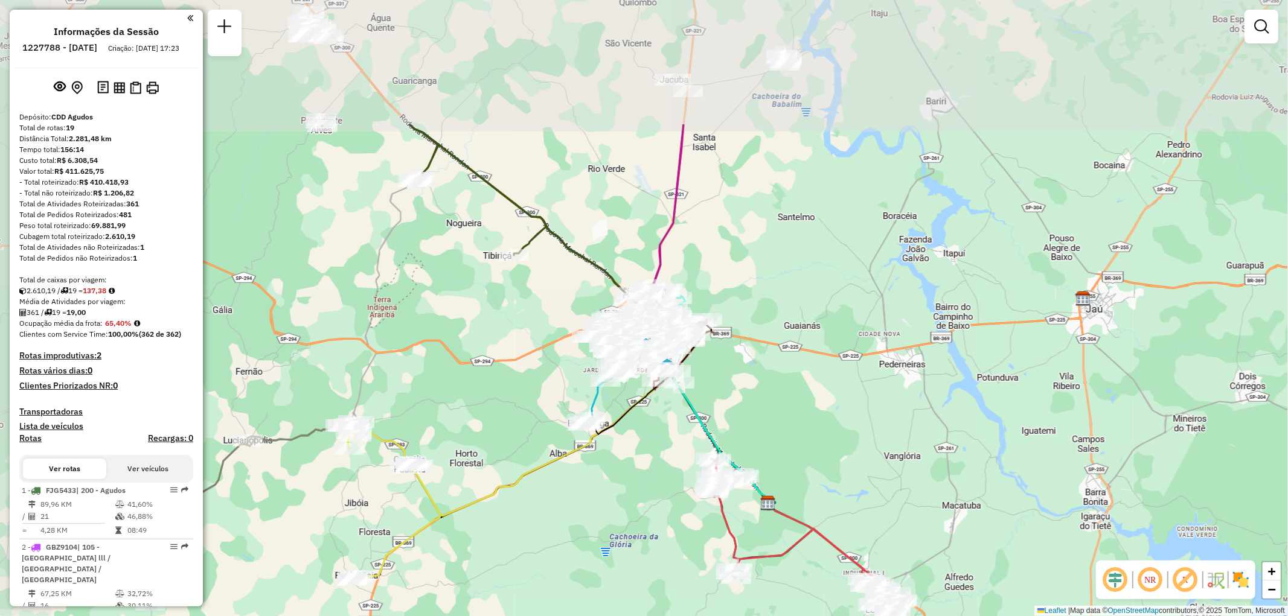
drag, startPoint x: 596, startPoint y: 273, endPoint x: 665, endPoint y: 458, distance: 197.4
click at [666, 463] on div "Janela de atendimento Grade de atendimento Capacidade Transportadoras Veículos …" at bounding box center [644, 308] width 1288 height 616
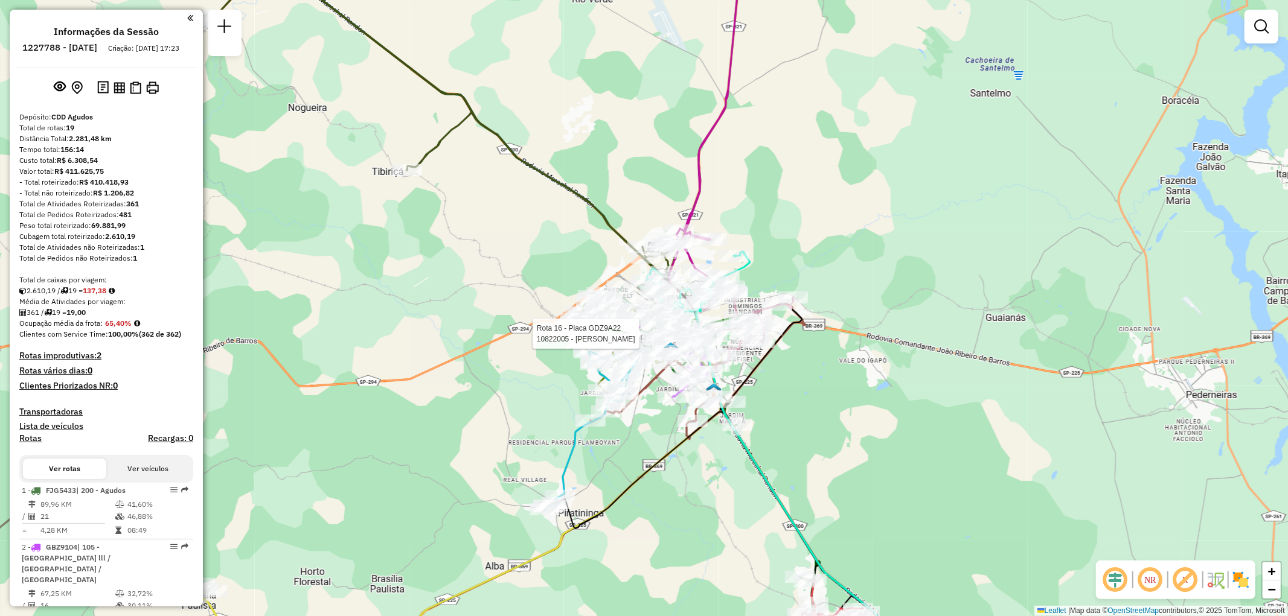
select select "**********"
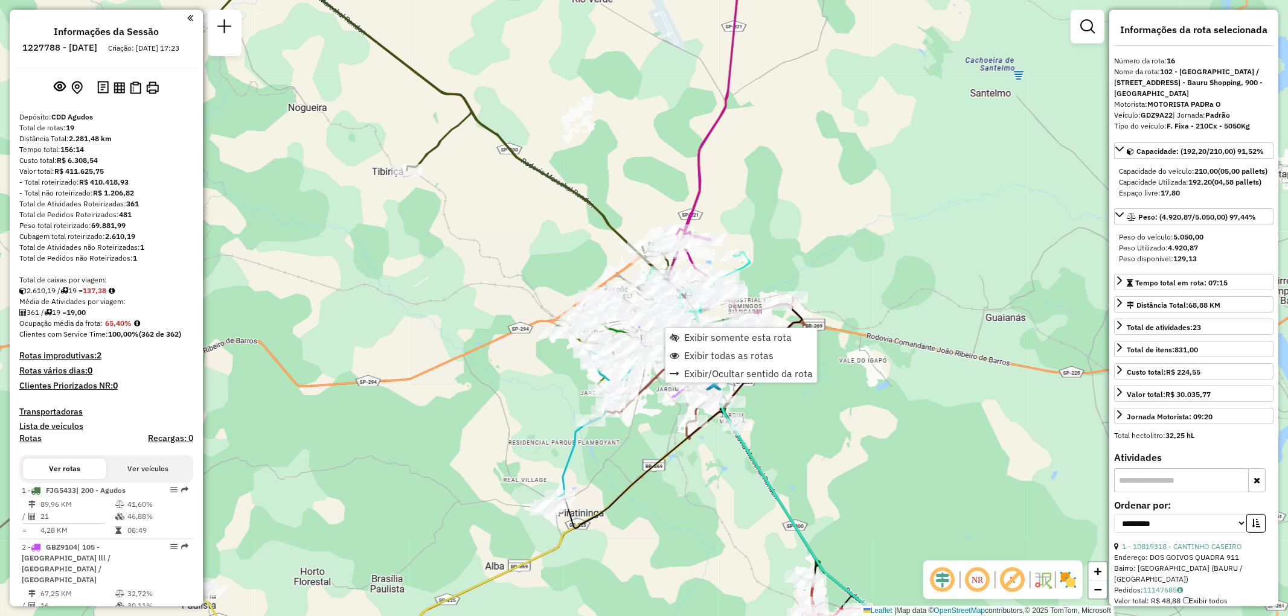
scroll to position [1555, 0]
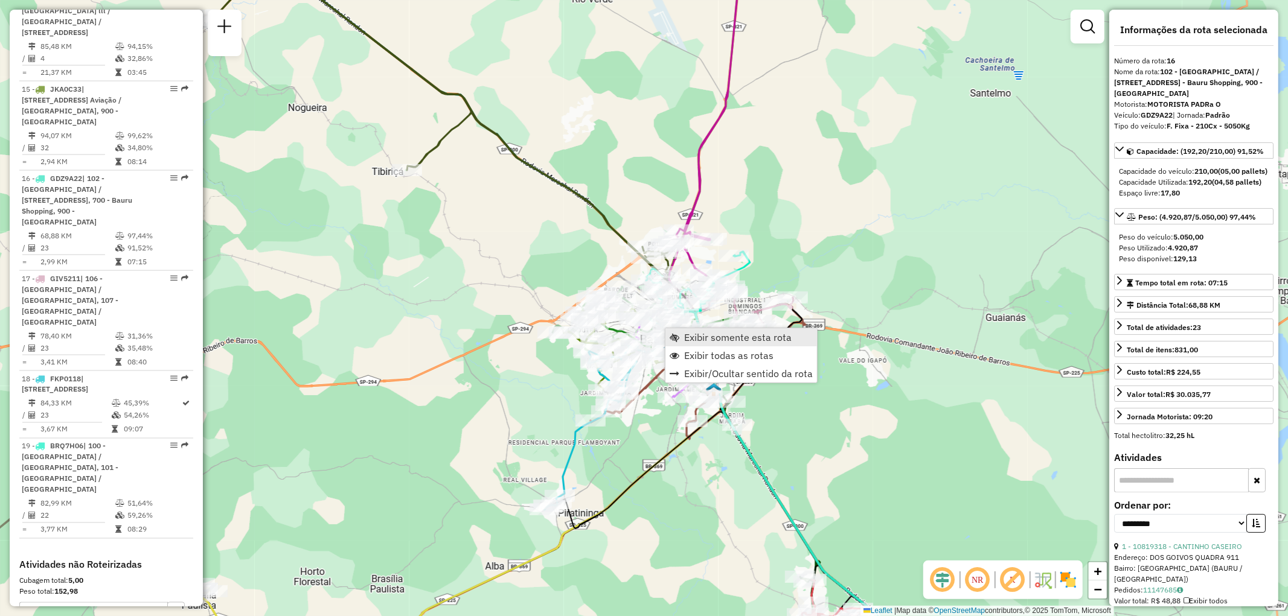
click at [693, 333] on span "Exibir somente esta rota" at bounding box center [737, 338] width 107 height 10
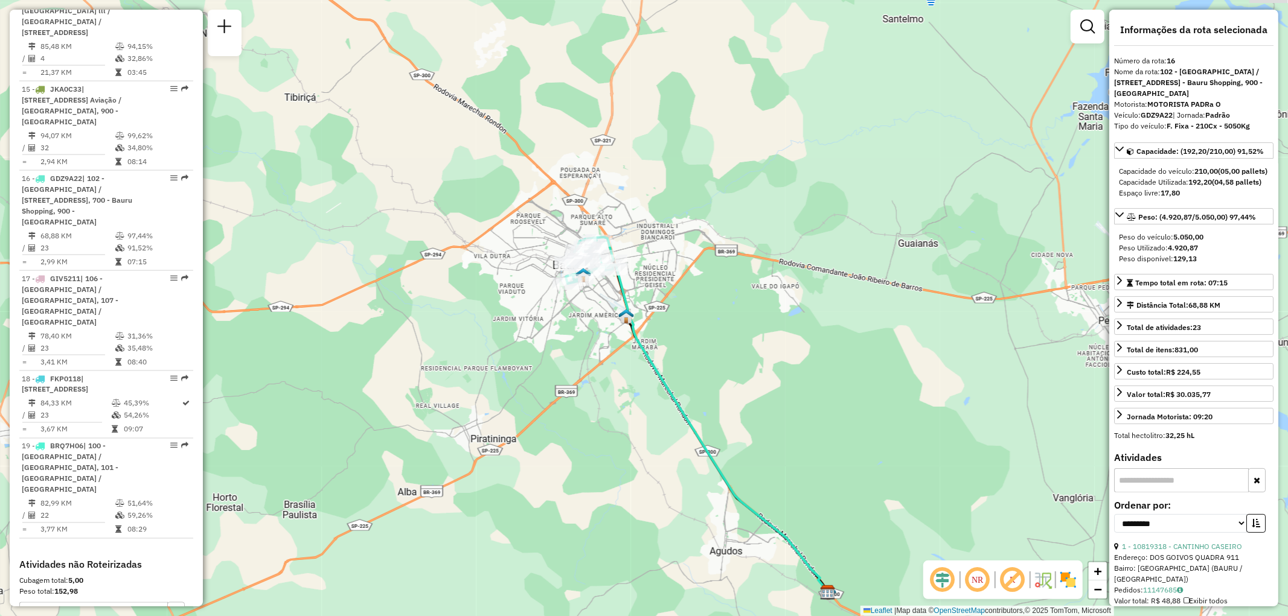
drag, startPoint x: 674, startPoint y: 269, endPoint x: 738, endPoint y: 400, distance: 145.6
click at [738, 397] on div "Janela de atendimento Grade de atendimento Capacidade Transportadoras Veículos …" at bounding box center [644, 308] width 1288 height 616
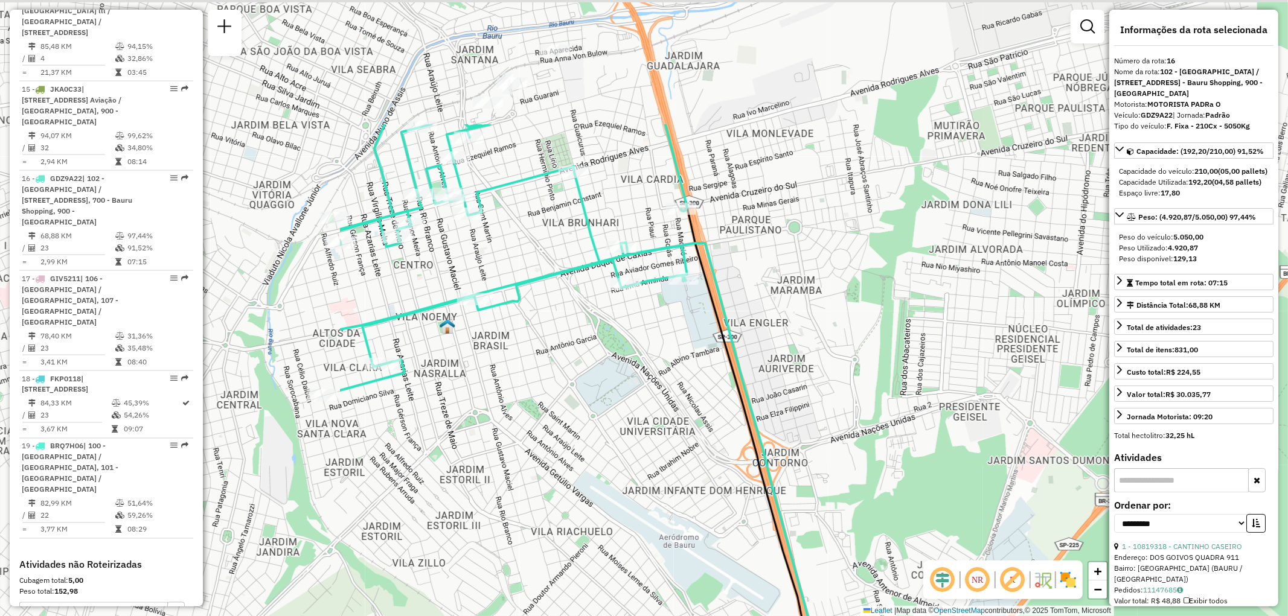
drag, startPoint x: 505, startPoint y: 286, endPoint x: 980, endPoint y: 473, distance: 510.4
click at [980, 473] on div "Janela de atendimento Grade de atendimento Capacidade Transportadoras Veículos …" at bounding box center [644, 308] width 1288 height 616
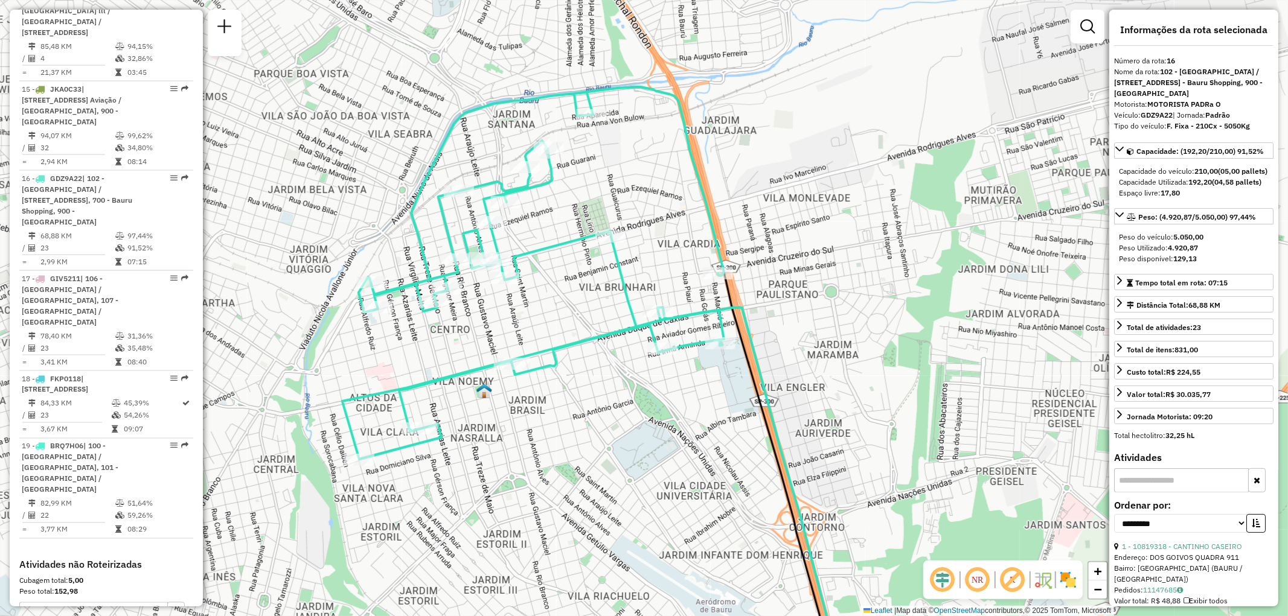
drag, startPoint x: 574, startPoint y: 366, endPoint x: 605, endPoint y: 429, distance: 69.9
click at [605, 429] on div "Janela de atendimento Grade de atendimento Capacidade Transportadoras Veículos …" at bounding box center [644, 308] width 1288 height 616
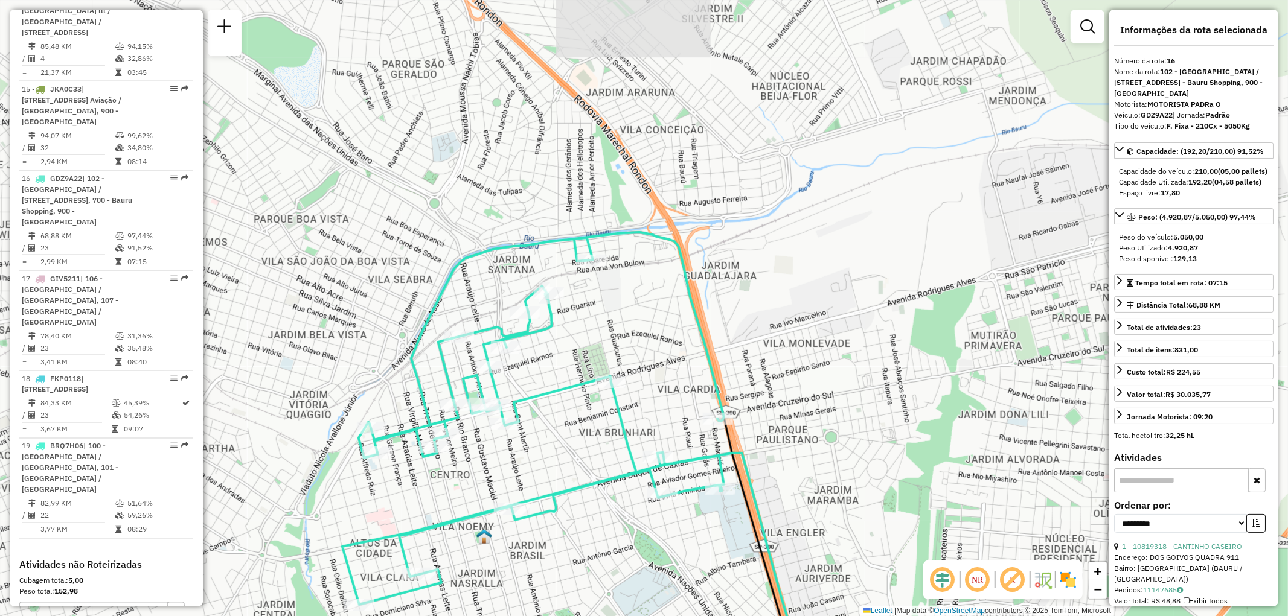
drag, startPoint x: 624, startPoint y: 231, endPoint x: 622, endPoint y: 367, distance: 135.9
click at [622, 367] on div "Janela de atendimento Grade de atendimento Capacidade Transportadoras Veículos …" at bounding box center [644, 308] width 1288 height 616
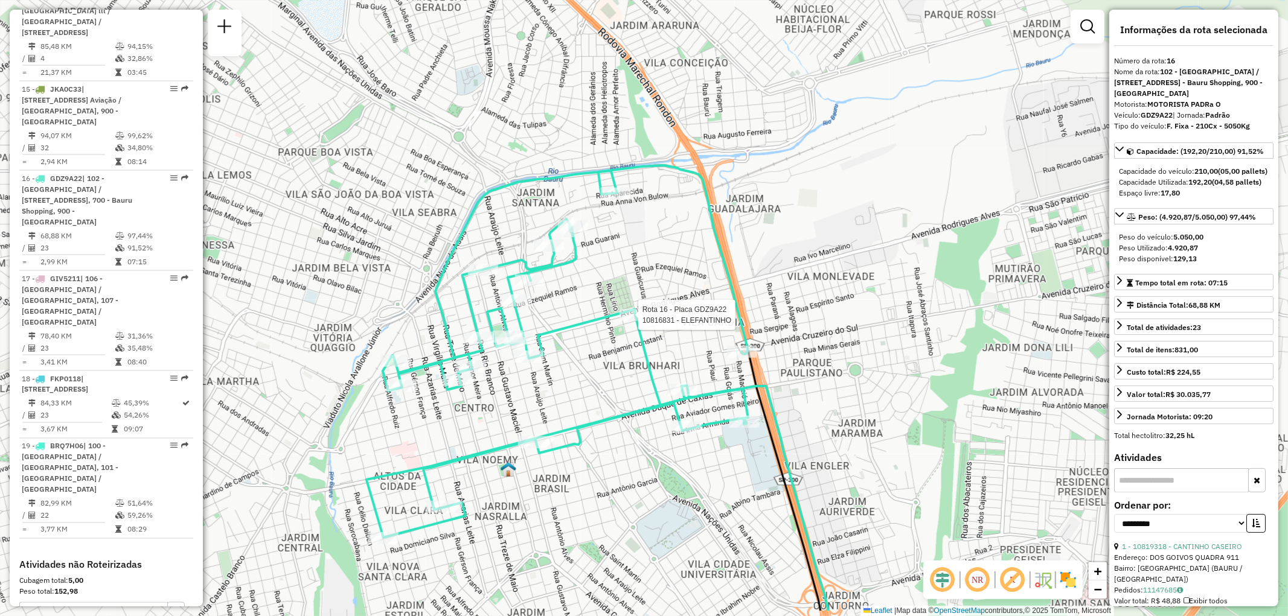
drag, startPoint x: 641, startPoint y: 311, endPoint x: 665, endPoint y: 244, distance: 71.2
click at [665, 244] on div "Rota 16 - Placa GDZ9A22 10816831 - ELEFANTINHO Janela de atendimento Grade de a…" at bounding box center [644, 308] width 1288 height 616
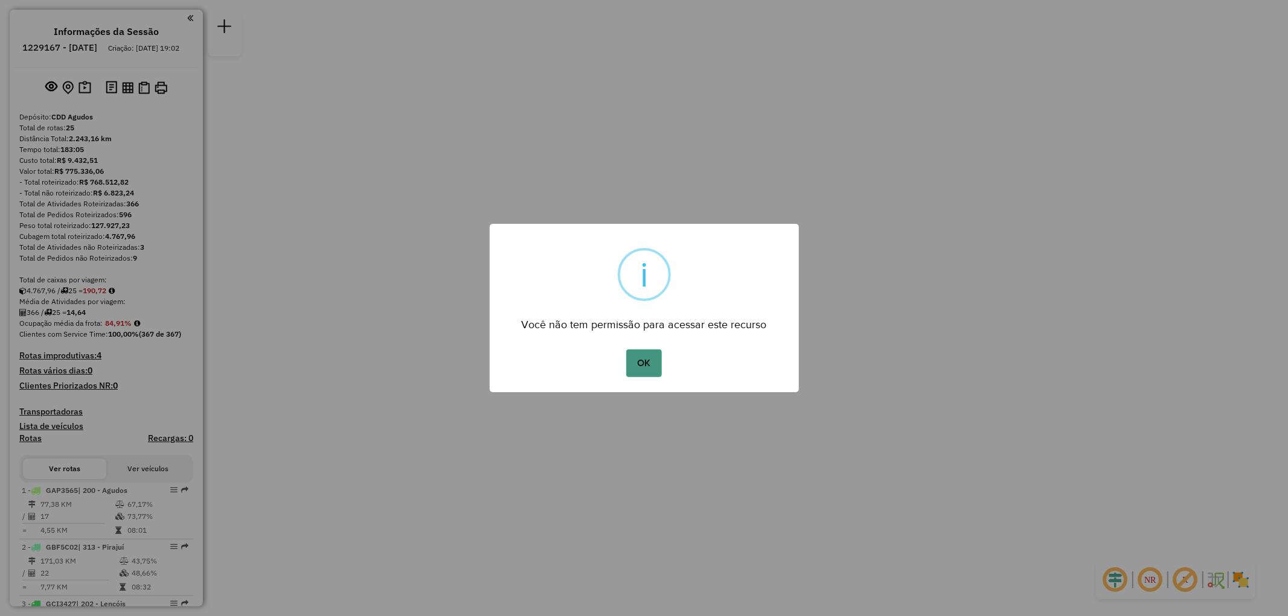
click at [638, 355] on button "OK" at bounding box center [644, 364] width 36 height 28
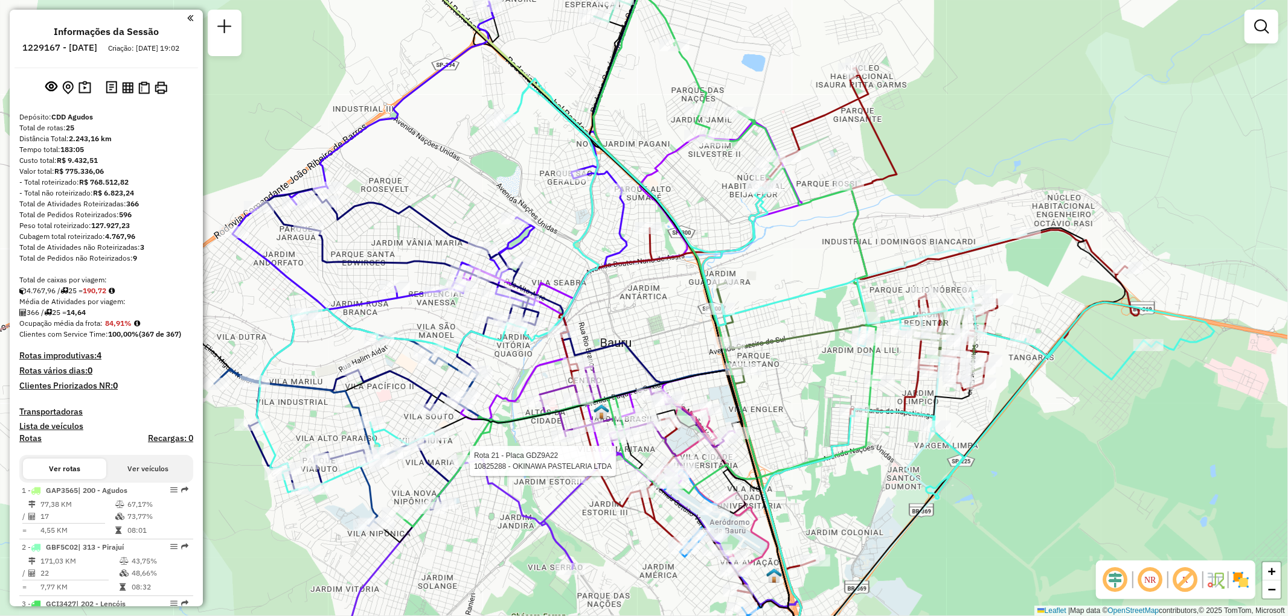
select select "**********"
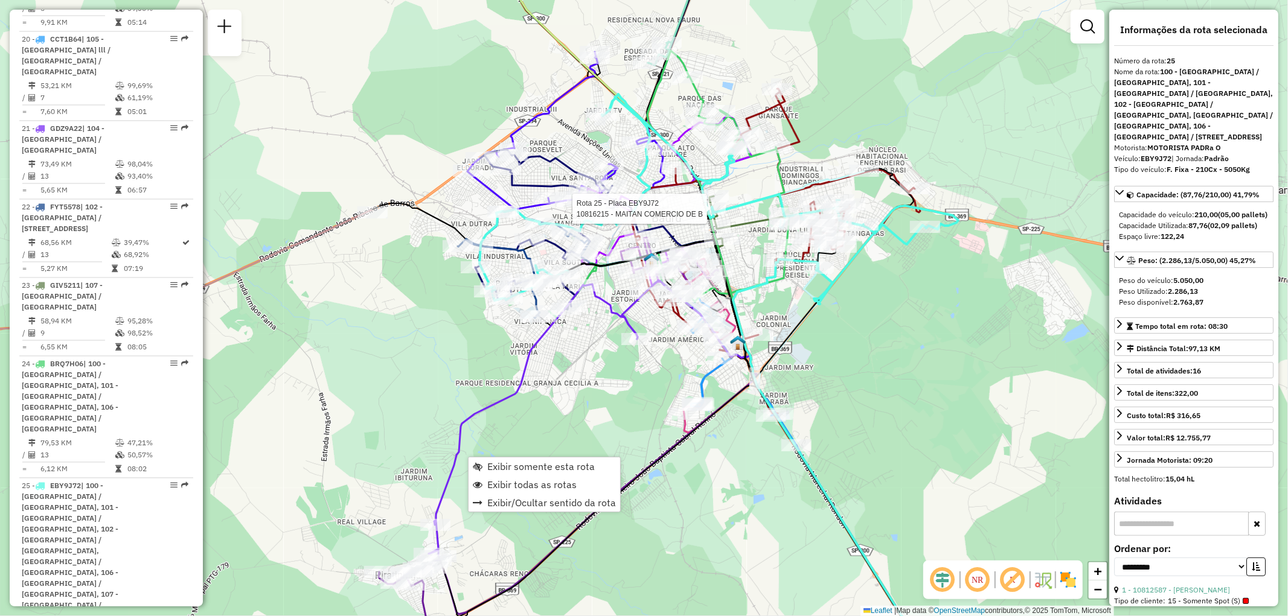
scroll to position [2069, 0]
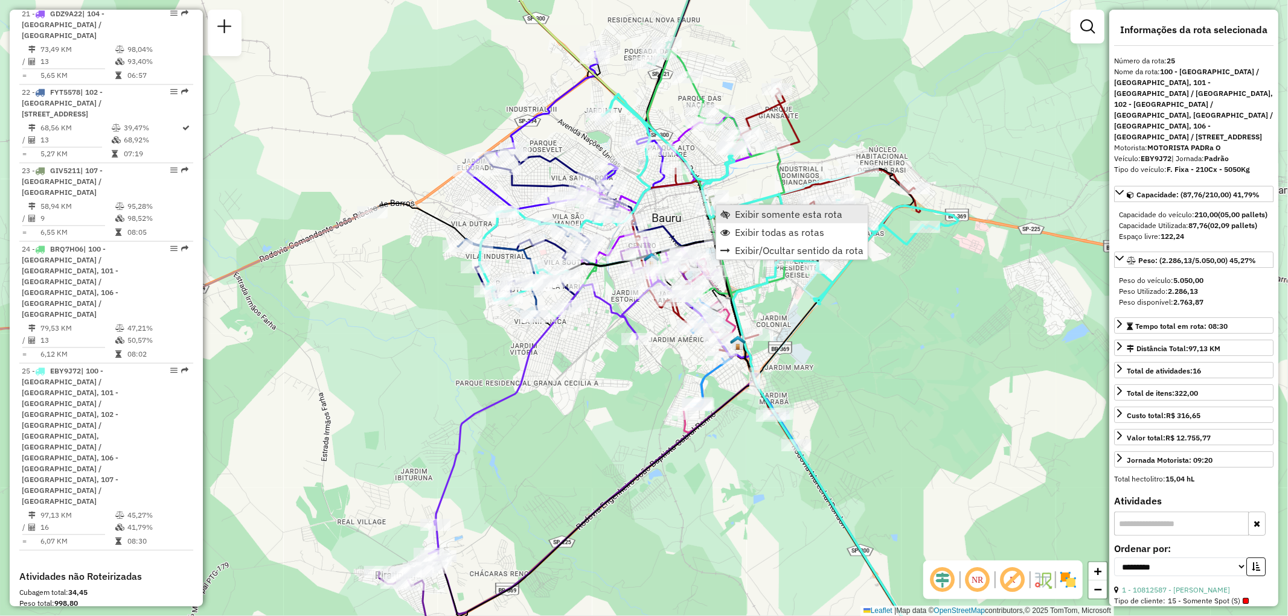
click at [739, 213] on span "Exibir somente esta rota" at bounding box center [788, 215] width 107 height 10
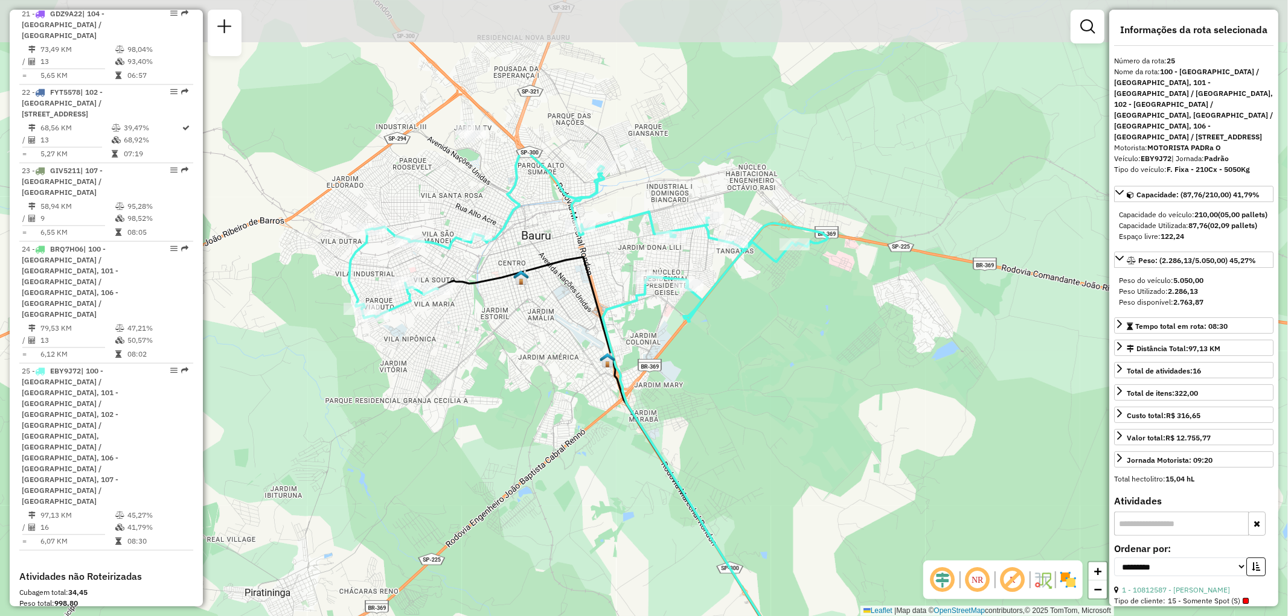
drag, startPoint x: 684, startPoint y: 232, endPoint x: 674, endPoint y: 455, distance: 223.0
click at [664, 461] on icon at bounding box center [800, 586] width 395 height 616
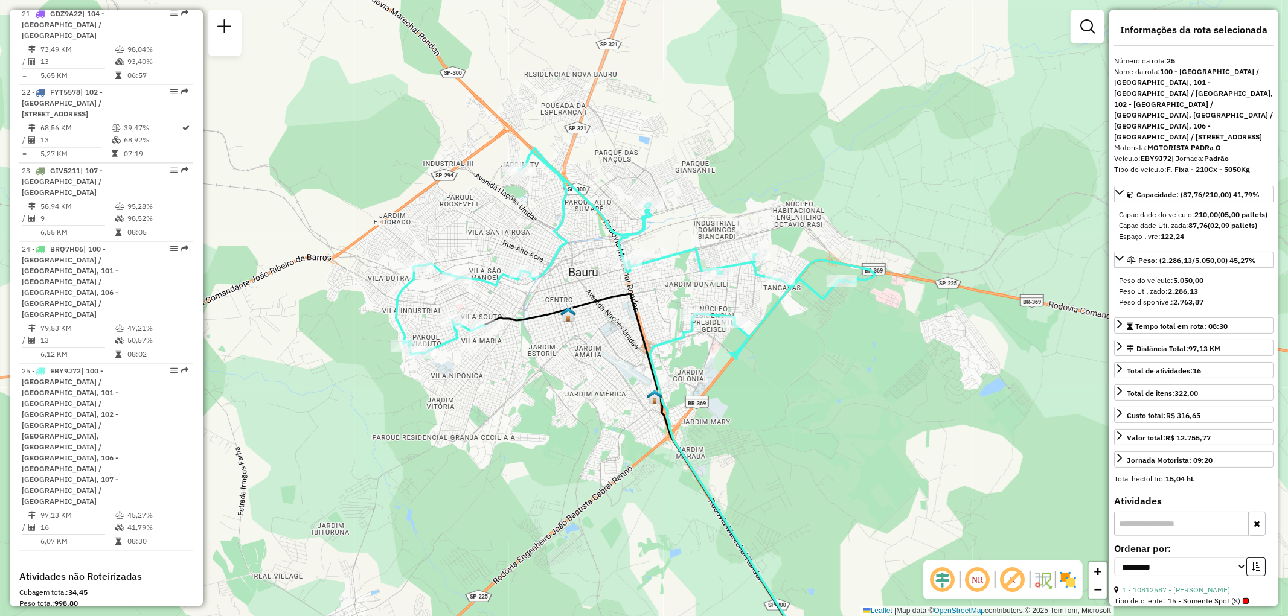
drag, startPoint x: 595, startPoint y: 418, endPoint x: 638, endPoint y: 444, distance: 50.6
click at [638, 444] on div "Janela de atendimento Grade de atendimento Capacidade Transportadoras Veículos …" at bounding box center [644, 308] width 1288 height 616
